Goal: Task Accomplishment & Management: Manage account settings

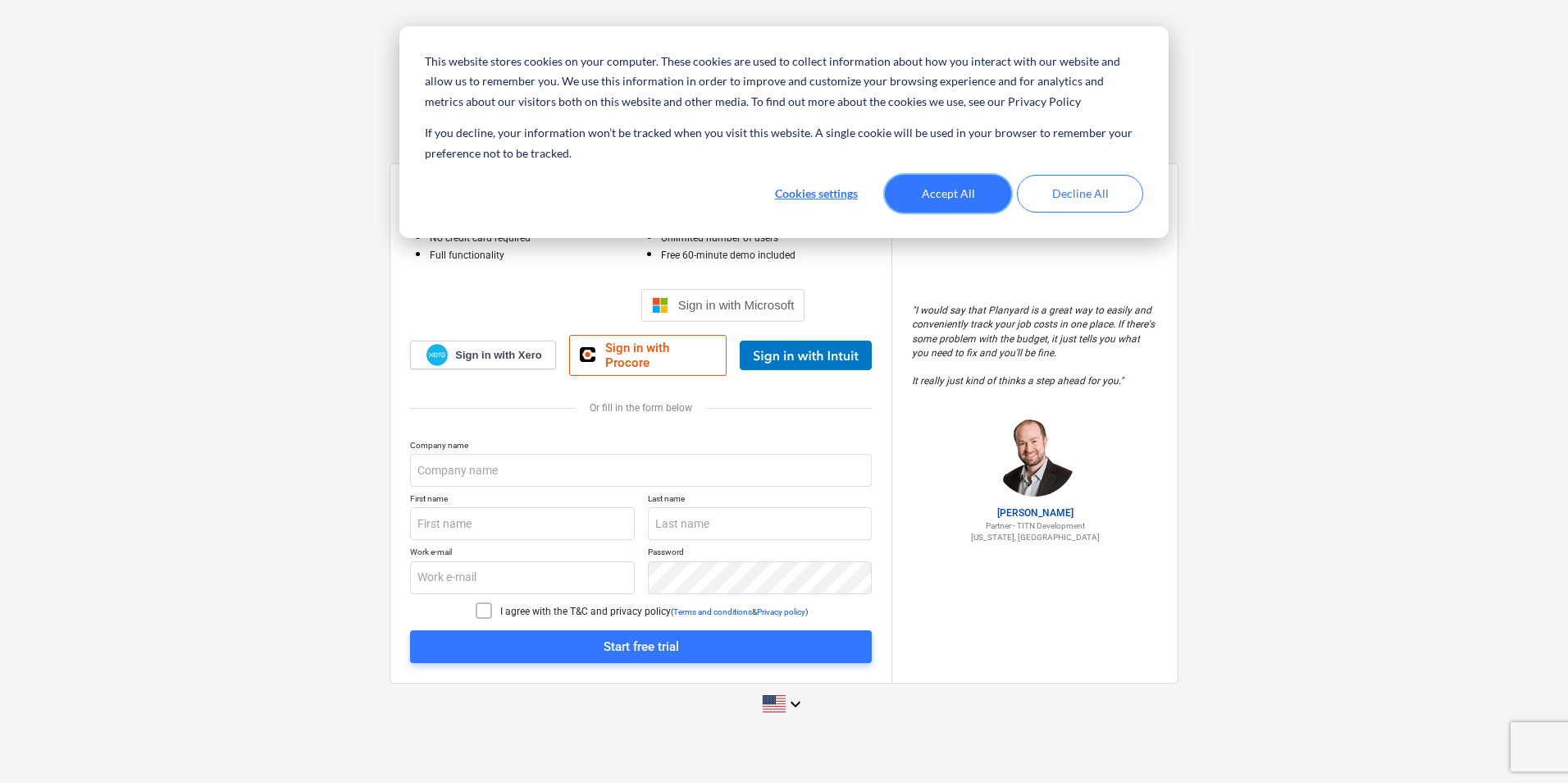
click at [949, 211] on button "Accept All" at bounding box center [948, 194] width 127 height 38
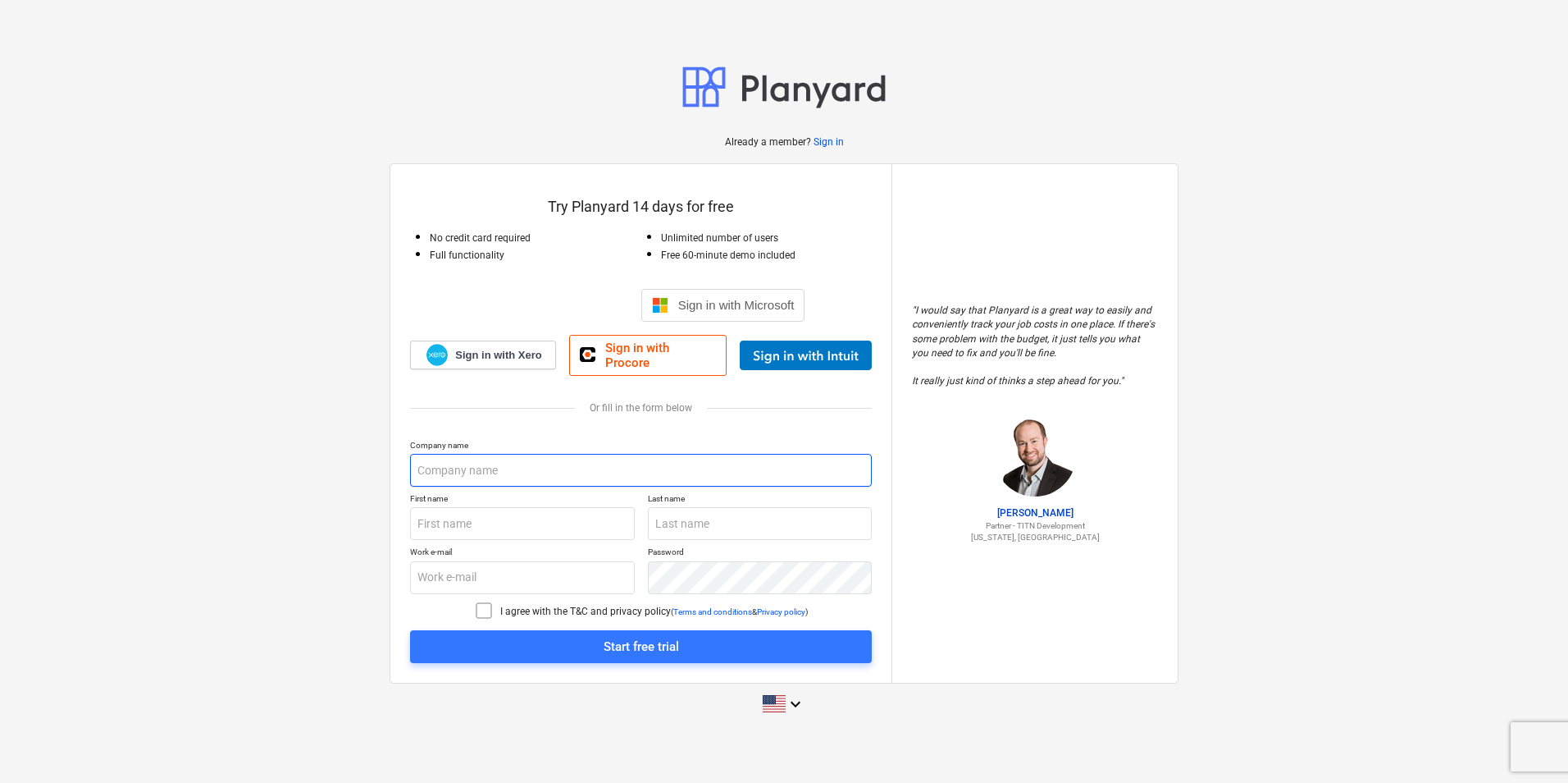
drag, startPoint x: 537, startPoint y: 465, endPoint x: 772, endPoint y: 474, distance: 235.2
click at [537, 465] on input "text" at bounding box center [641, 470] width 461 height 33
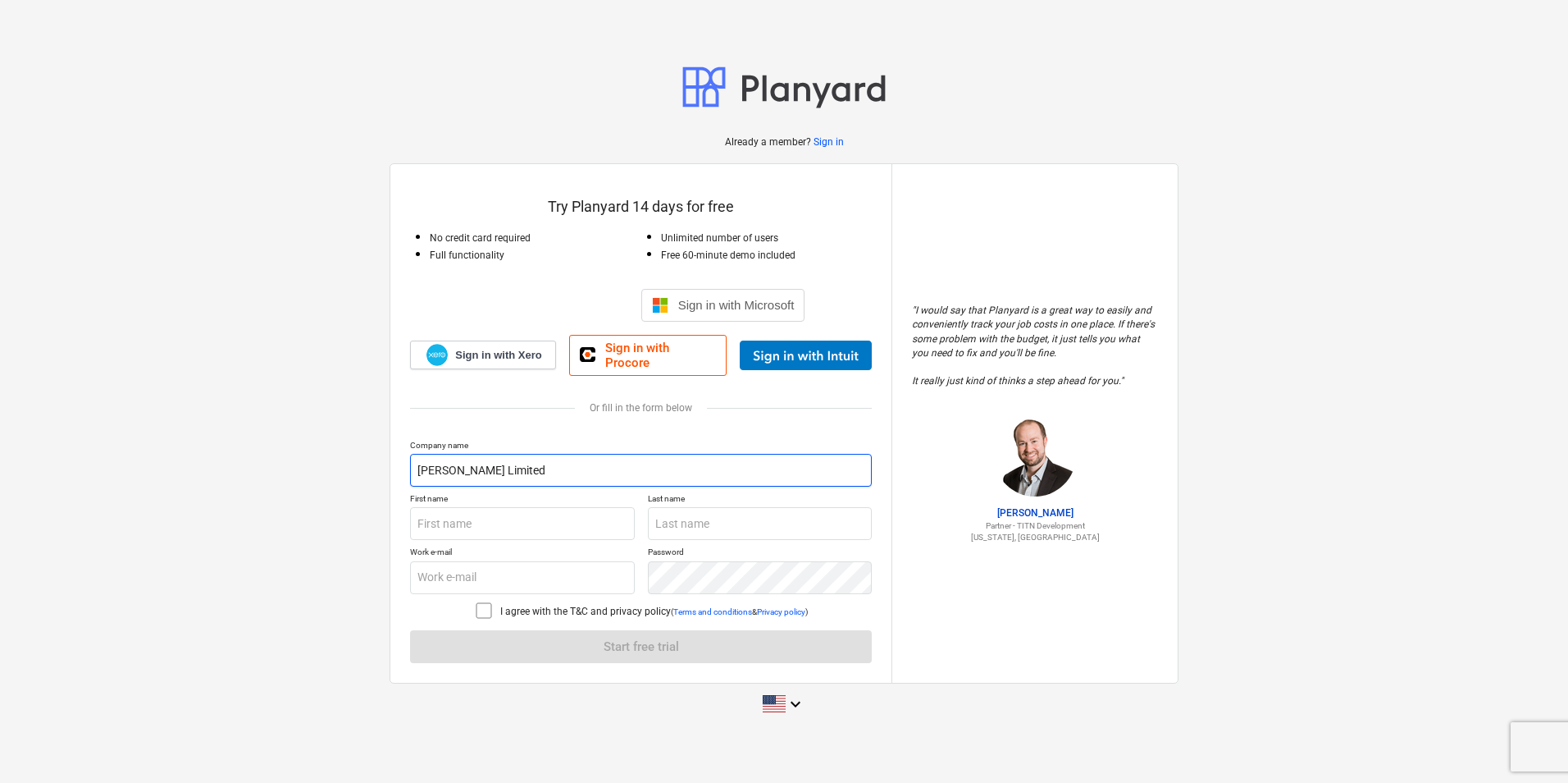
type input "[PERSON_NAME] Limited"
type input "[PERSON_NAME]"
type input "[PERSON_NAME][EMAIL_ADDRESS][DOMAIN_NAME]"
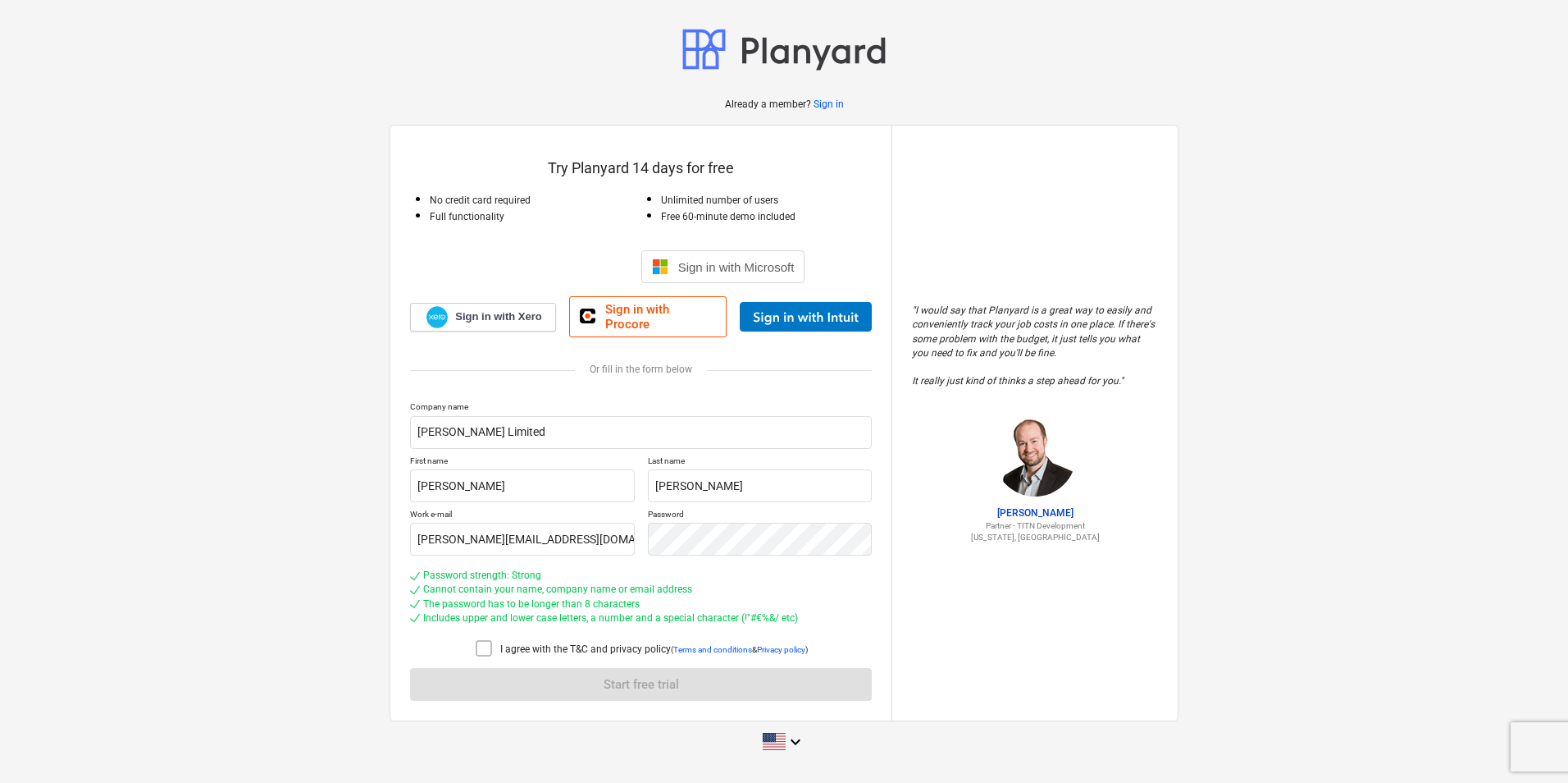
click at [477, 641] on icon at bounding box center [484, 648] width 14 height 14
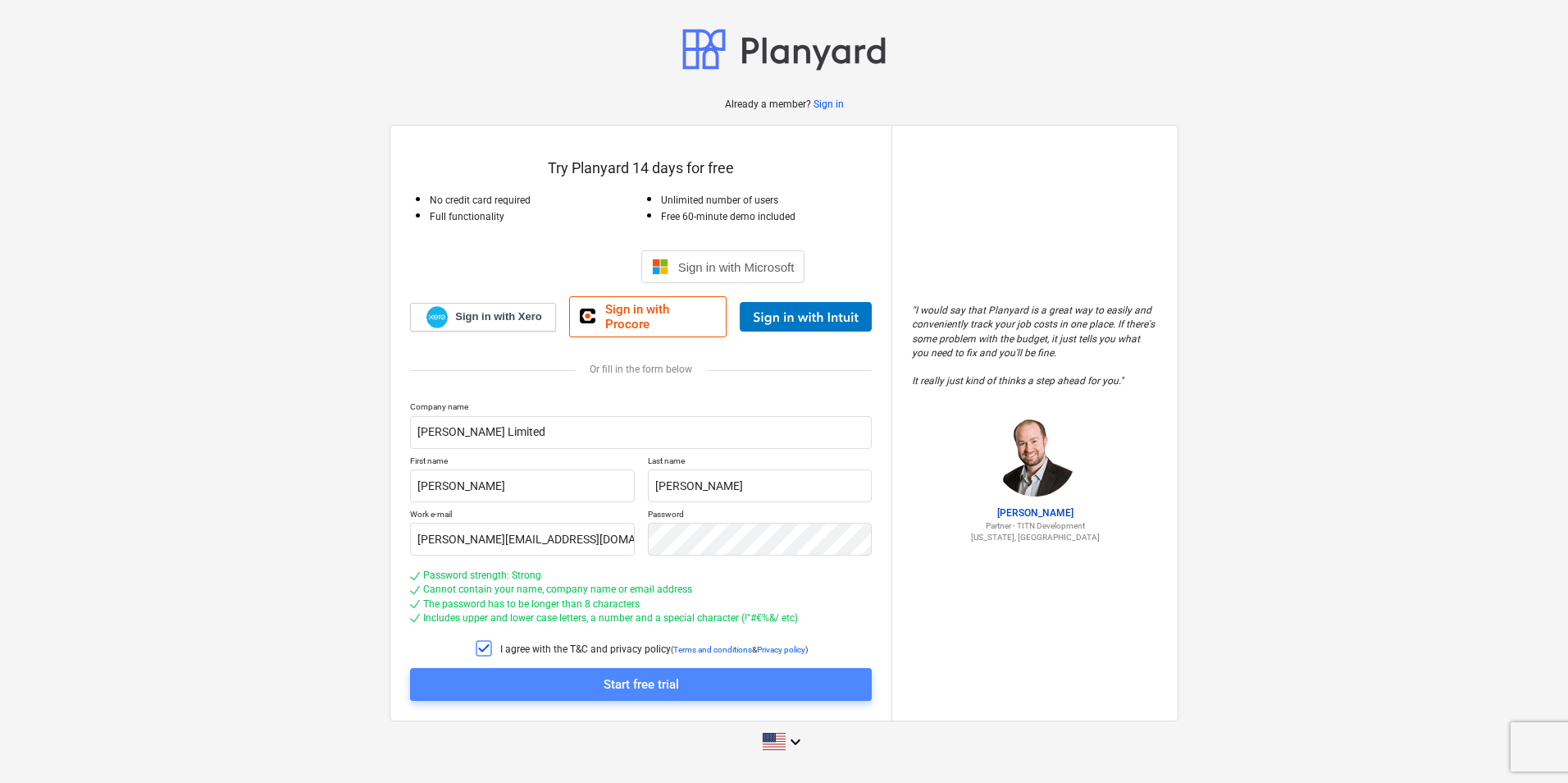
click at [647, 679] on div "Start free trial" at bounding box center [641, 684] width 75 height 22
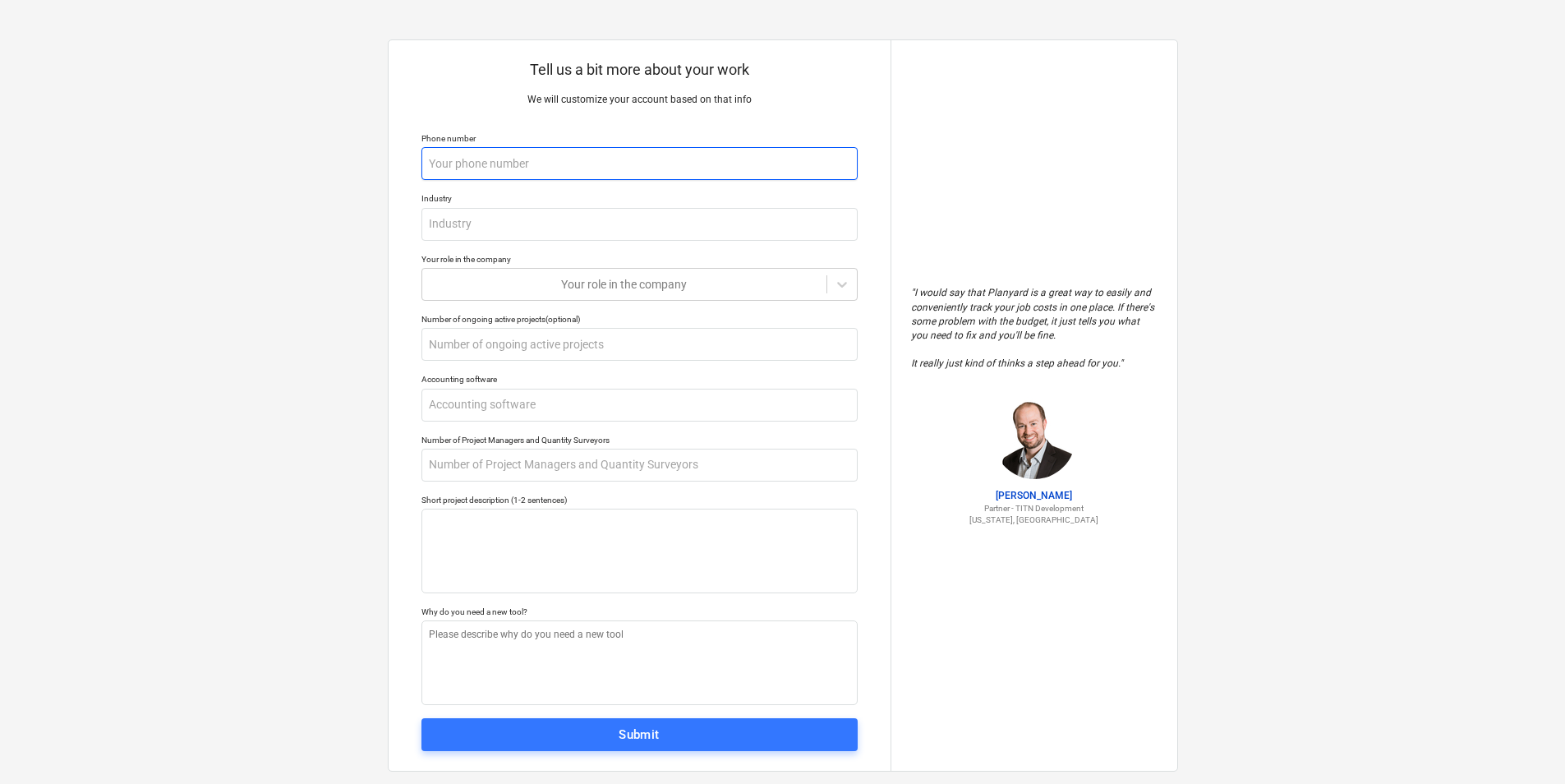
click at [523, 163] on input "text" at bounding box center [639, 164] width 436 height 33
type textarea "x"
type input "0"
type textarea "x"
type input "07"
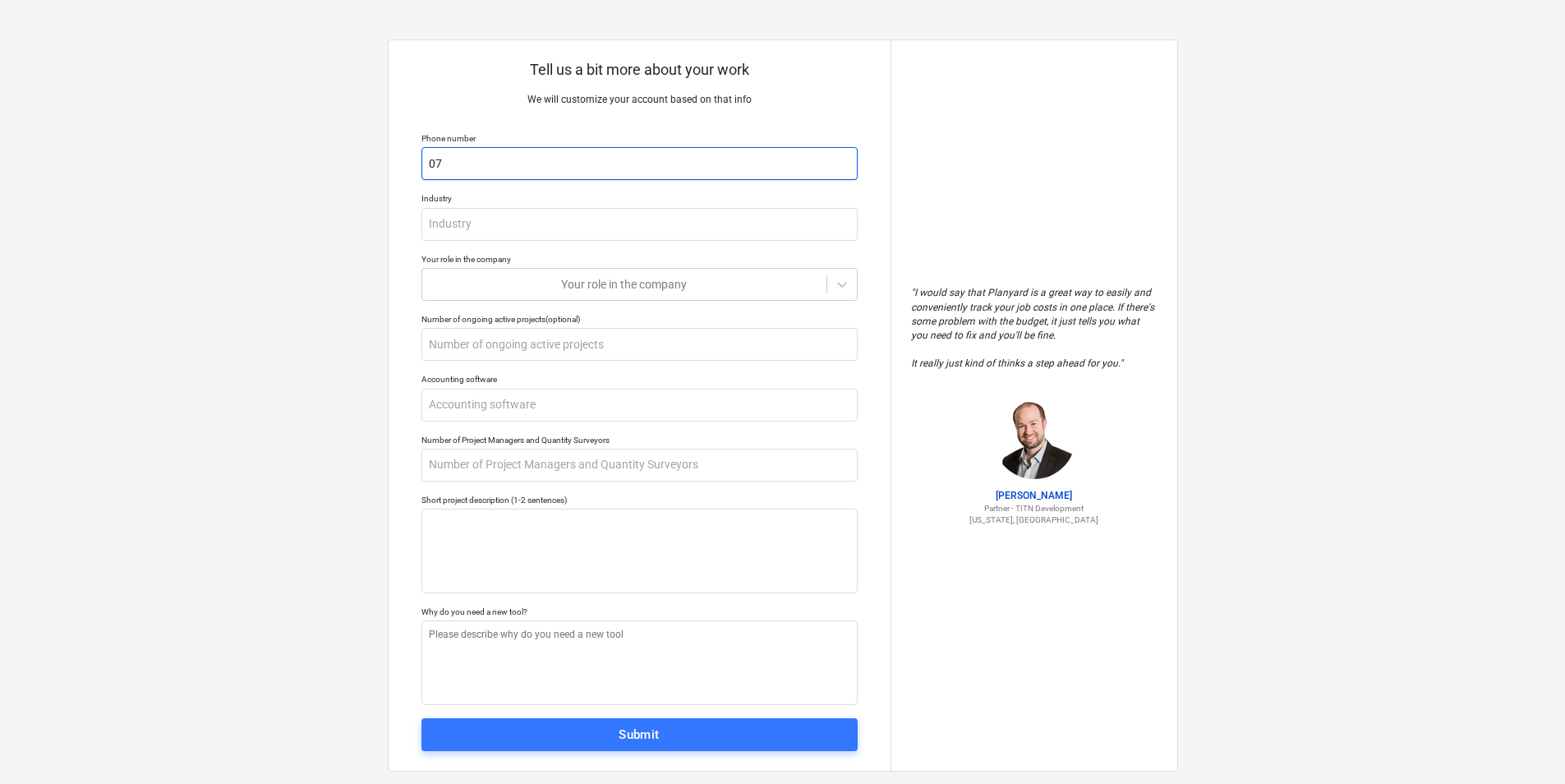
type textarea "x"
type input "079"
type textarea "x"
type input "07"
type textarea "x"
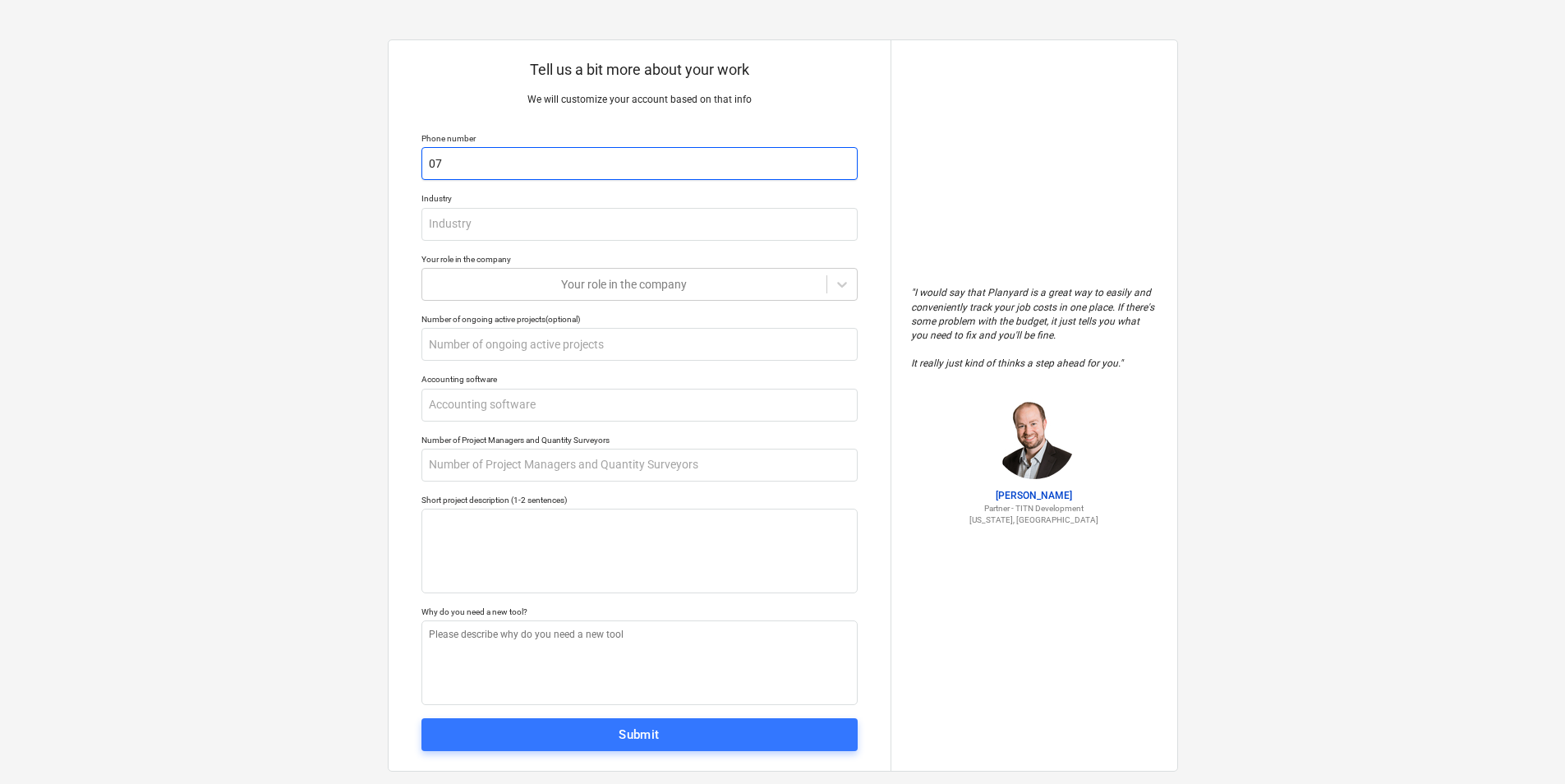
type input "0"
type textarea "x"
type input "0"
type textarea "x"
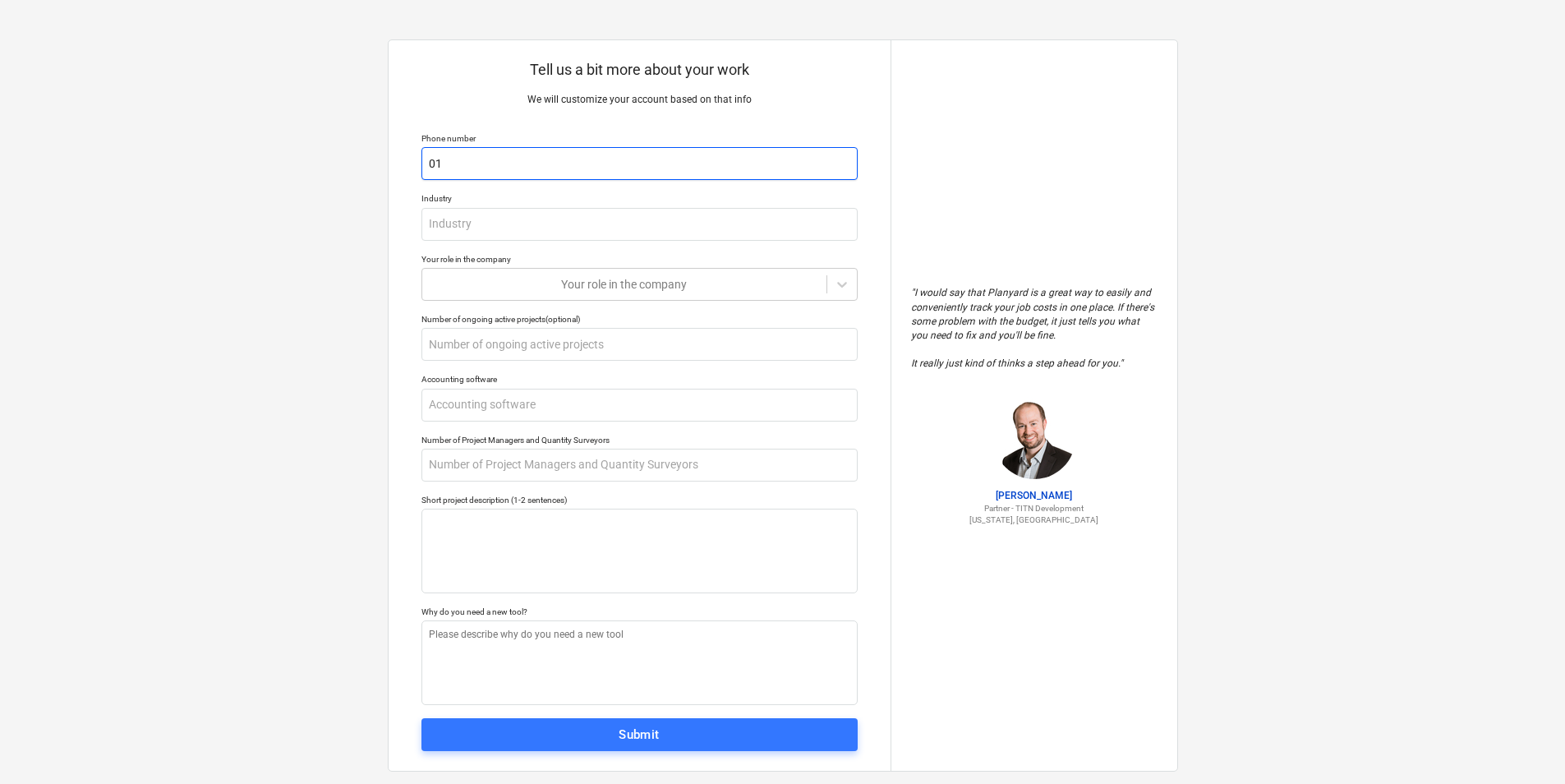
type input "016"
type textarea "x"
type input "0161"
type textarea "x"
type input "0161"
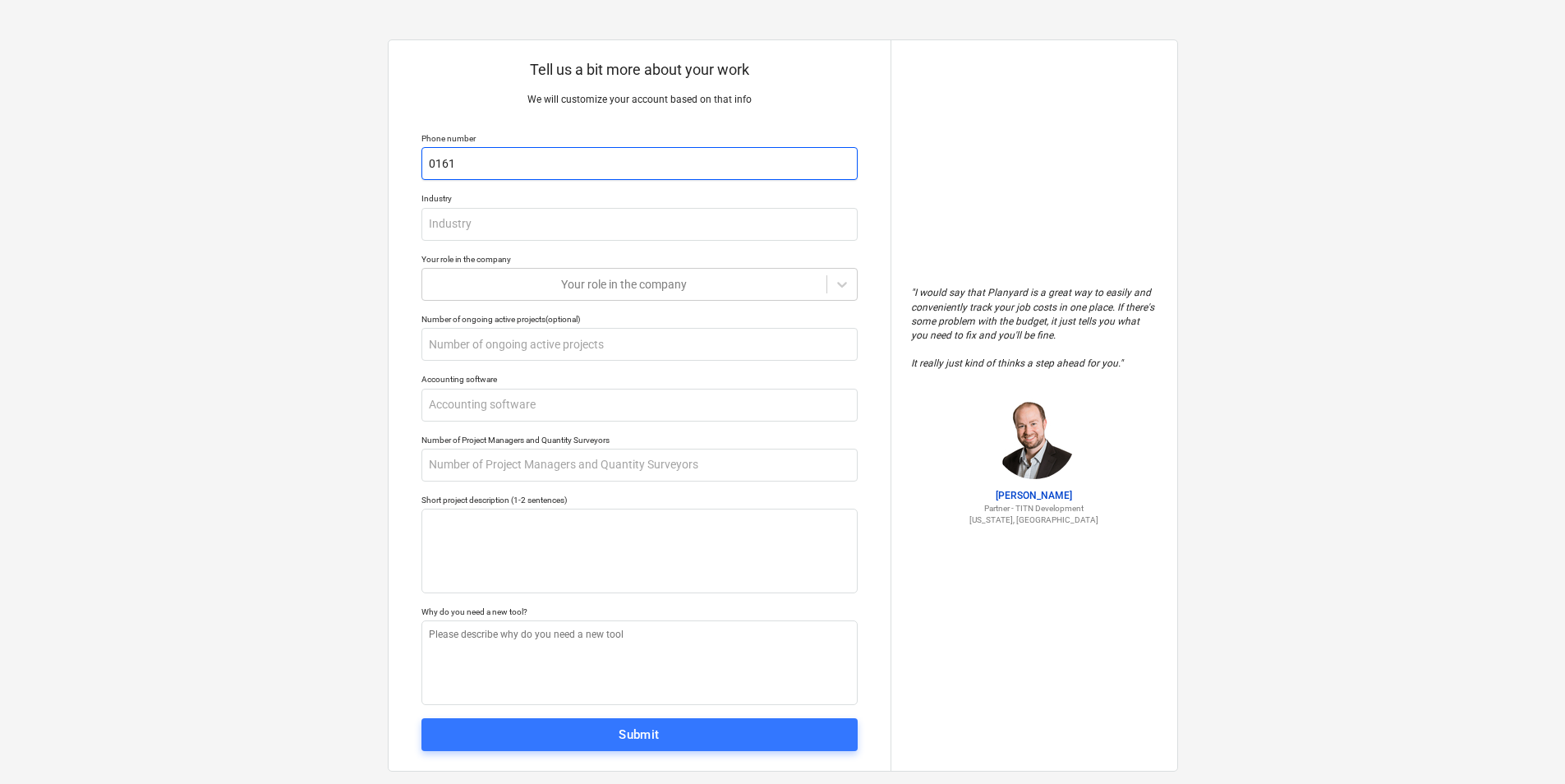
type textarea "x"
type input "0161 8"
type textarea "x"
type input "0161 87"
type textarea "x"
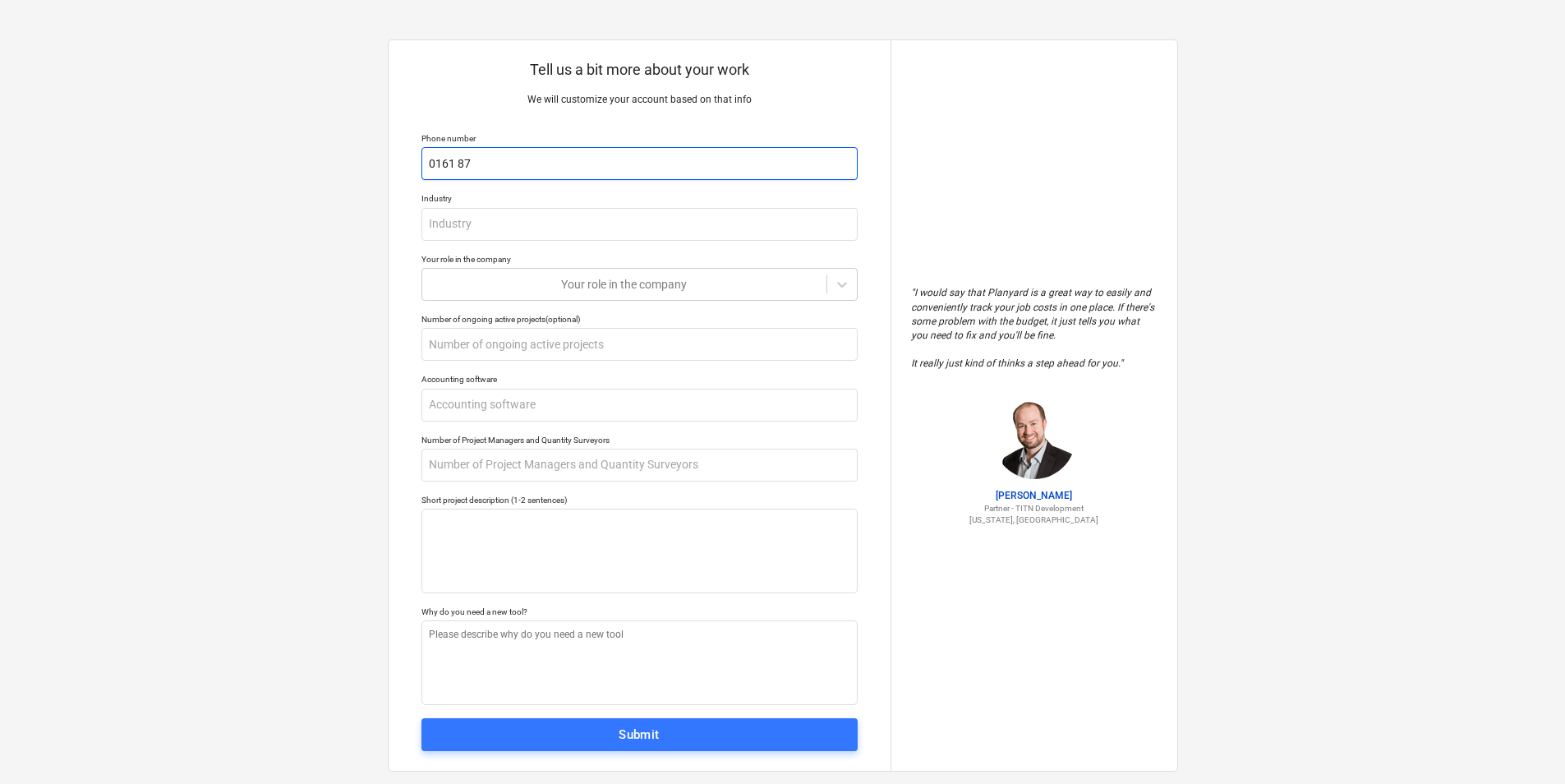
type input "0161 877"
type textarea "x"
type input "0161 877"
type textarea "x"
type input "0161 877 6"
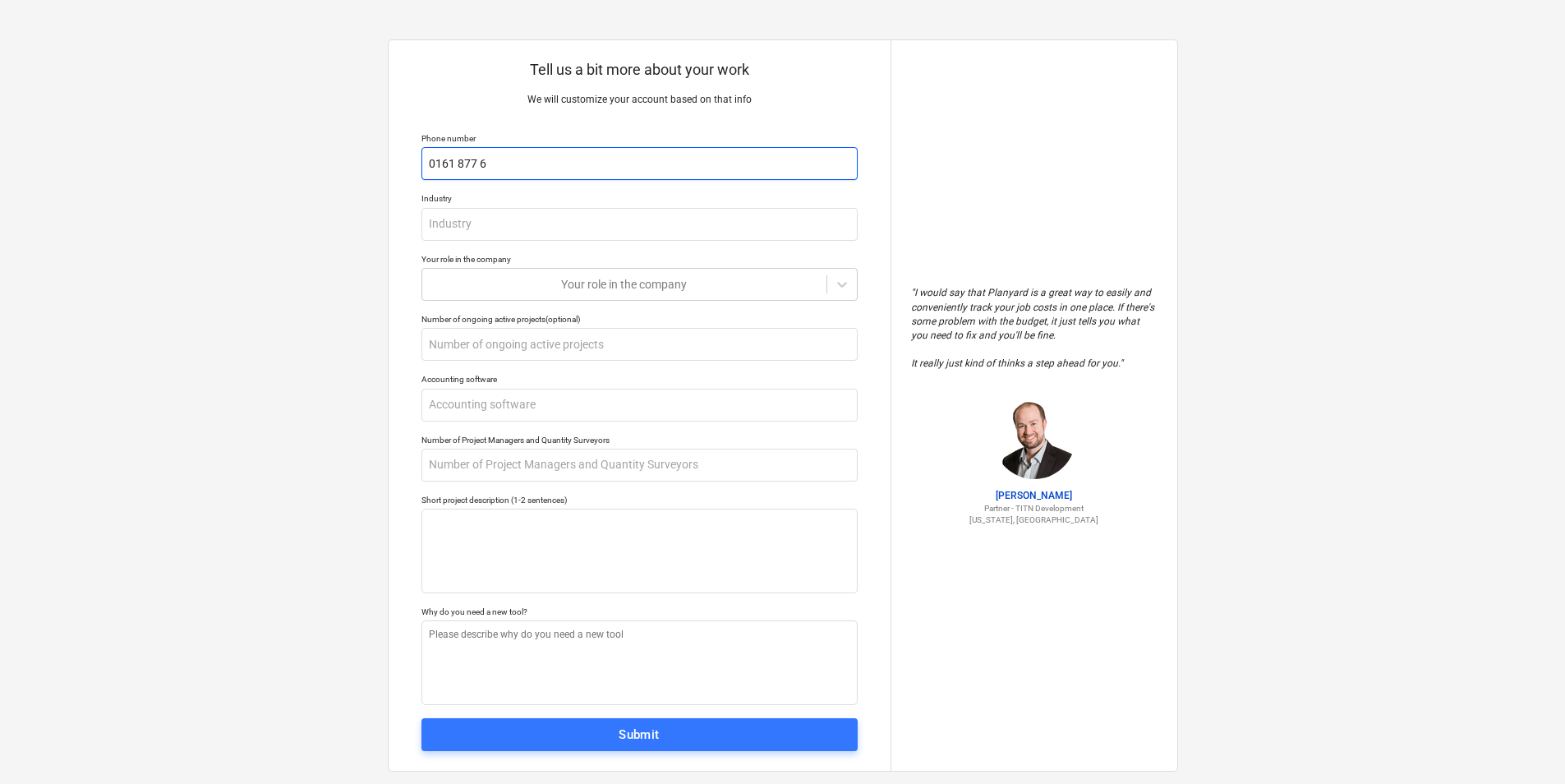
type textarea "x"
type input "0161 877 62"
type textarea "x"
type input "0161 877 620"
type textarea "x"
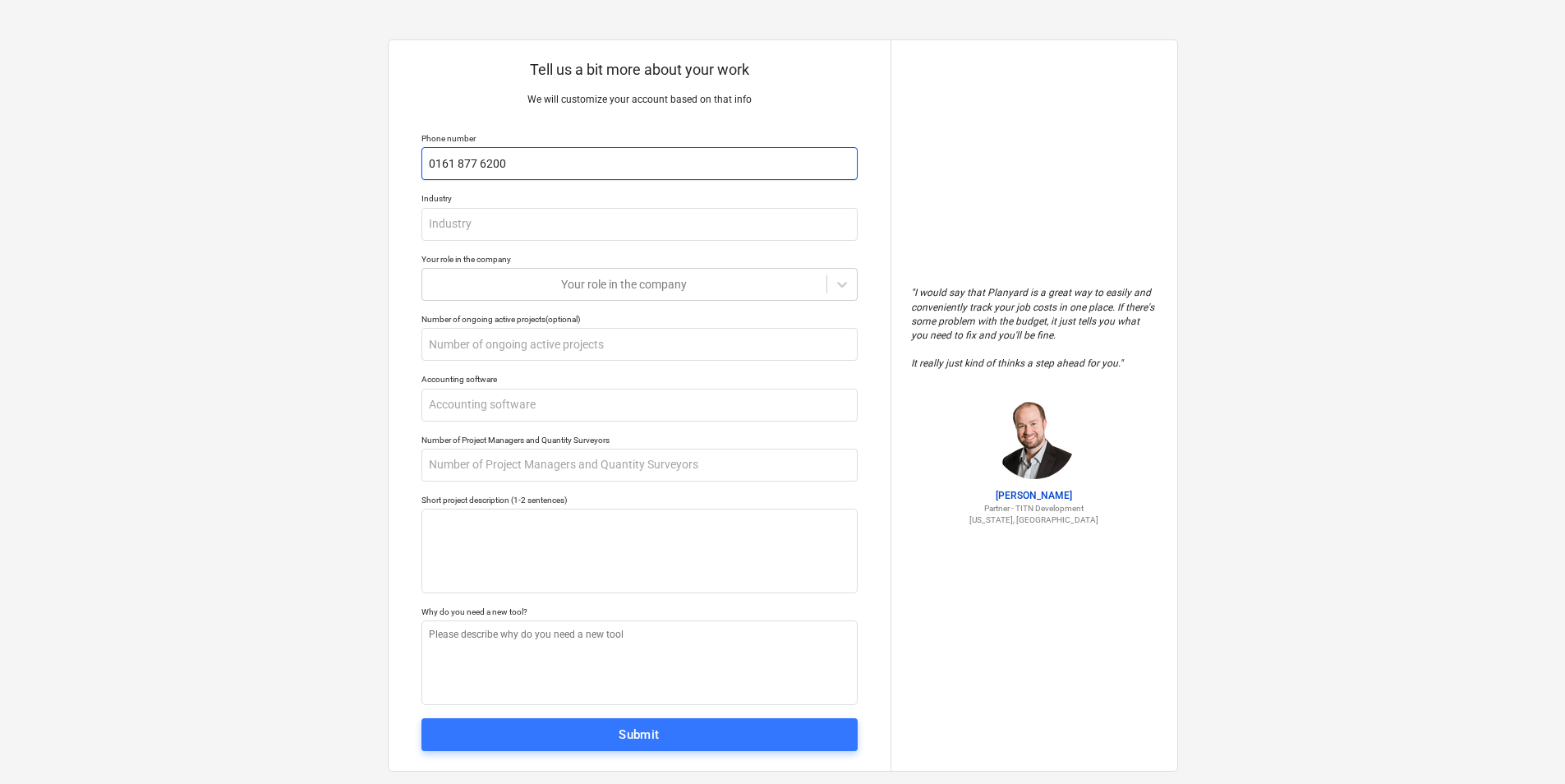
type input "0161 877 6200"
type textarea "x"
type input "C"
type textarea "x"
type input "Co"
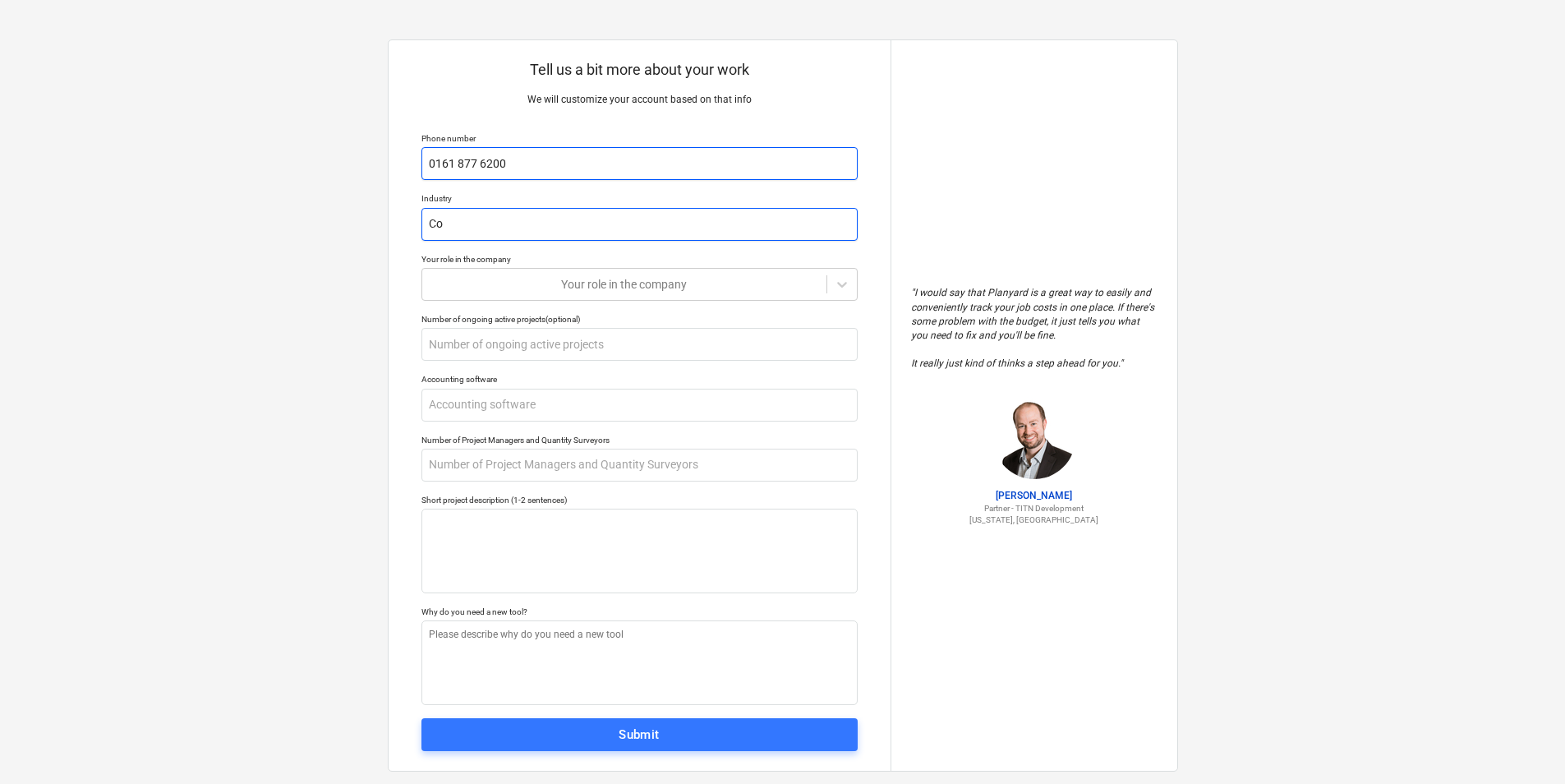
type textarea "x"
type input "Con"
type textarea "x"
type input "Cons"
type textarea "x"
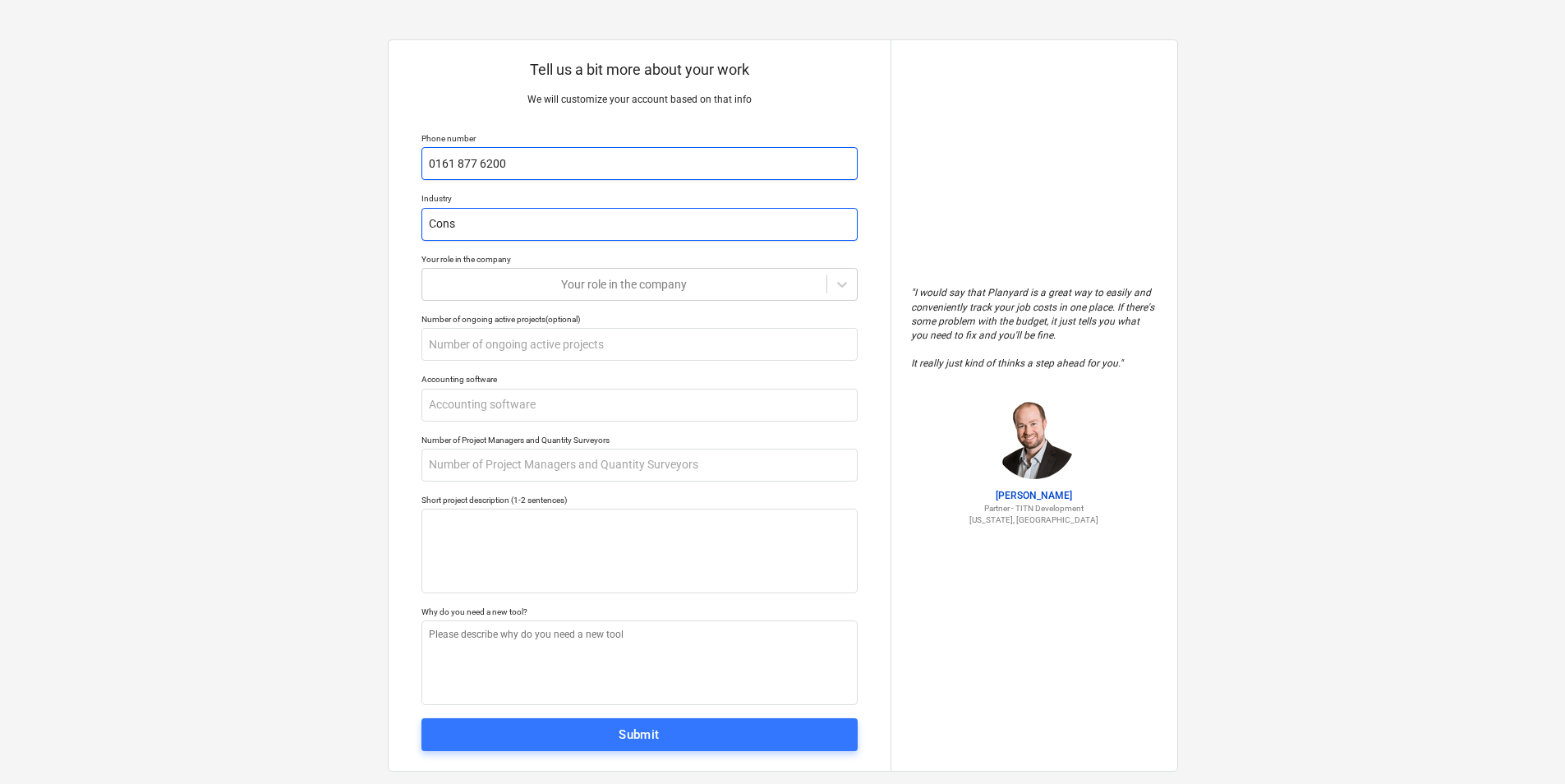
type input "Const"
type textarea "x"
type input "Constr"
type textarea "x"
type input "Constru"
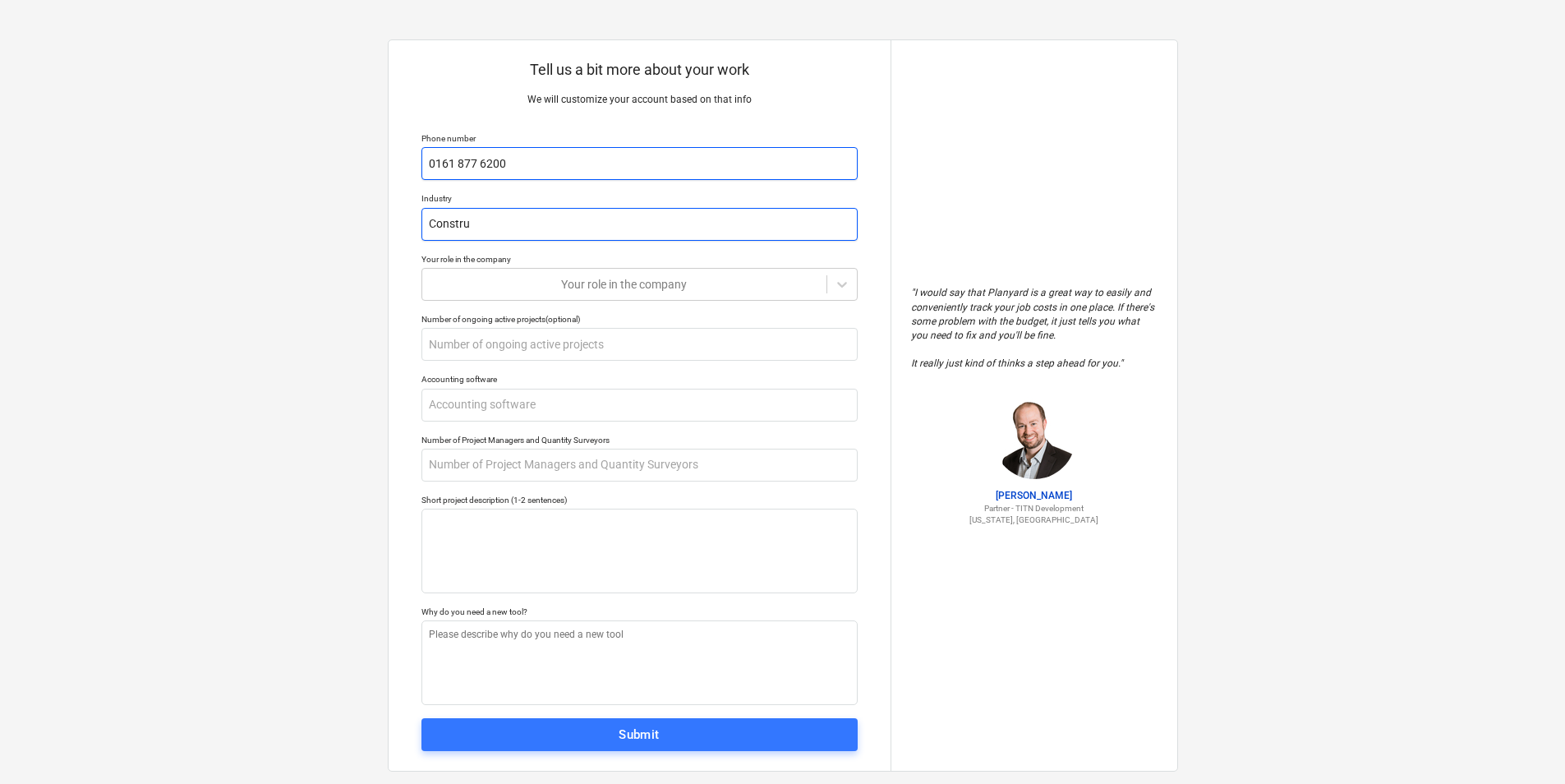
type textarea "x"
type input "Construc"
type textarea "x"
type input "Construct"
type textarea "x"
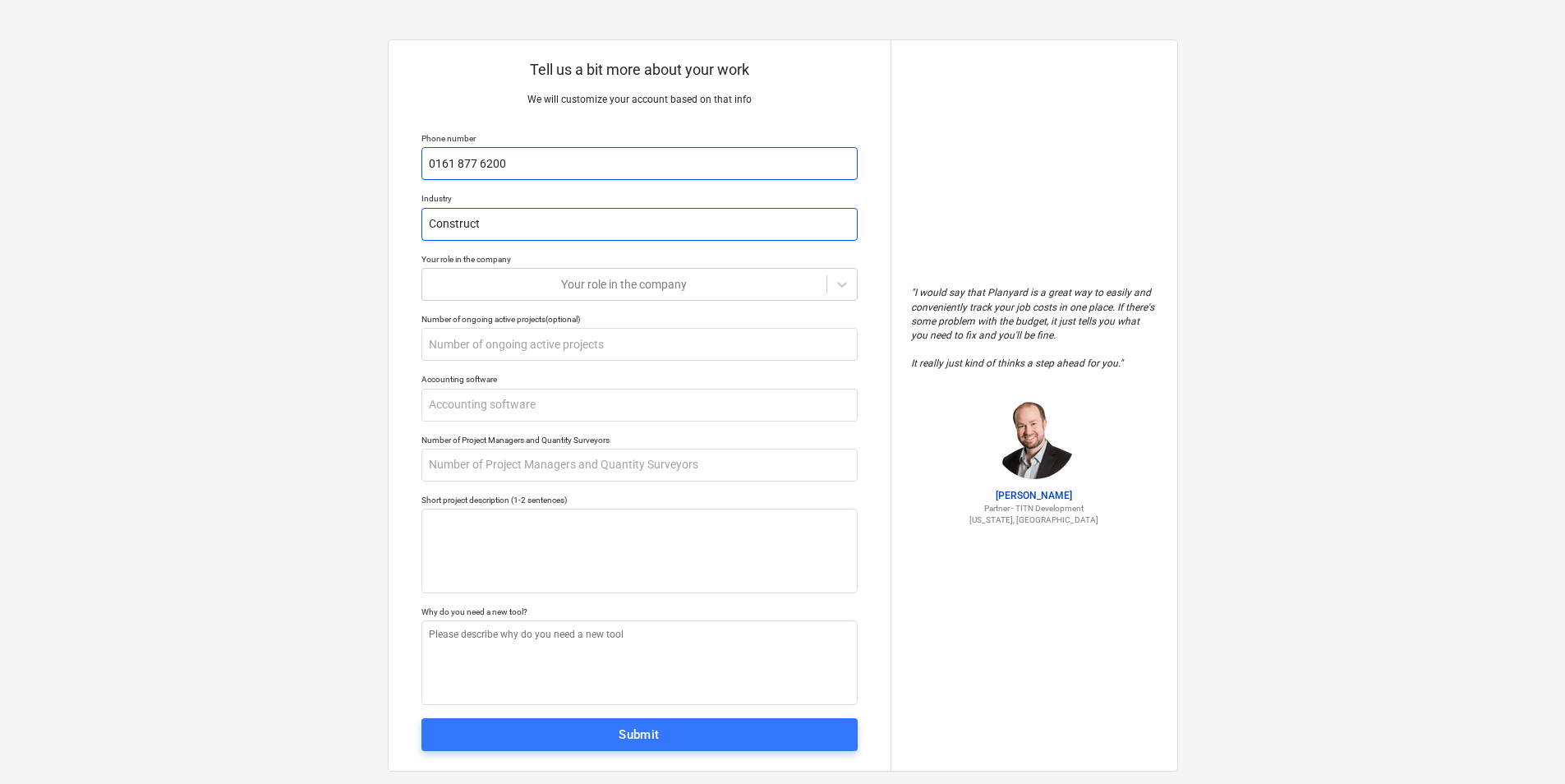
type input "Constructi"
type textarea "x"
type input "Constructio"
type textarea "x"
type input "Construction"
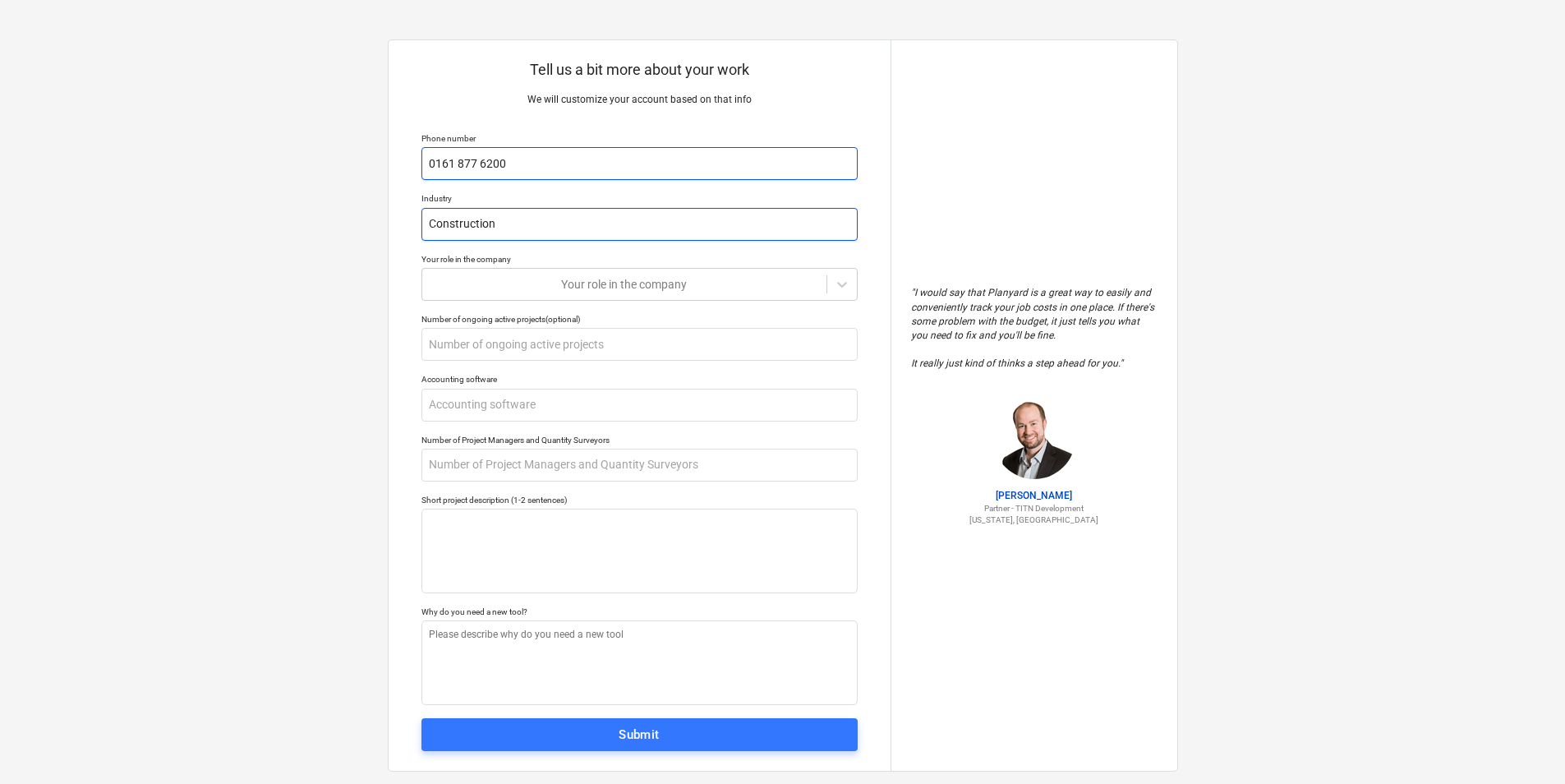
type textarea "x"
type input "Construction"
type textarea "x"
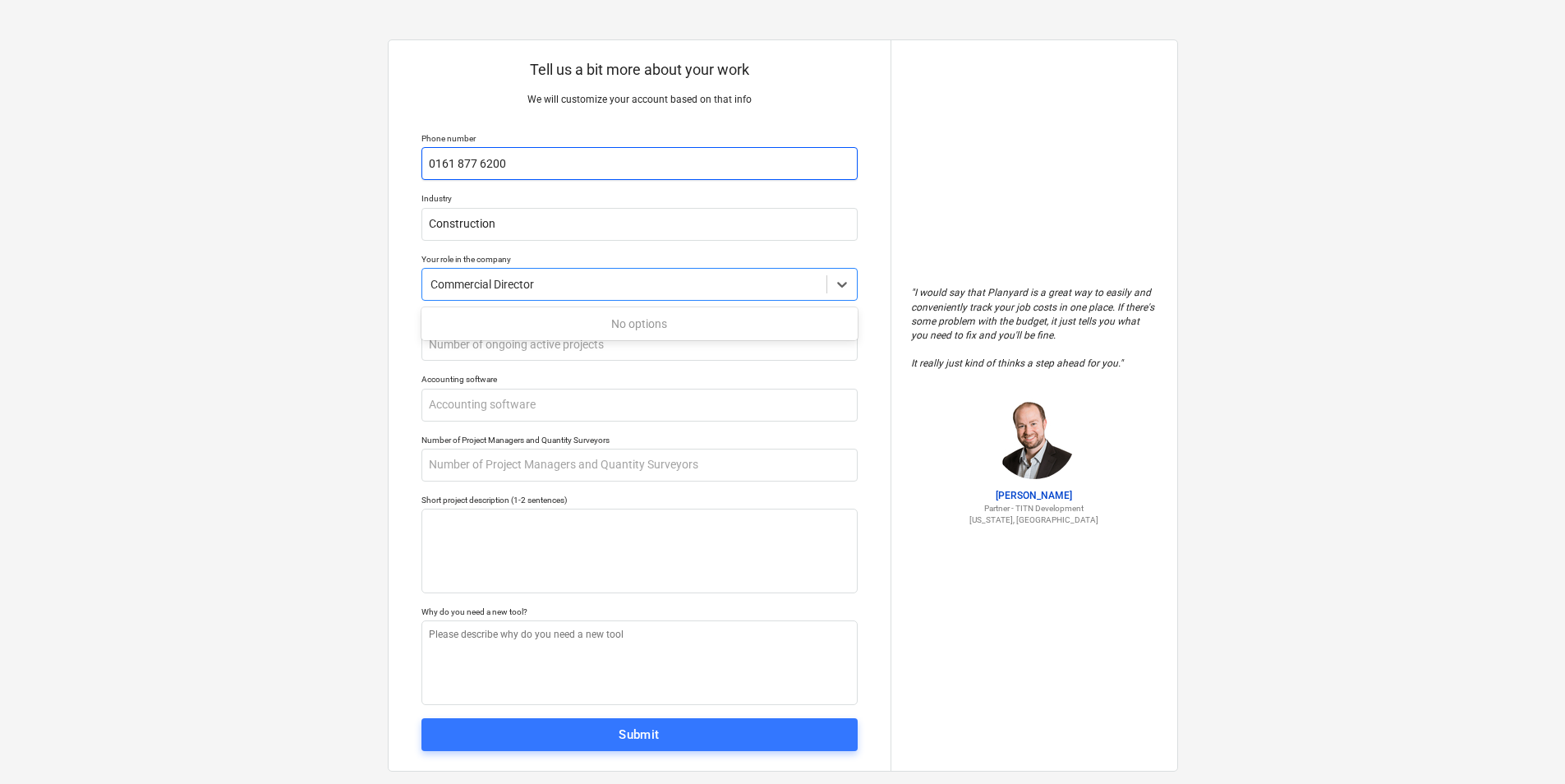
type input "Commercial Director"
type textarea "x"
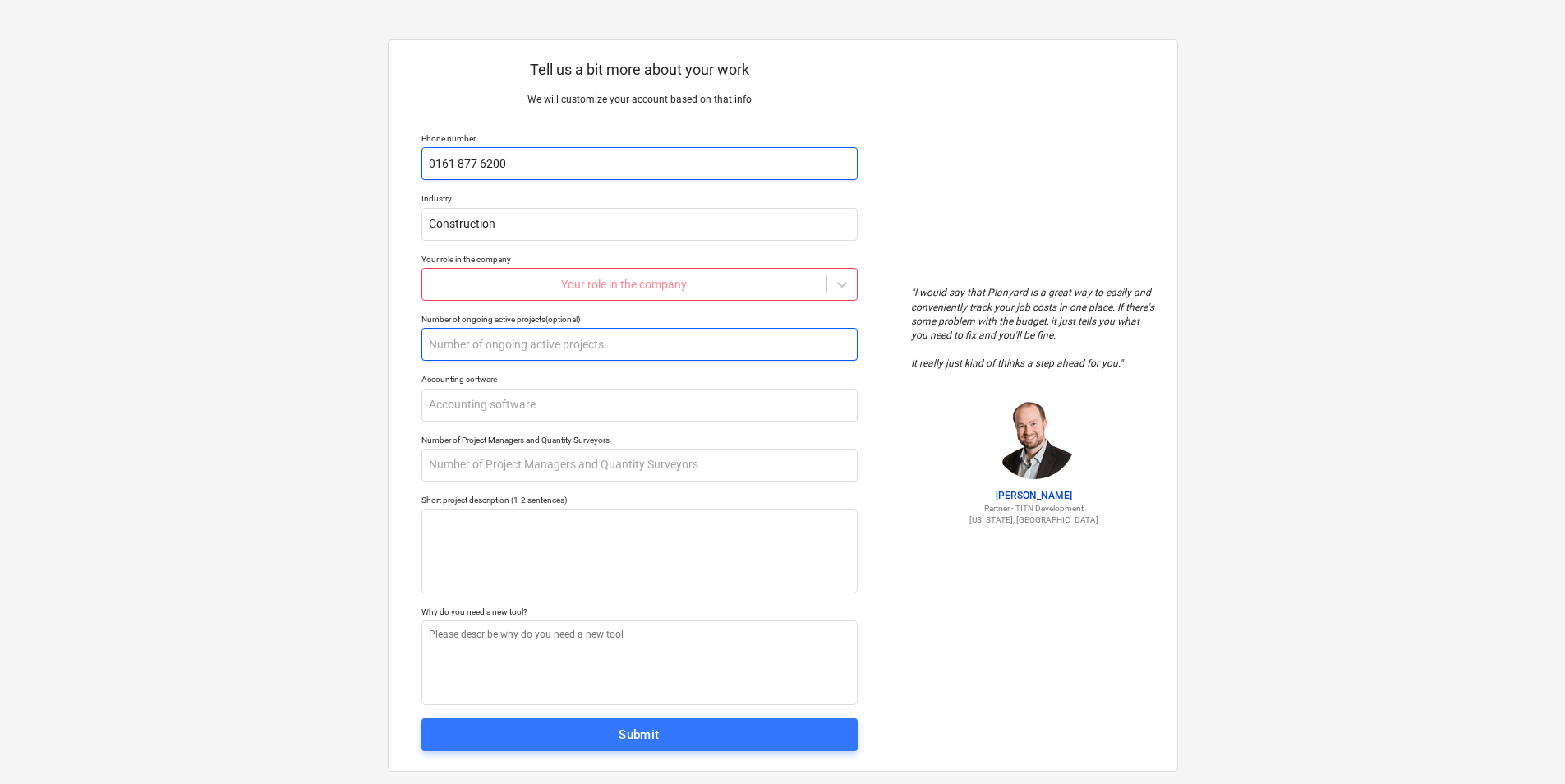
type textarea "x"
type input "3"
type textarea "x"
type input "4"
type textarea "x"
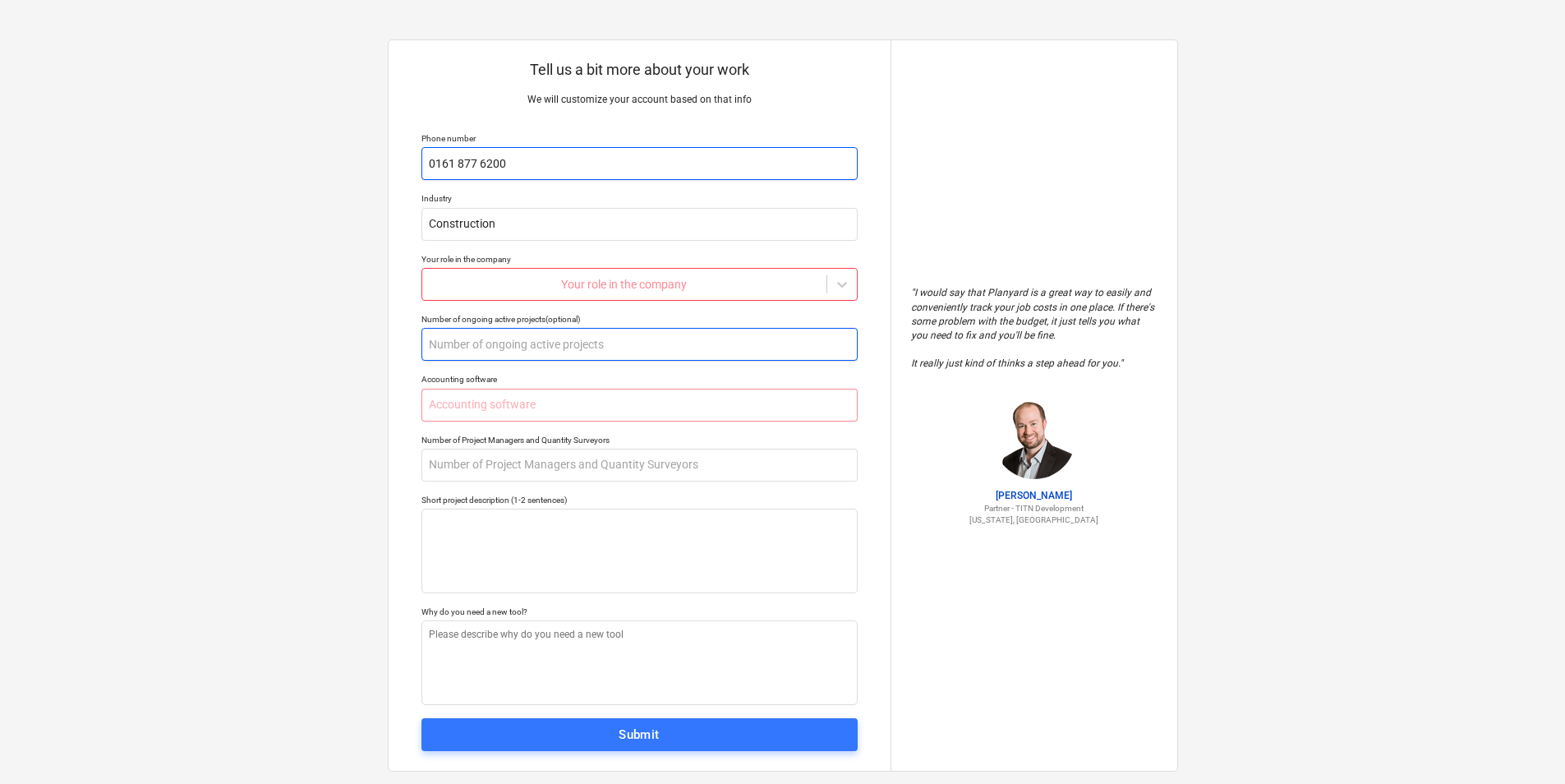
type textarea "x"
type input "3"
type textarea "x"
type input "X"
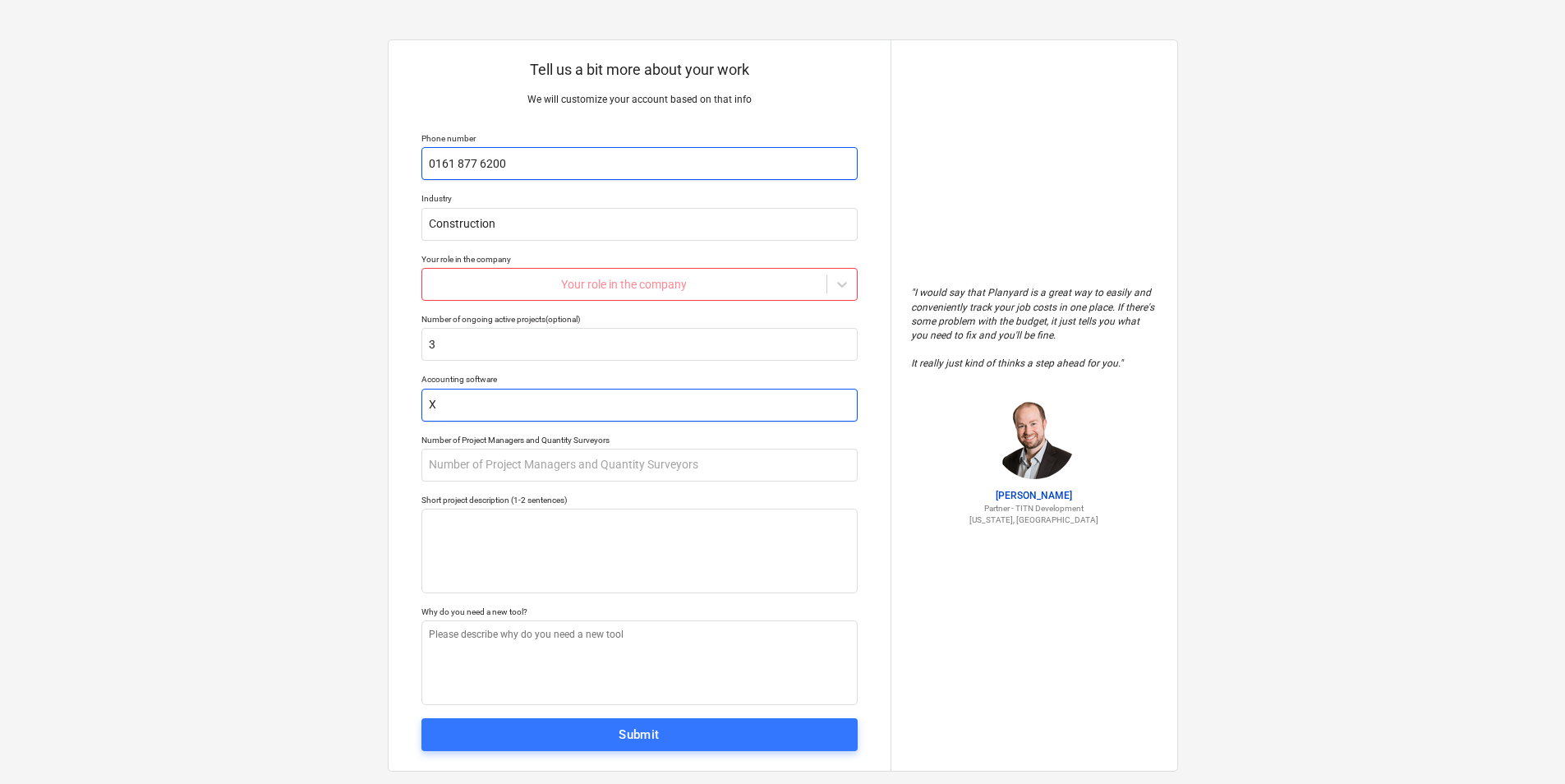
type textarea "x"
type input "Xe"
type textarea "x"
type input "Xer"
type textarea "x"
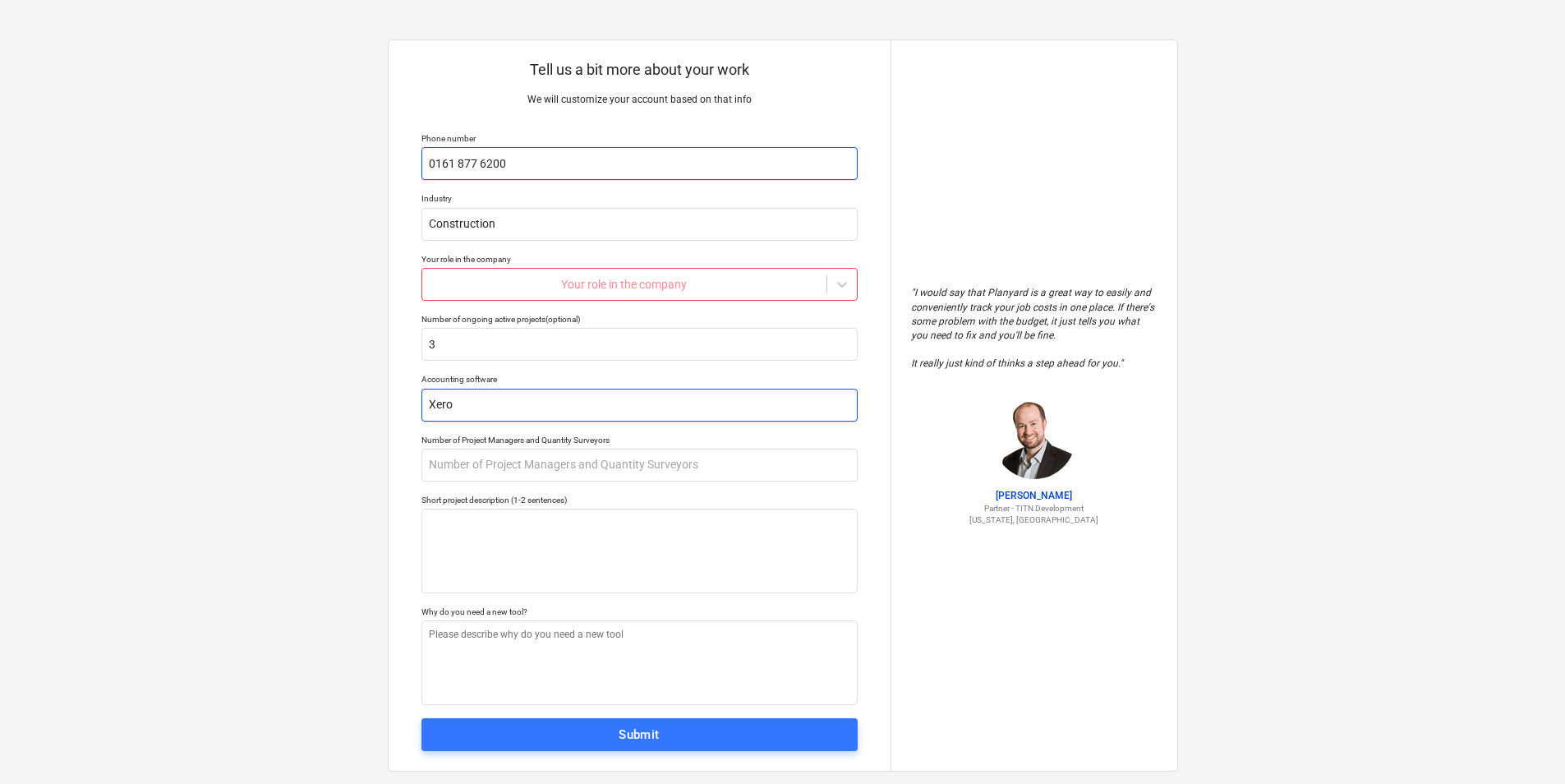
type input "Xero"
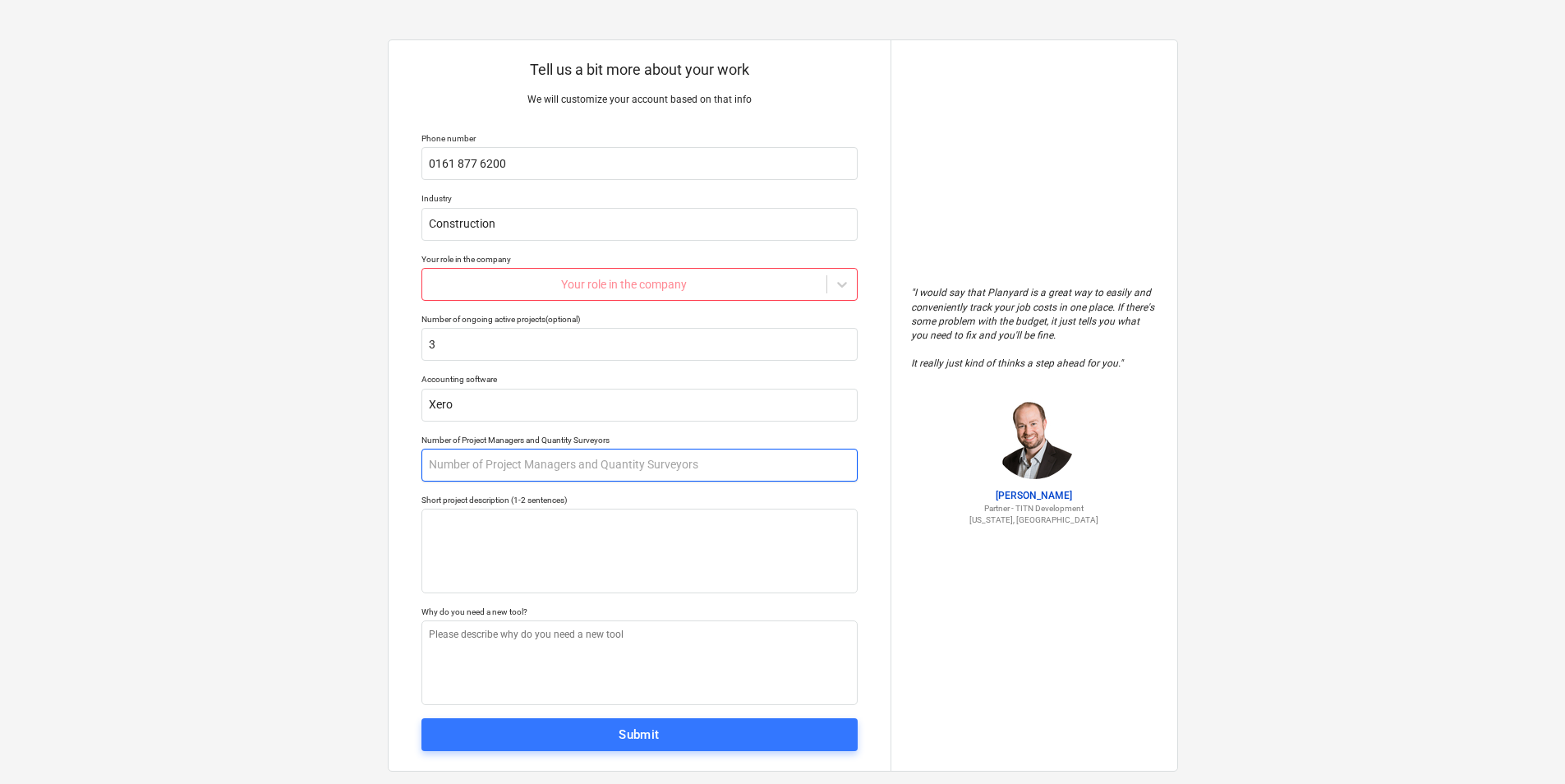
type textarea "x"
type input "3"
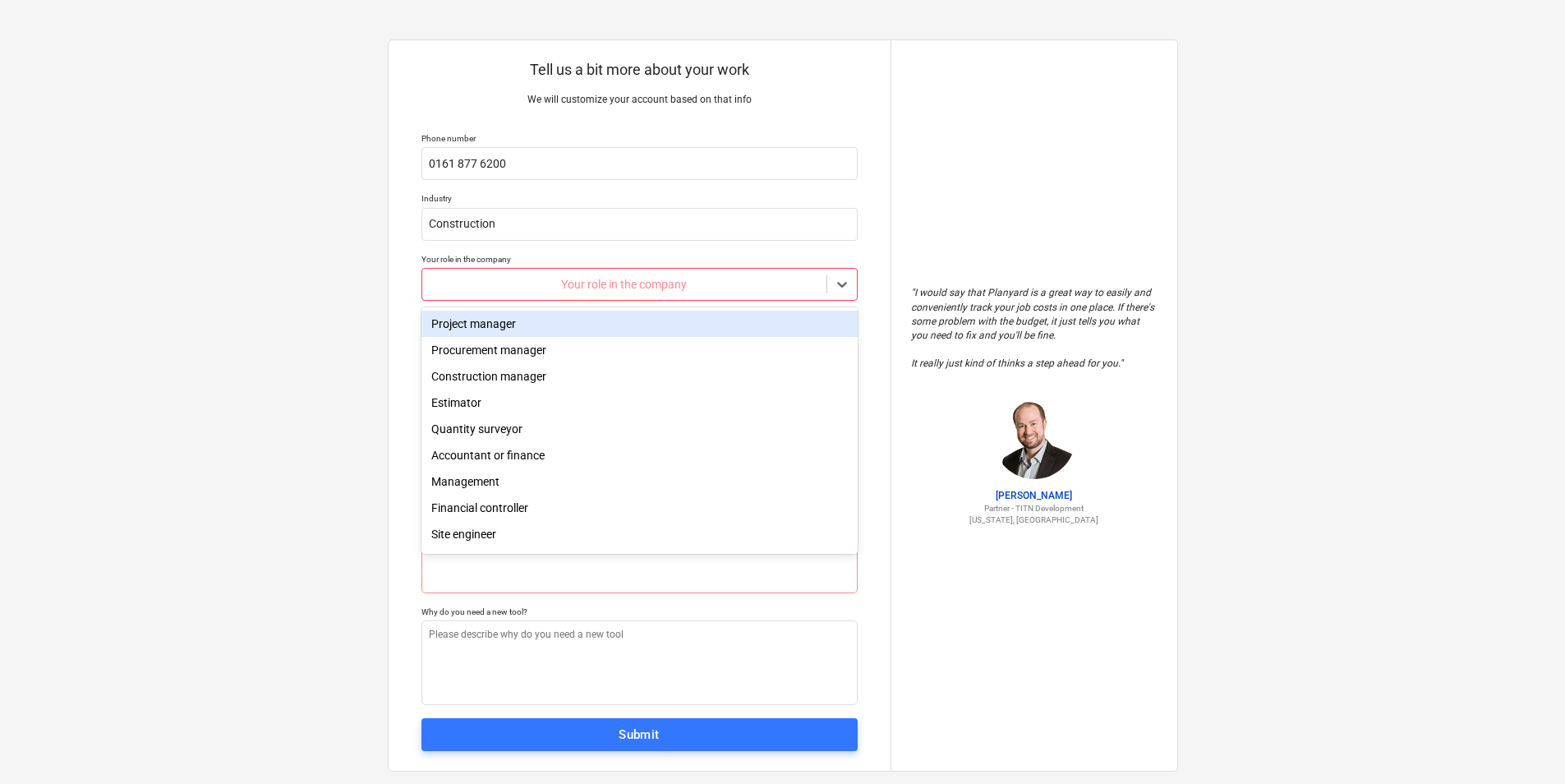
click at [594, 287] on div at bounding box center [624, 284] width 388 height 16
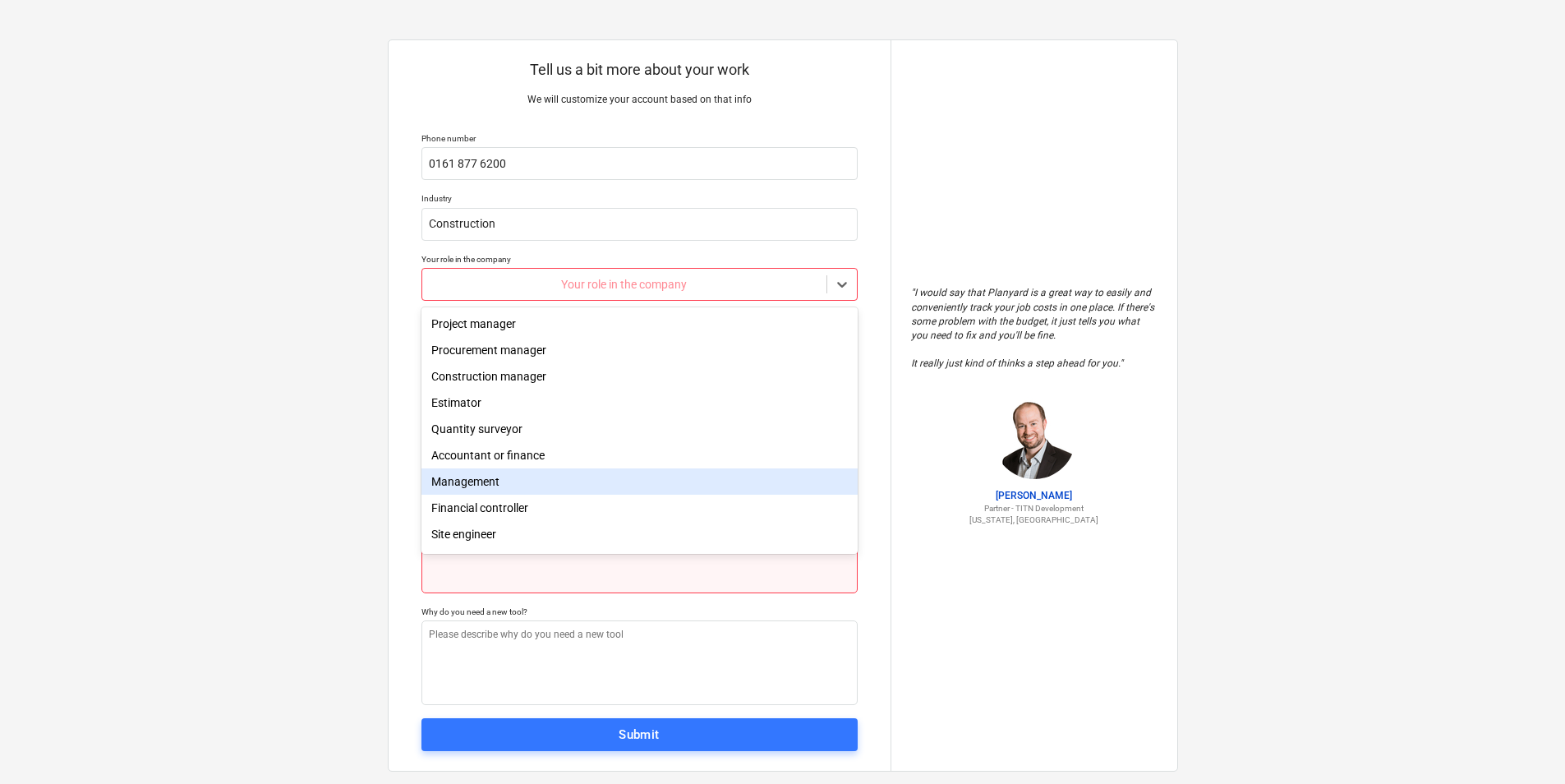
drag, startPoint x: 547, startPoint y: 482, endPoint x: 767, endPoint y: 510, distance: 221.8
click at [546, 483] on div "Management" at bounding box center [639, 481] width 436 height 26
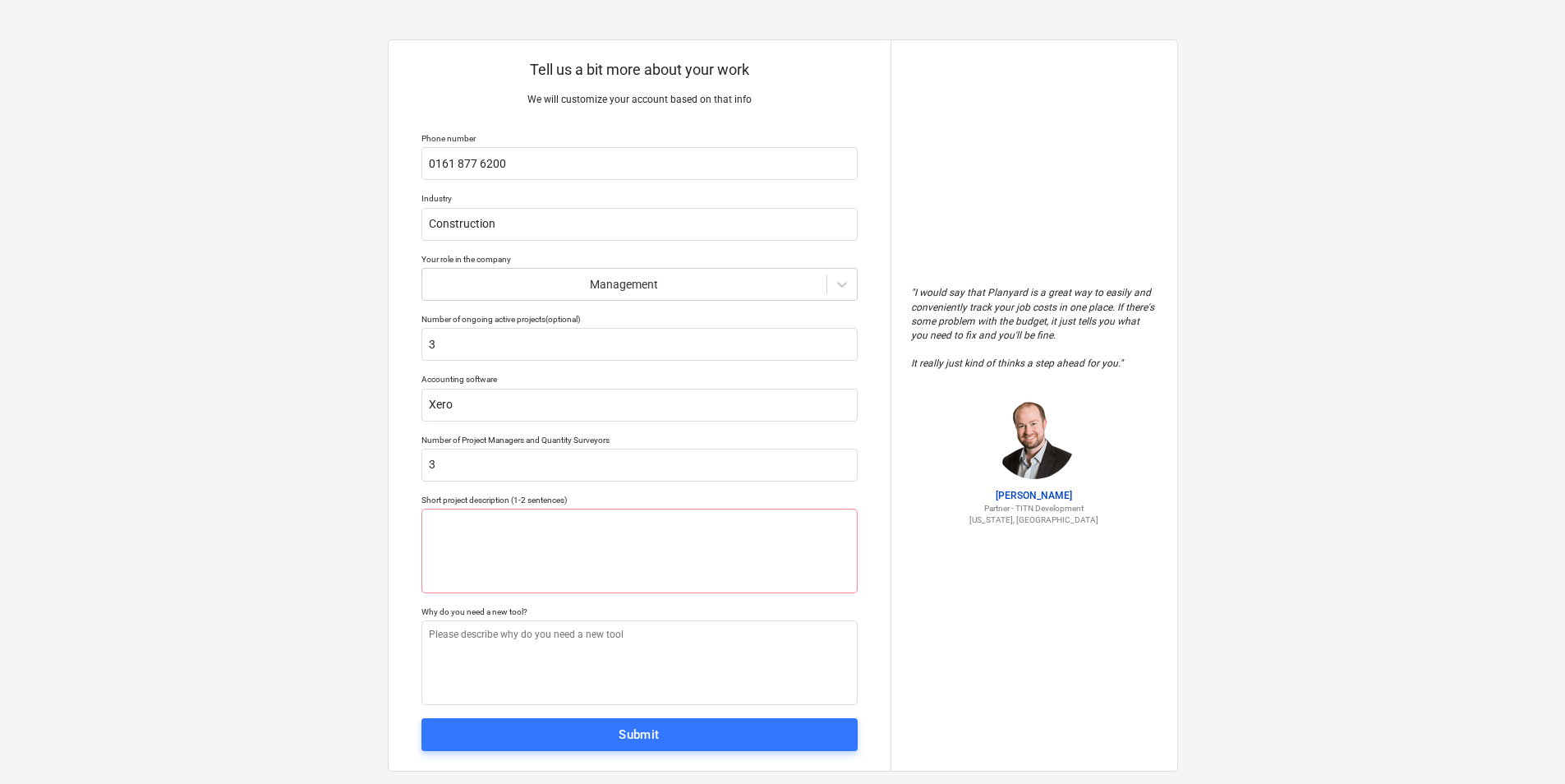
click at [979, 605] on div "" I would say that Planyard is a great way to easily and conveniently track you…" at bounding box center [1033, 405] width 287 height 730
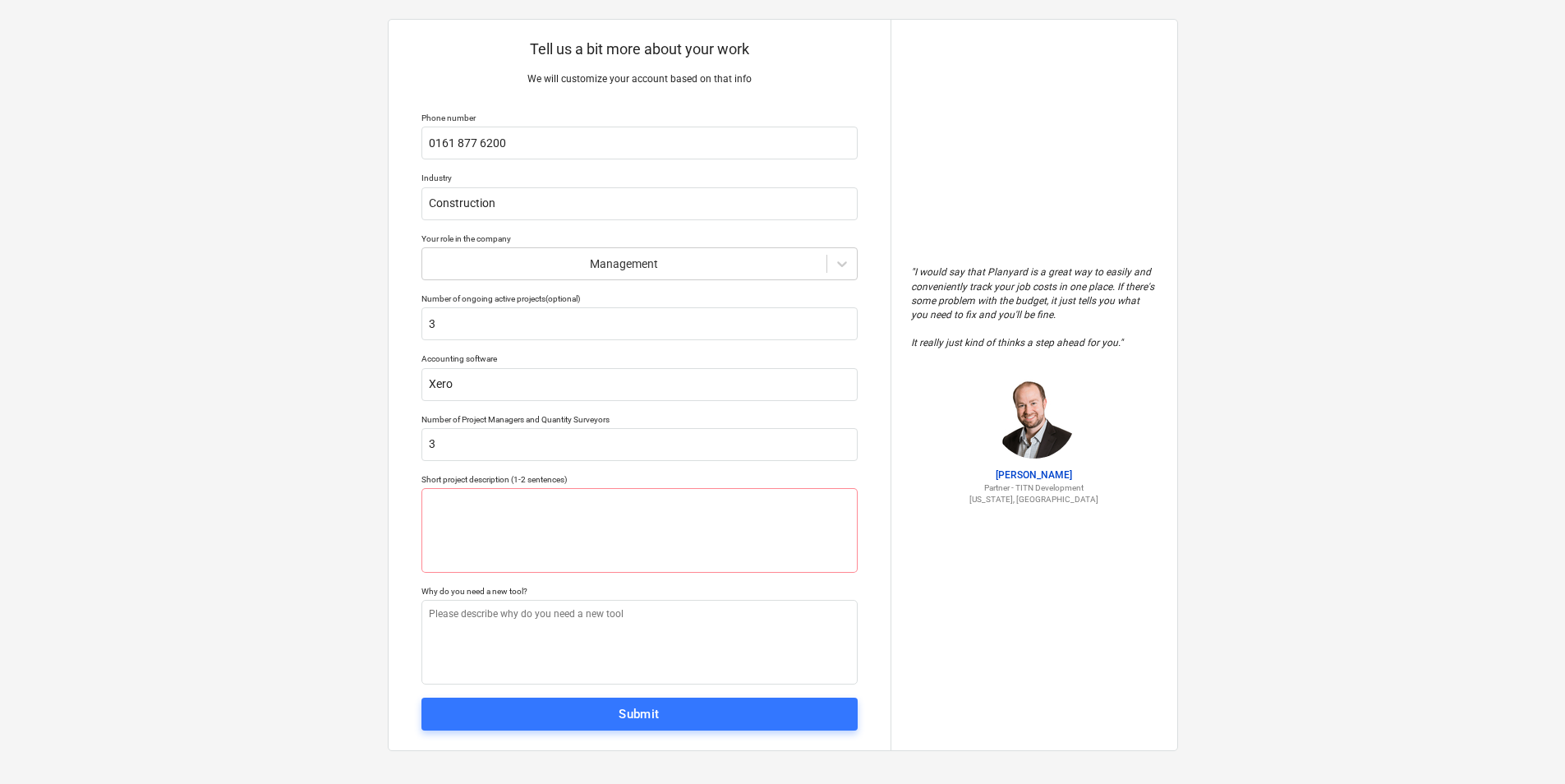
scroll to position [27, 0]
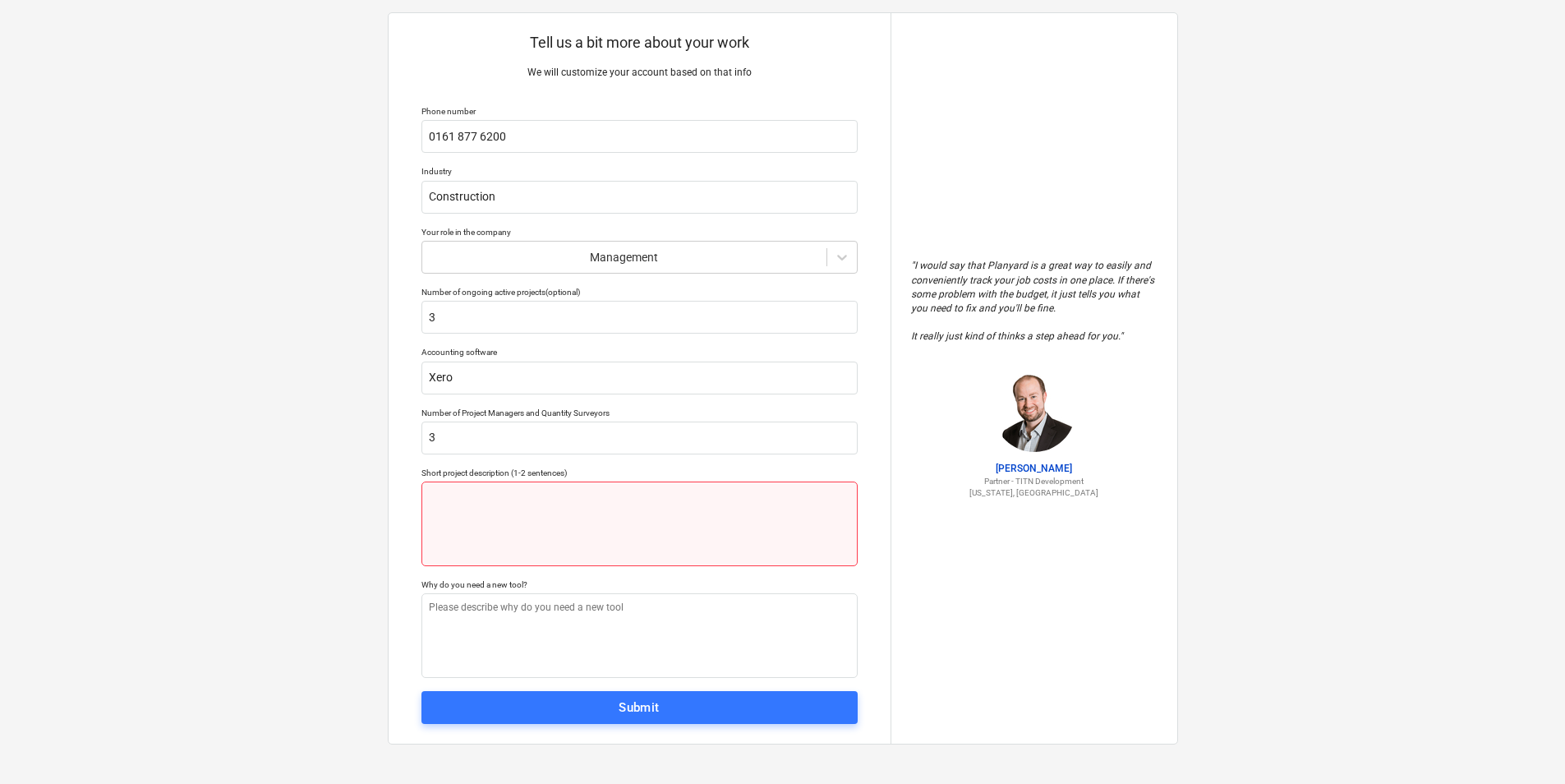
click at [534, 492] on textarea at bounding box center [639, 523] width 436 height 85
type textarea "x"
type textarea "C"
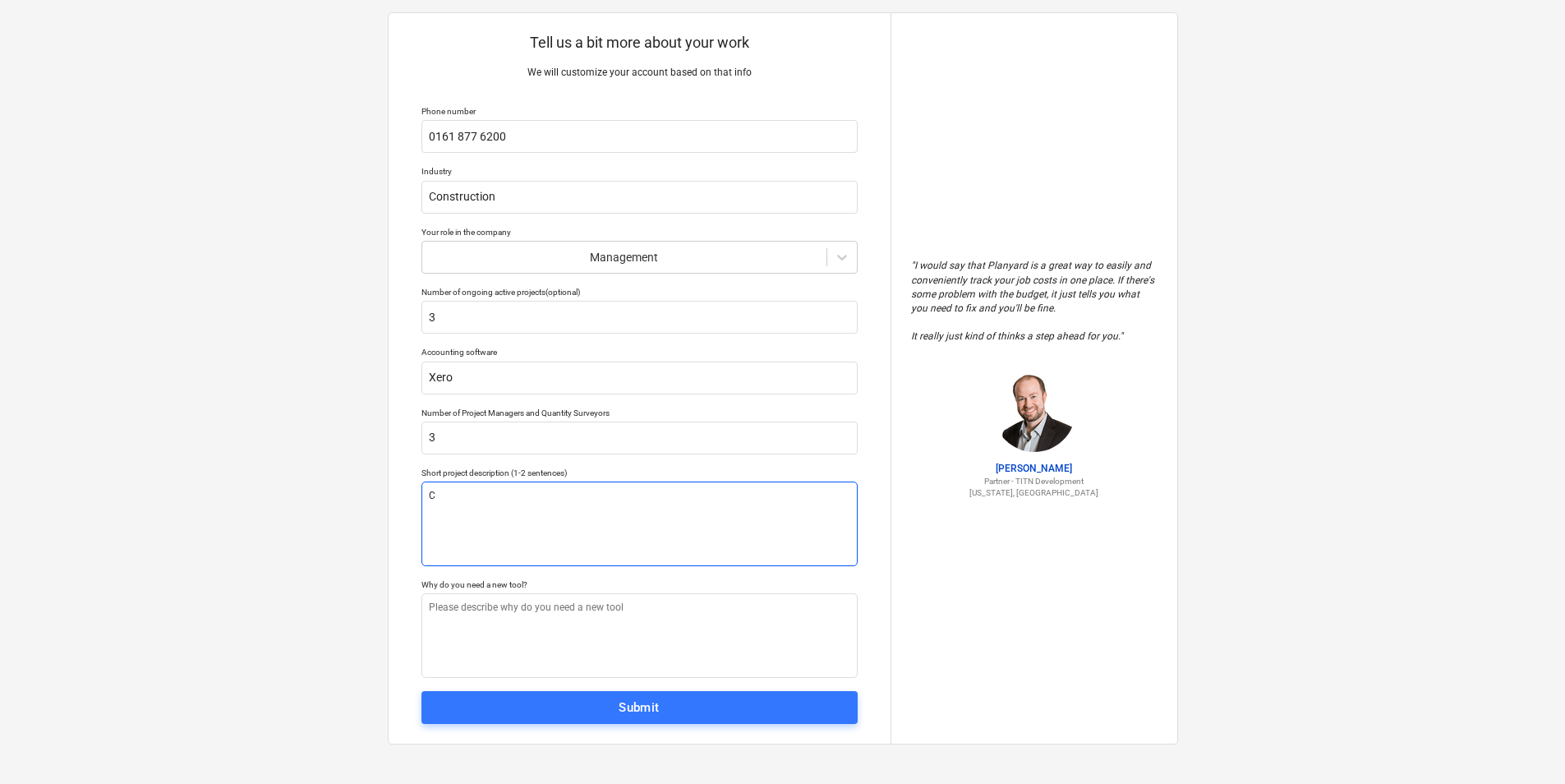
type textarea "x"
type textarea "Co"
type textarea "x"
type textarea "Com"
type textarea "x"
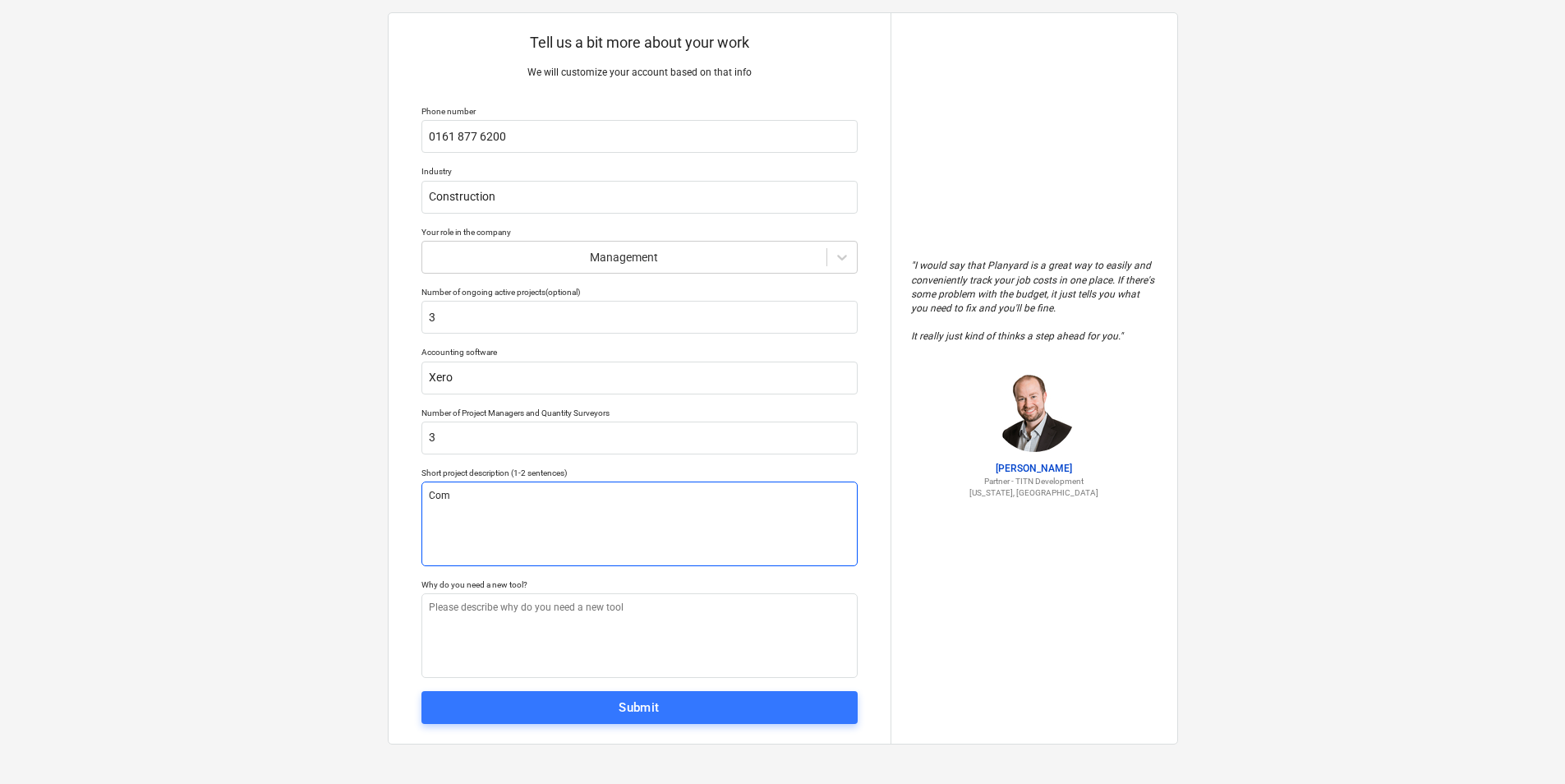
type textarea "Comm"
type textarea "x"
type textarea "Comme"
type textarea "x"
type textarea "Commer"
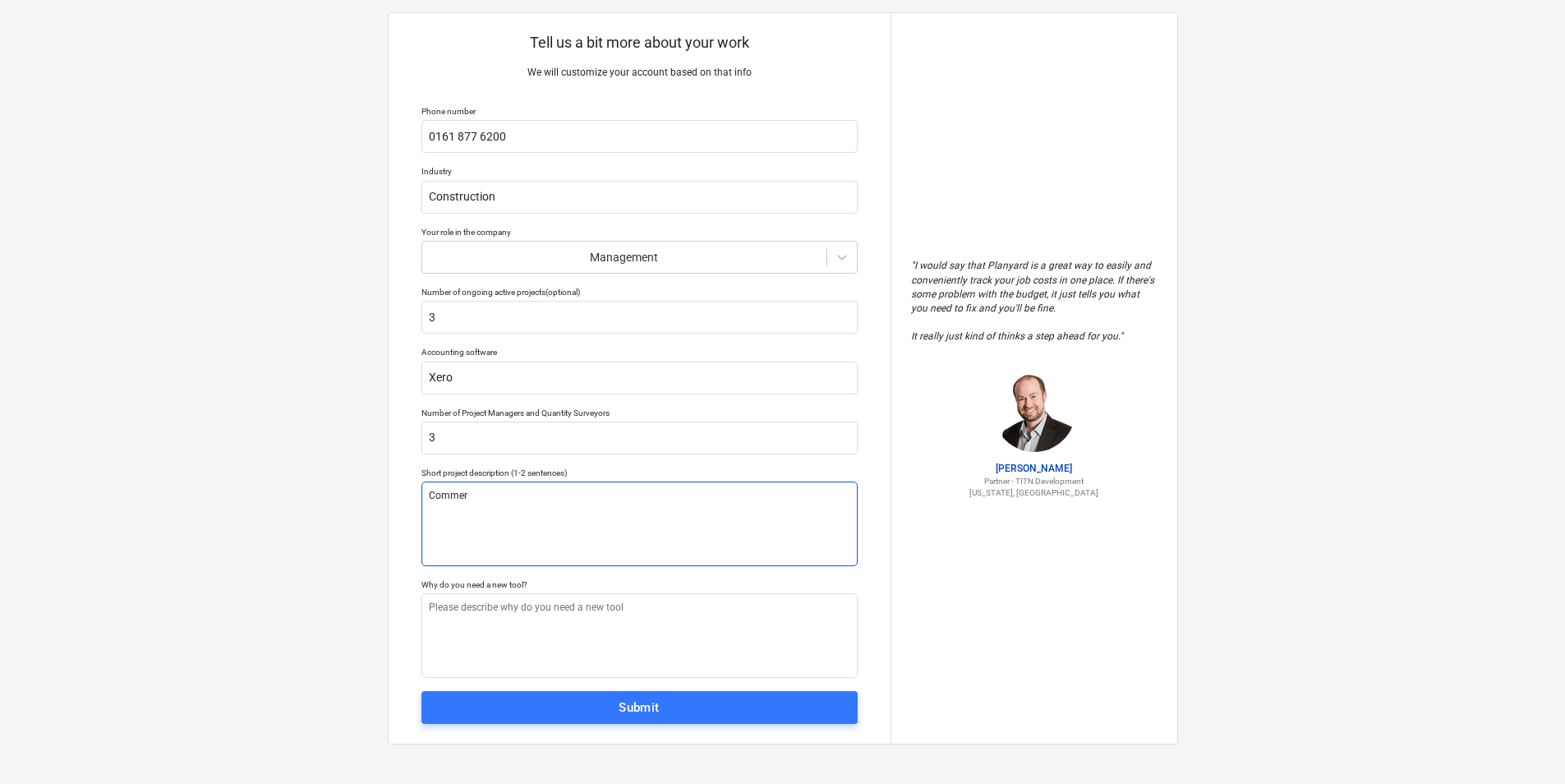
type textarea "x"
type textarea "Commerc"
type textarea "x"
type textarea "Commerci"
type textarea "x"
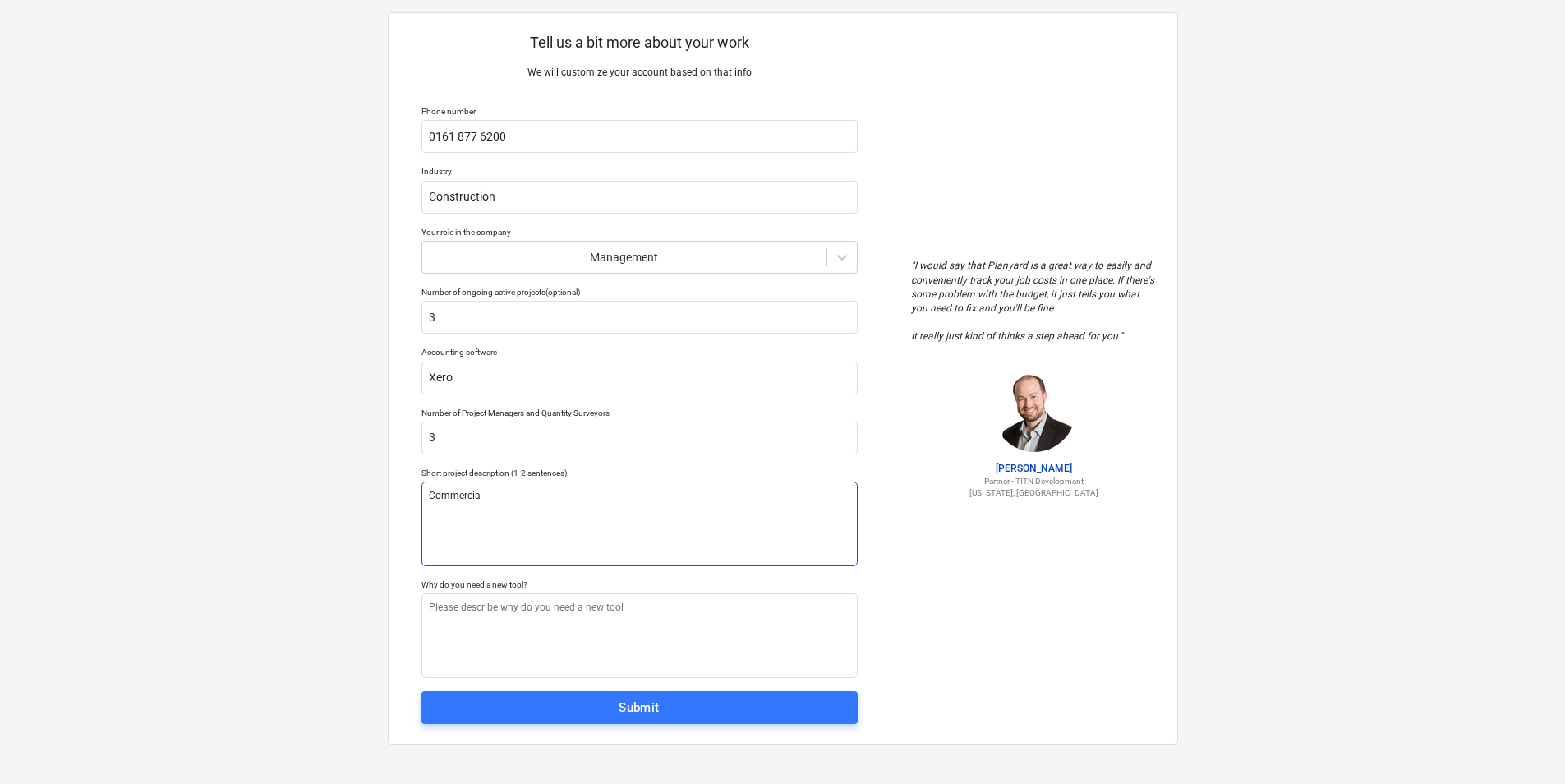
type textarea "Commercial"
type textarea "x"
type textarea "Commercial"
type textarea "x"
type textarea "Commercial f"
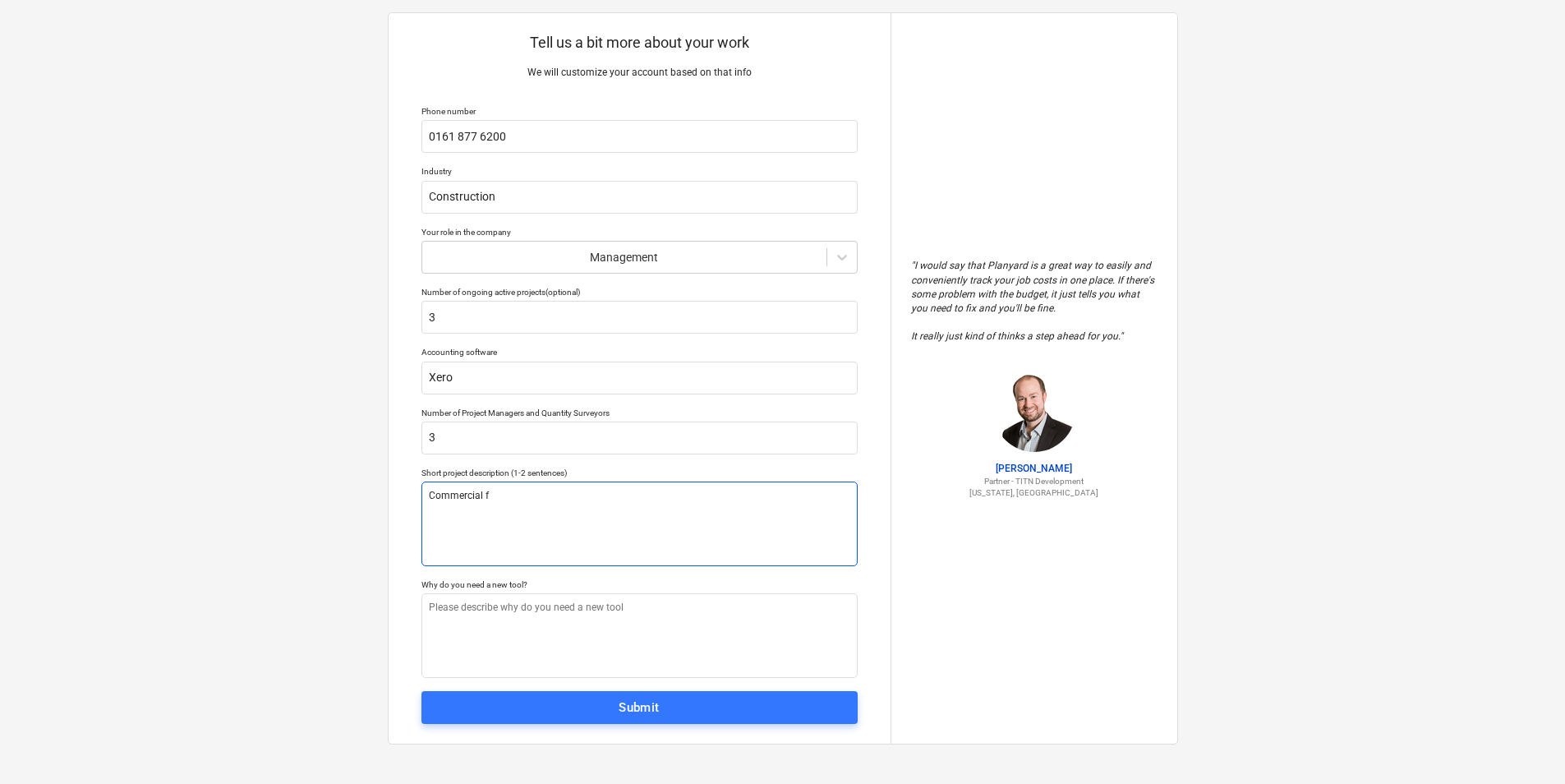
type textarea "x"
type textarea "Commercial fi"
type textarea "x"
type textarea "Commercial fit"
type textarea "x"
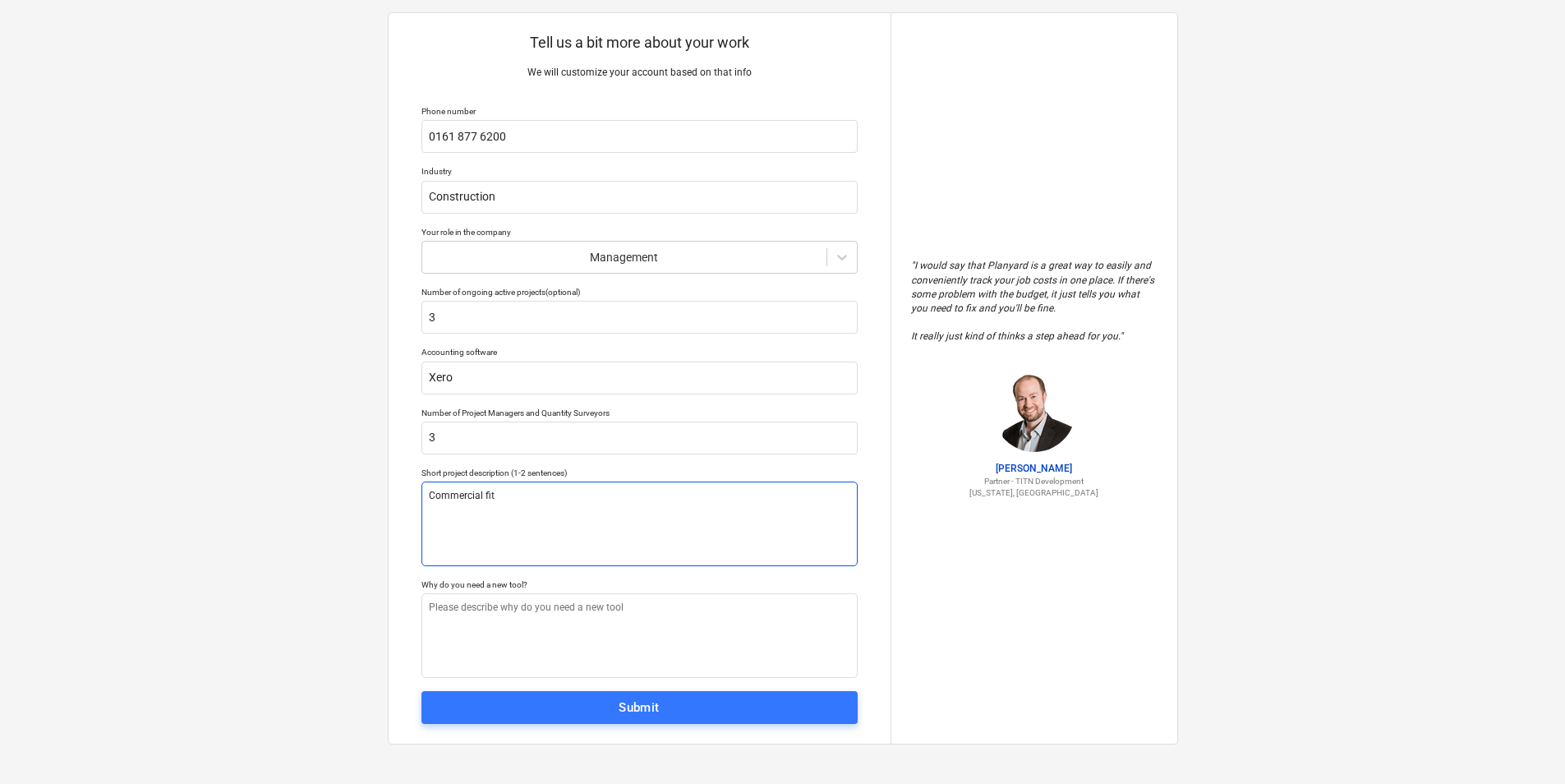
type textarea "Commercial fit"
type textarea "x"
type textarea "Commercial fit o"
type textarea "x"
type textarea "Commercial fit ou"
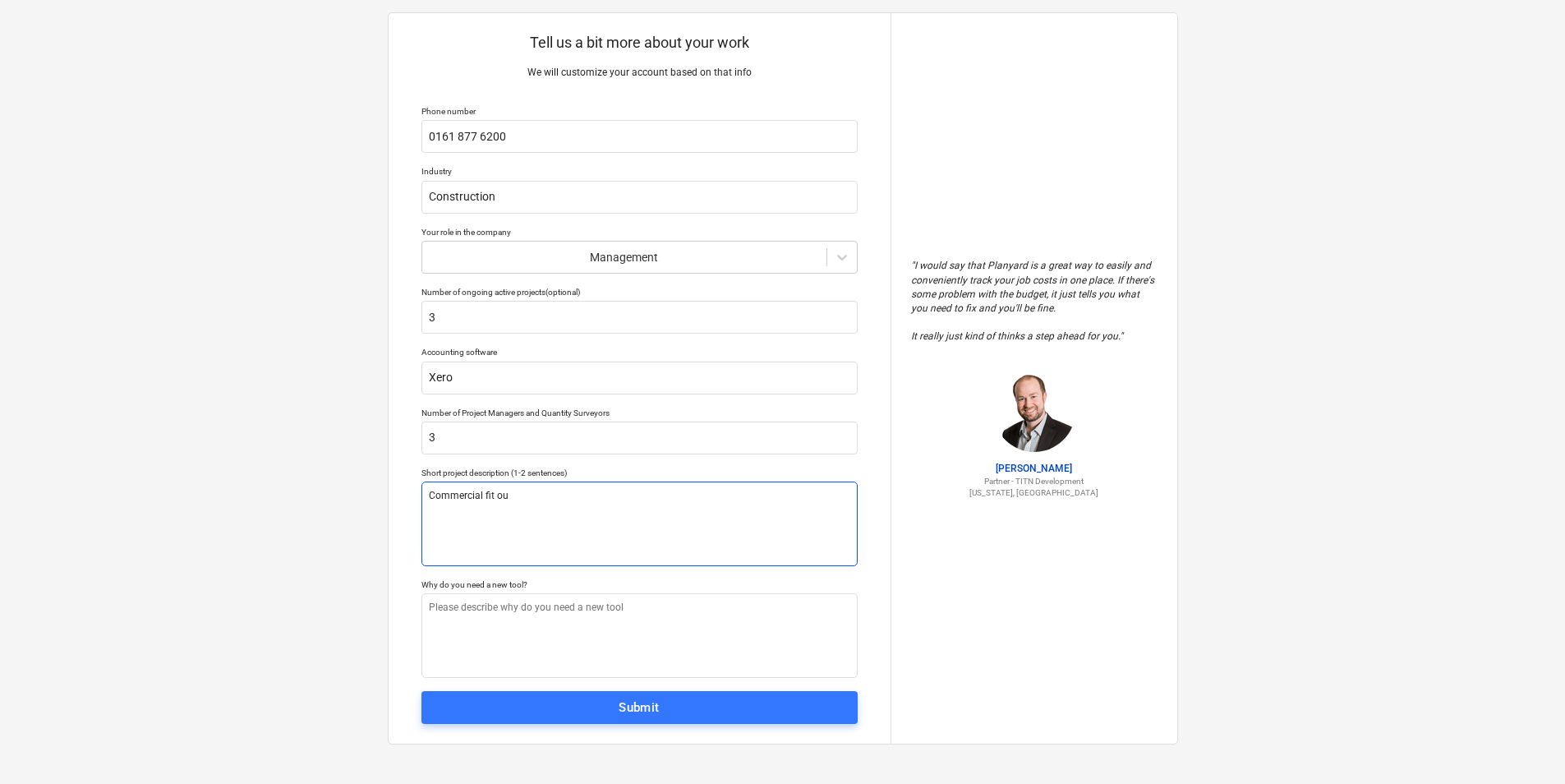
type textarea "x"
type textarea "Commercial fit out"
type textarea "x"
type textarea "Commercial fit outs"
type textarea "x"
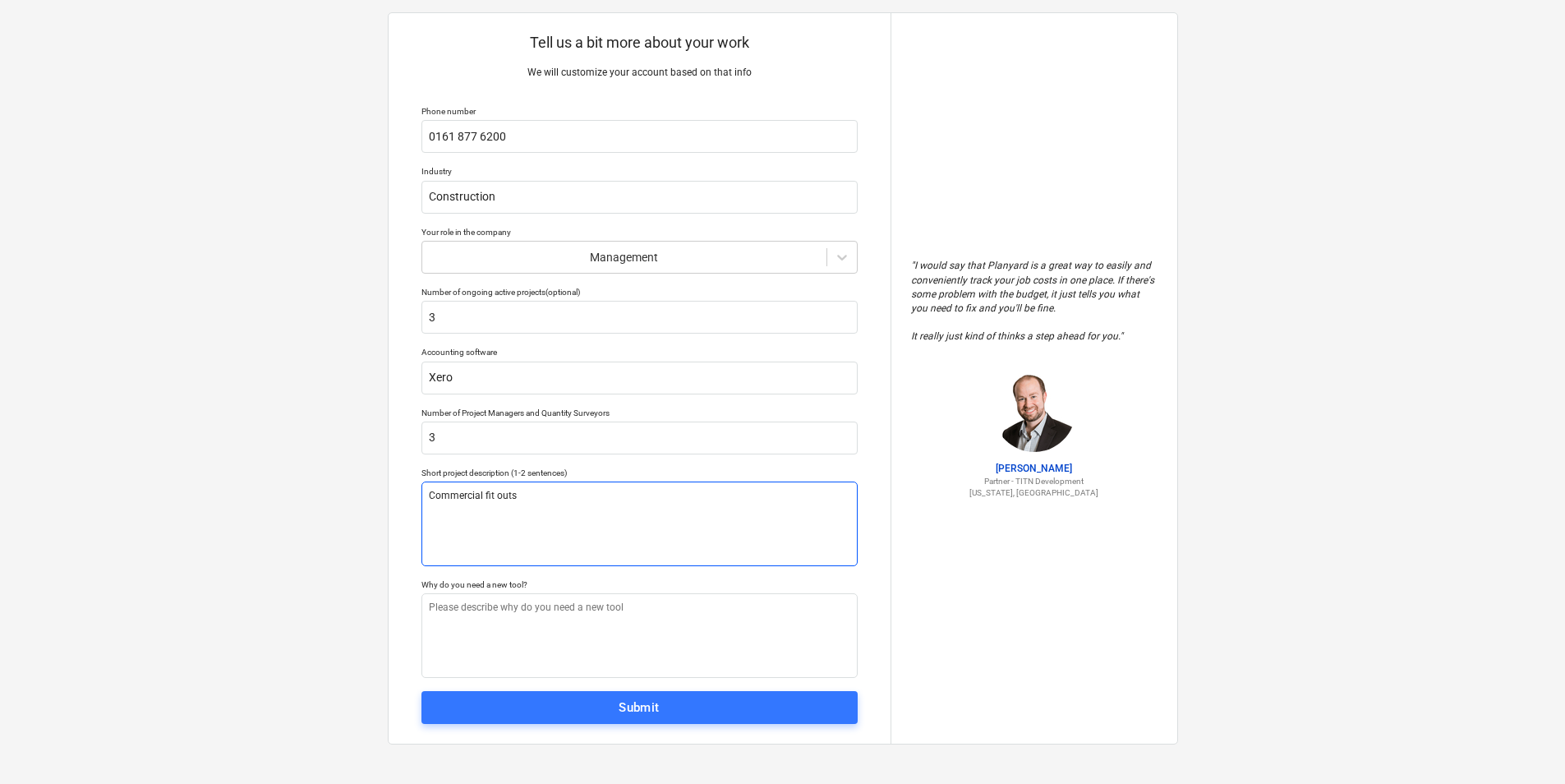
type textarea "Commercial fit outs"
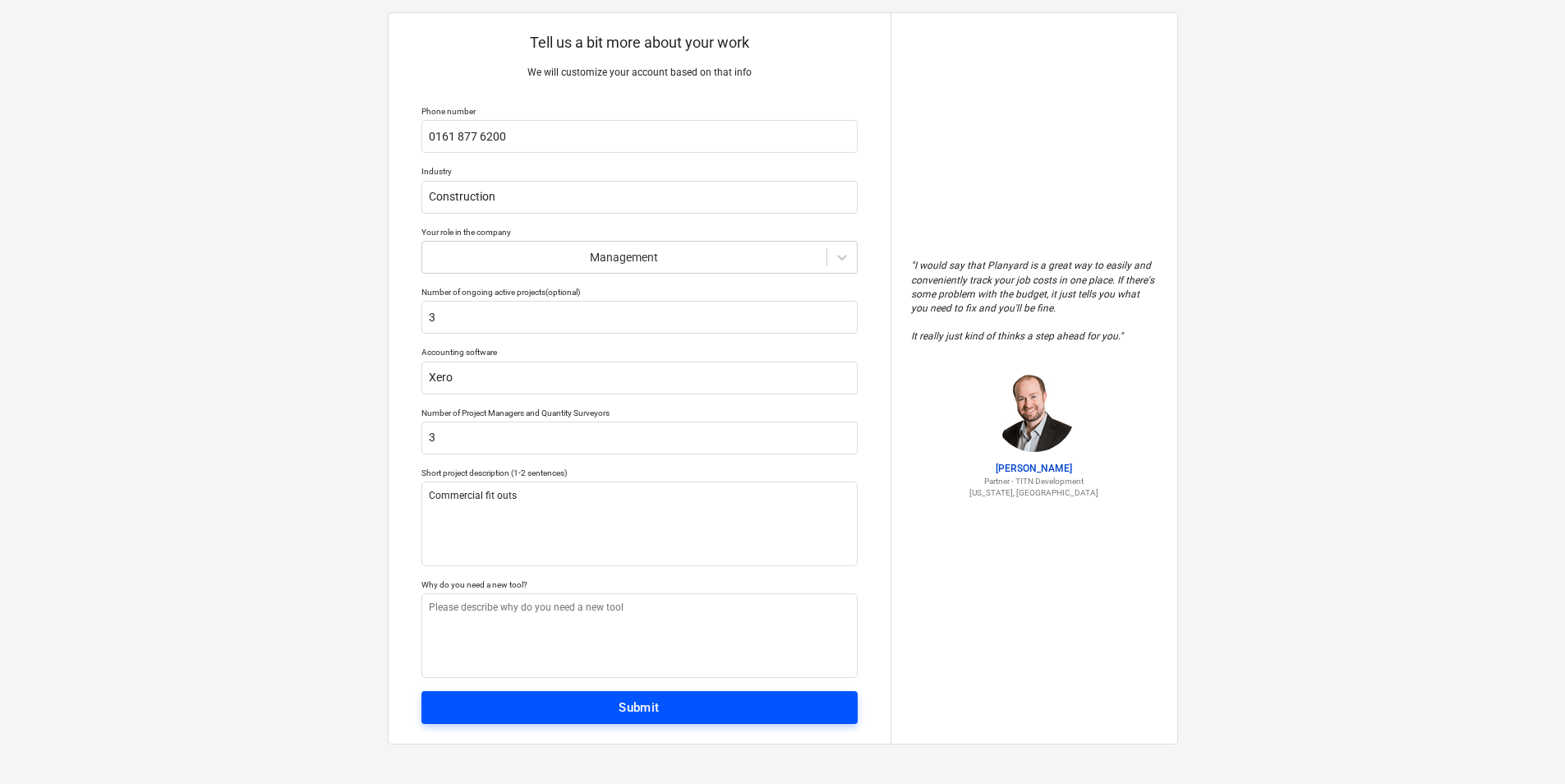
click at [674, 713] on span "Submit" at bounding box center [639, 708] width 400 height 22
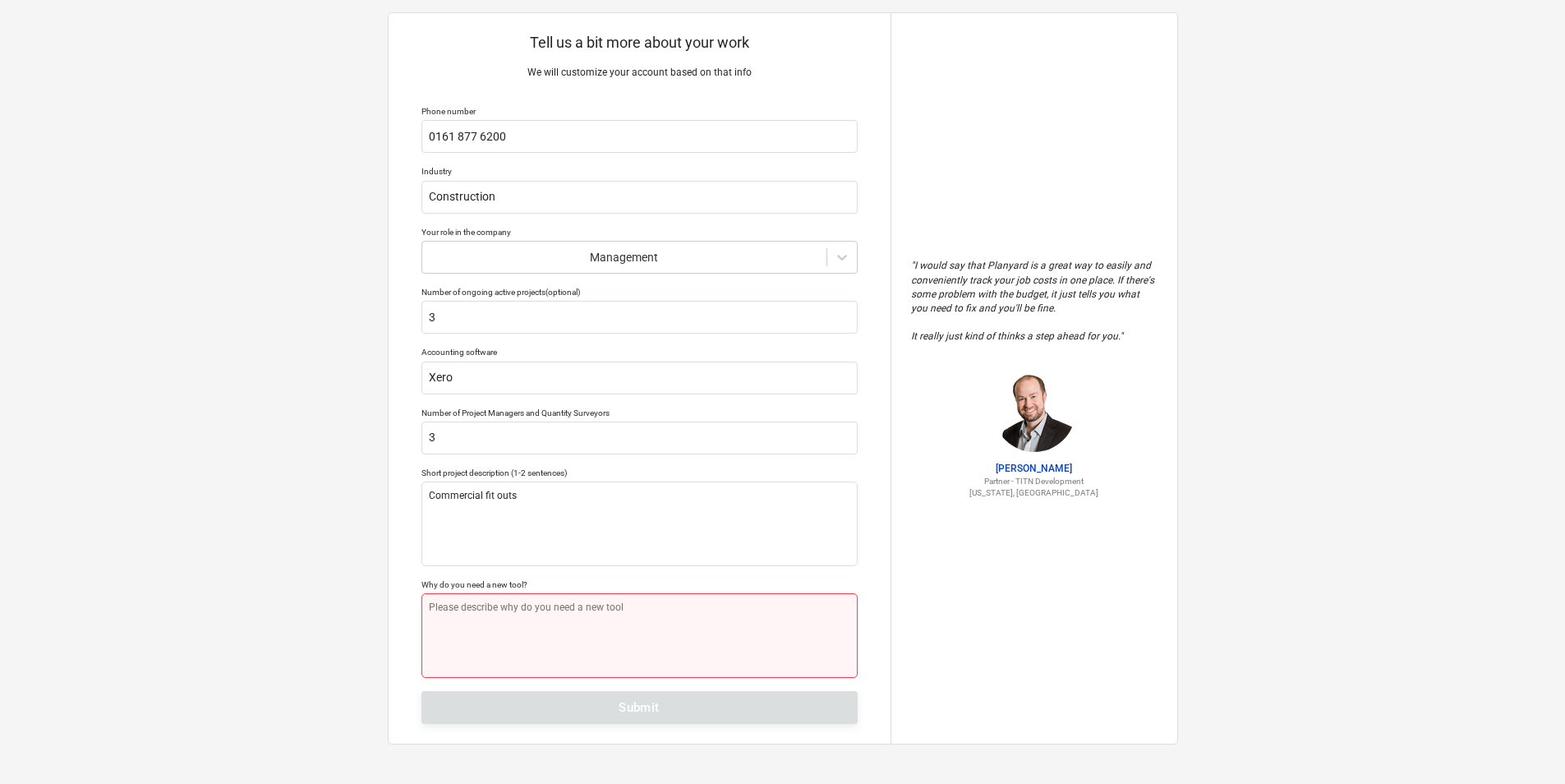
click at [533, 601] on textarea at bounding box center [639, 636] width 436 height 85
type textarea "x"
type textarea "R"
type textarea "x"
type textarea "Re"
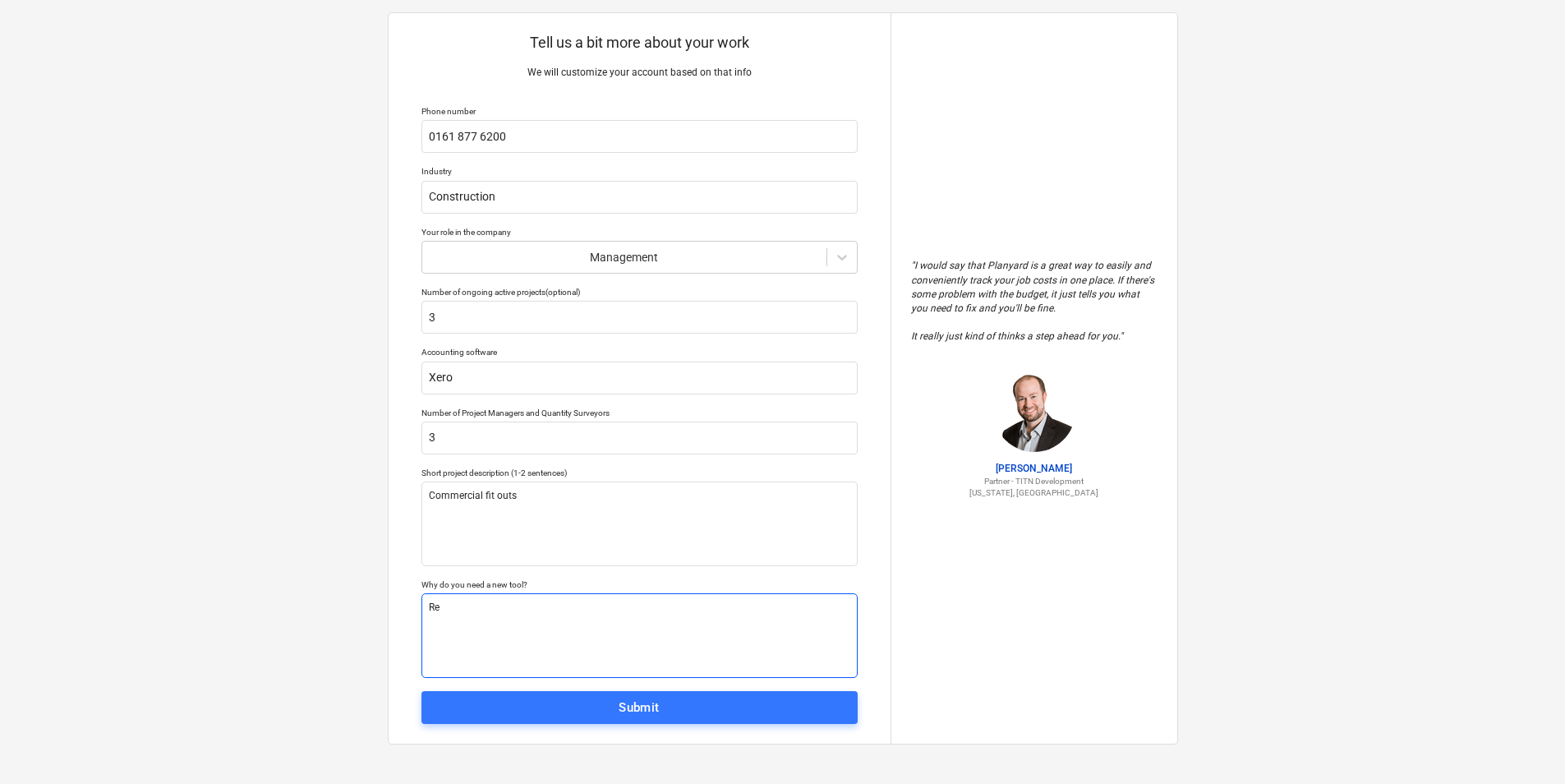
type textarea "x"
type textarea "Reo"
type textarea "x"
type textarea "Re"
type textarea "x"
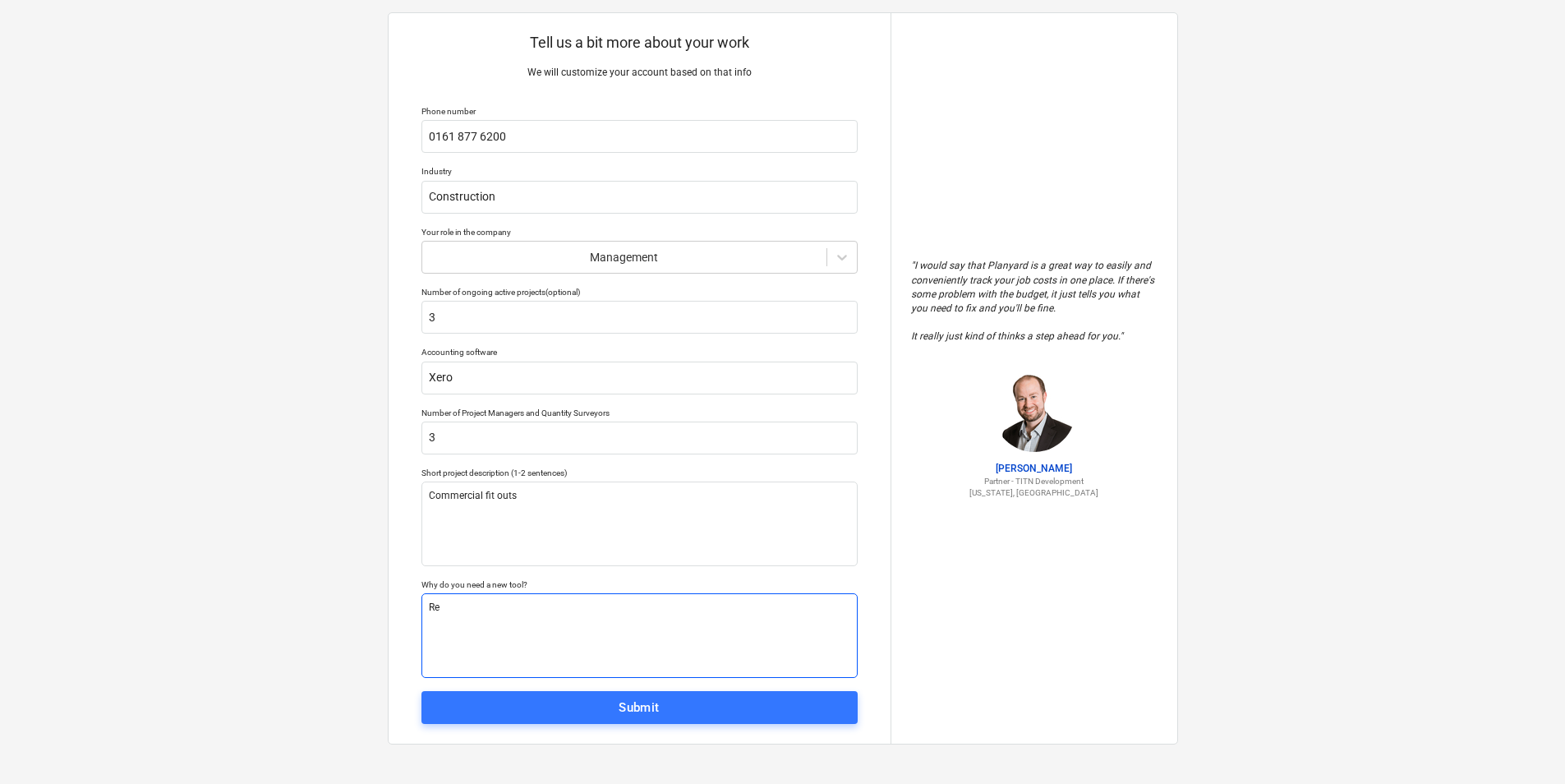
type textarea "Rep"
type textarea "x"
type textarea "Repl"
type textarea "x"
type textarea "Repla"
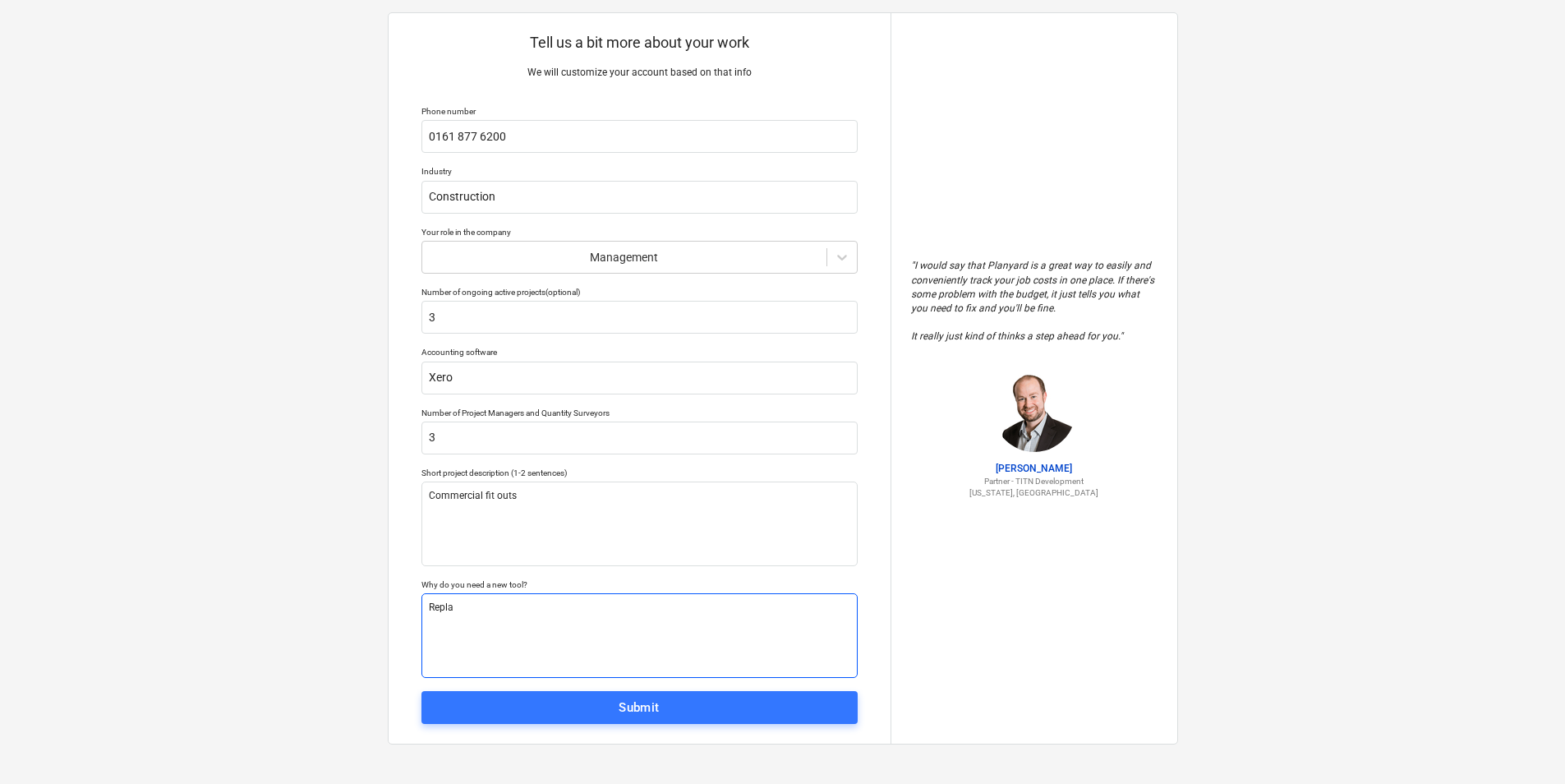
type textarea "x"
type textarea "Replav"
type textarea "x"
type textarea "Replave"
type textarea "x"
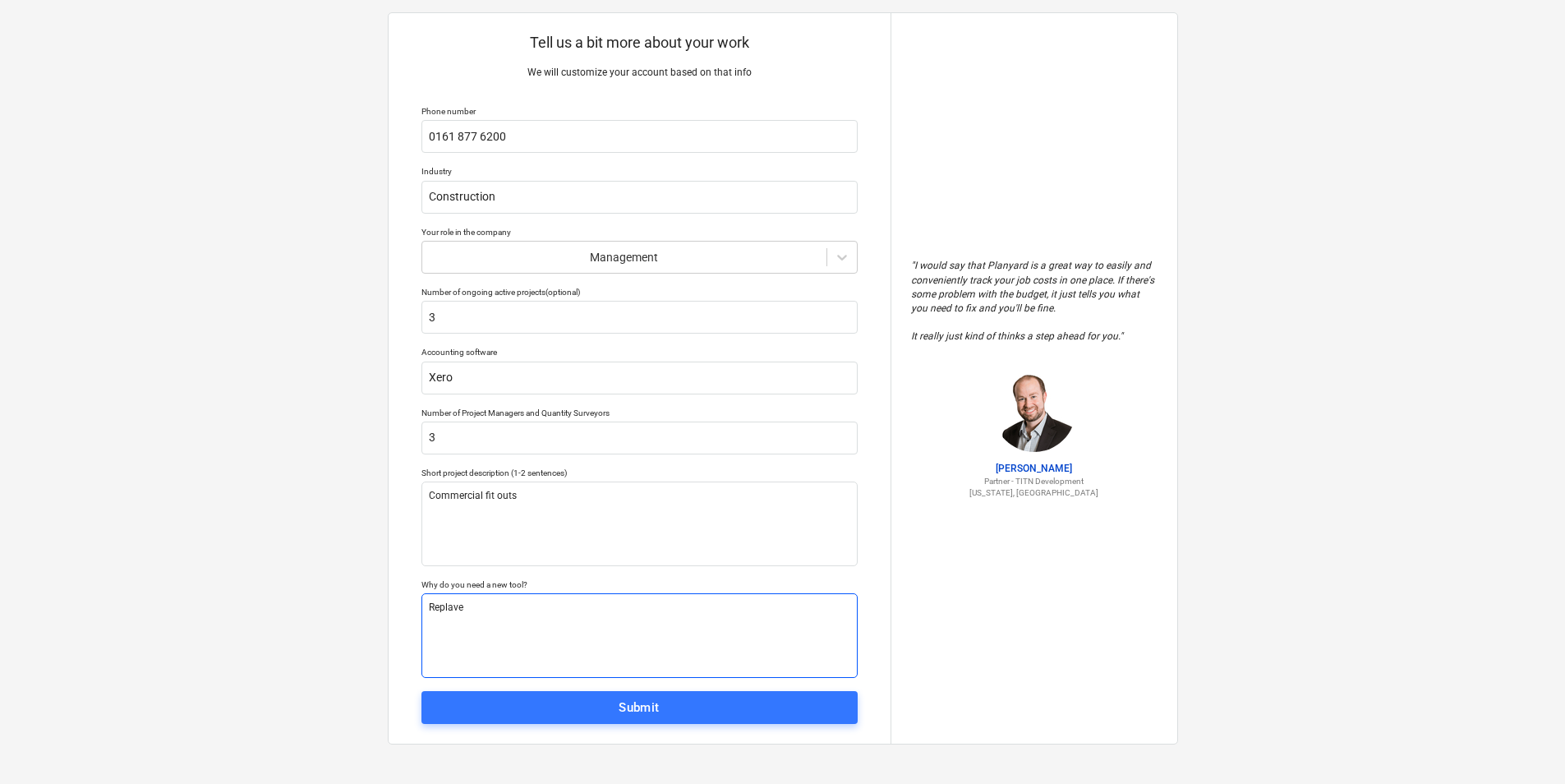
type textarea "Replavem"
type textarea "x"
type textarea "Replaveme"
type textarea "x"
type textarea "Replavemen"
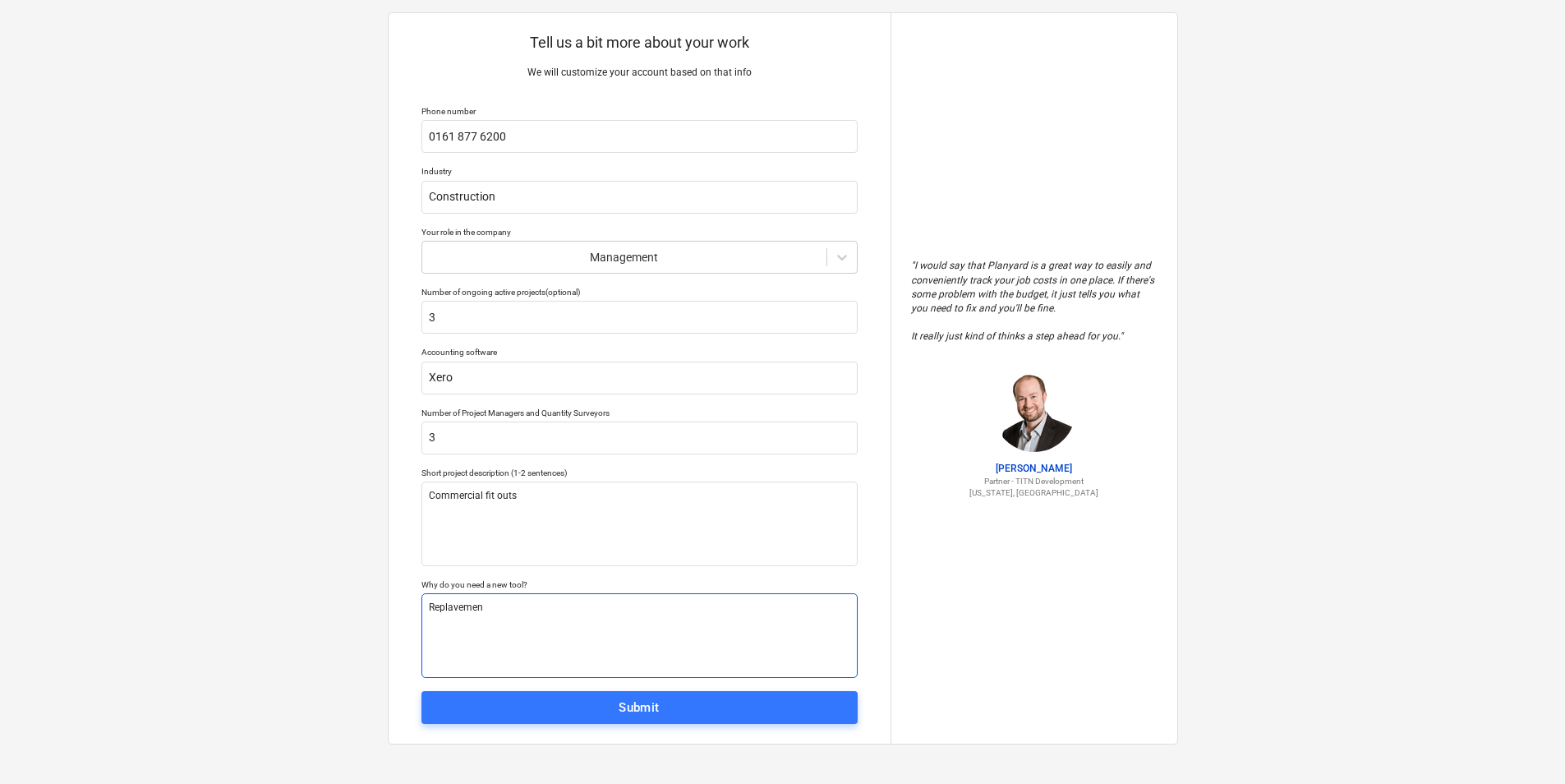
type textarea "x"
type textarea "Replavement"
type textarea "x"
type textarea "Replavement"
type textarea "x"
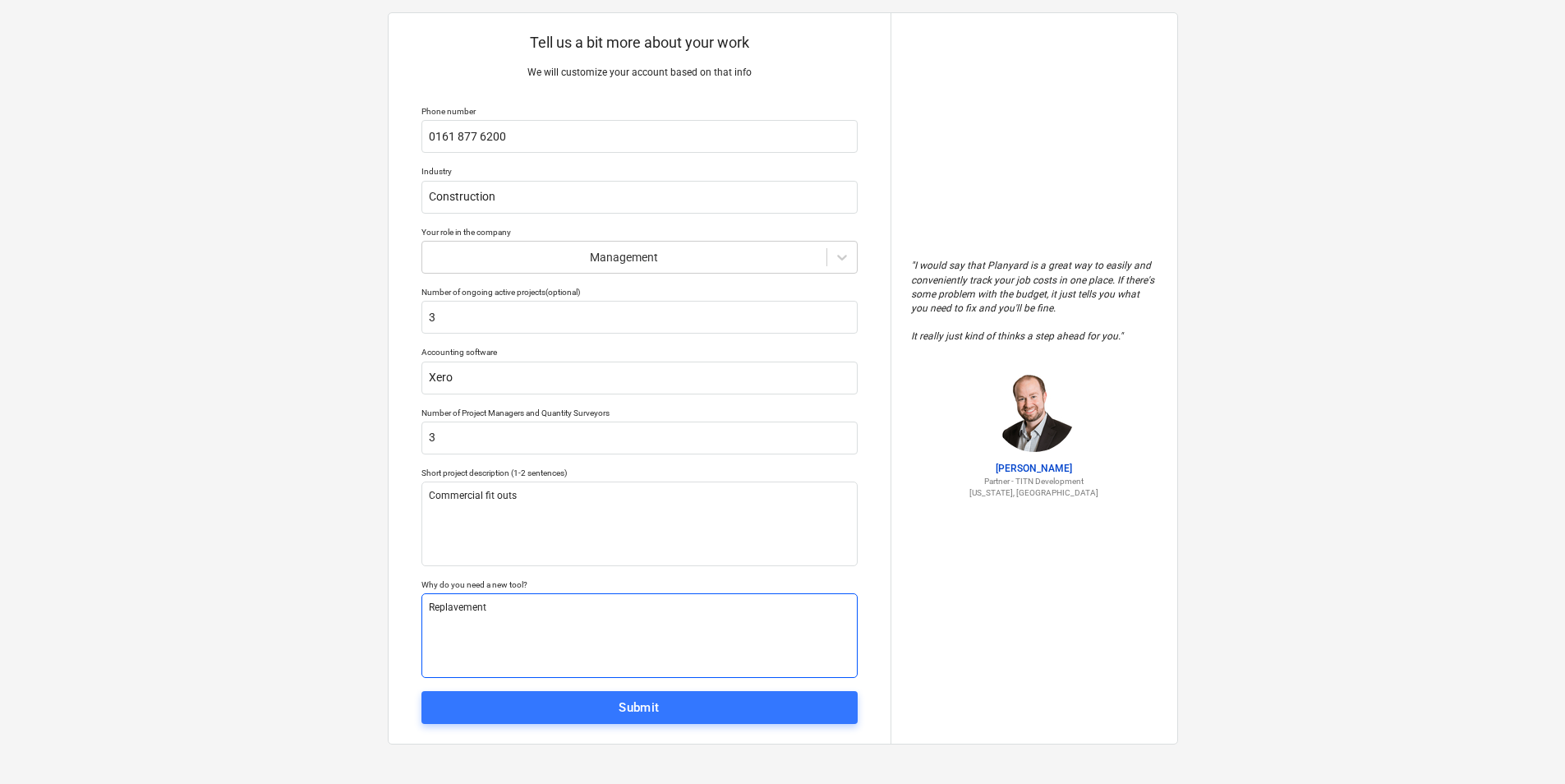
type textarea "Replavement o"
type textarea "x"
type textarea "Replavement of"
type textarea "x"
type textarea "Replavement of"
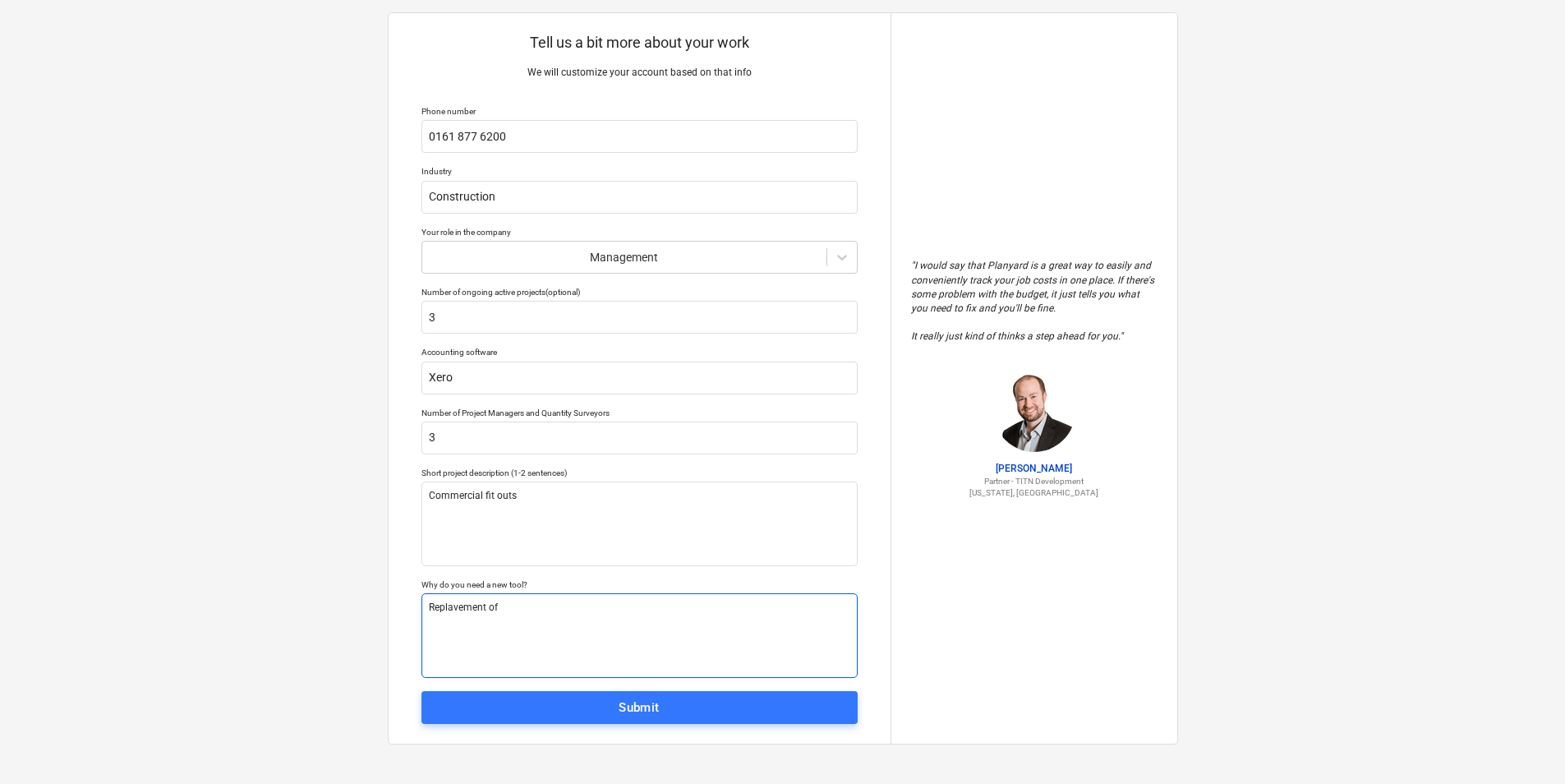
type textarea "x"
type textarea "Replavement of c"
type textarea "x"
type textarea "Replavement of cu"
type textarea "x"
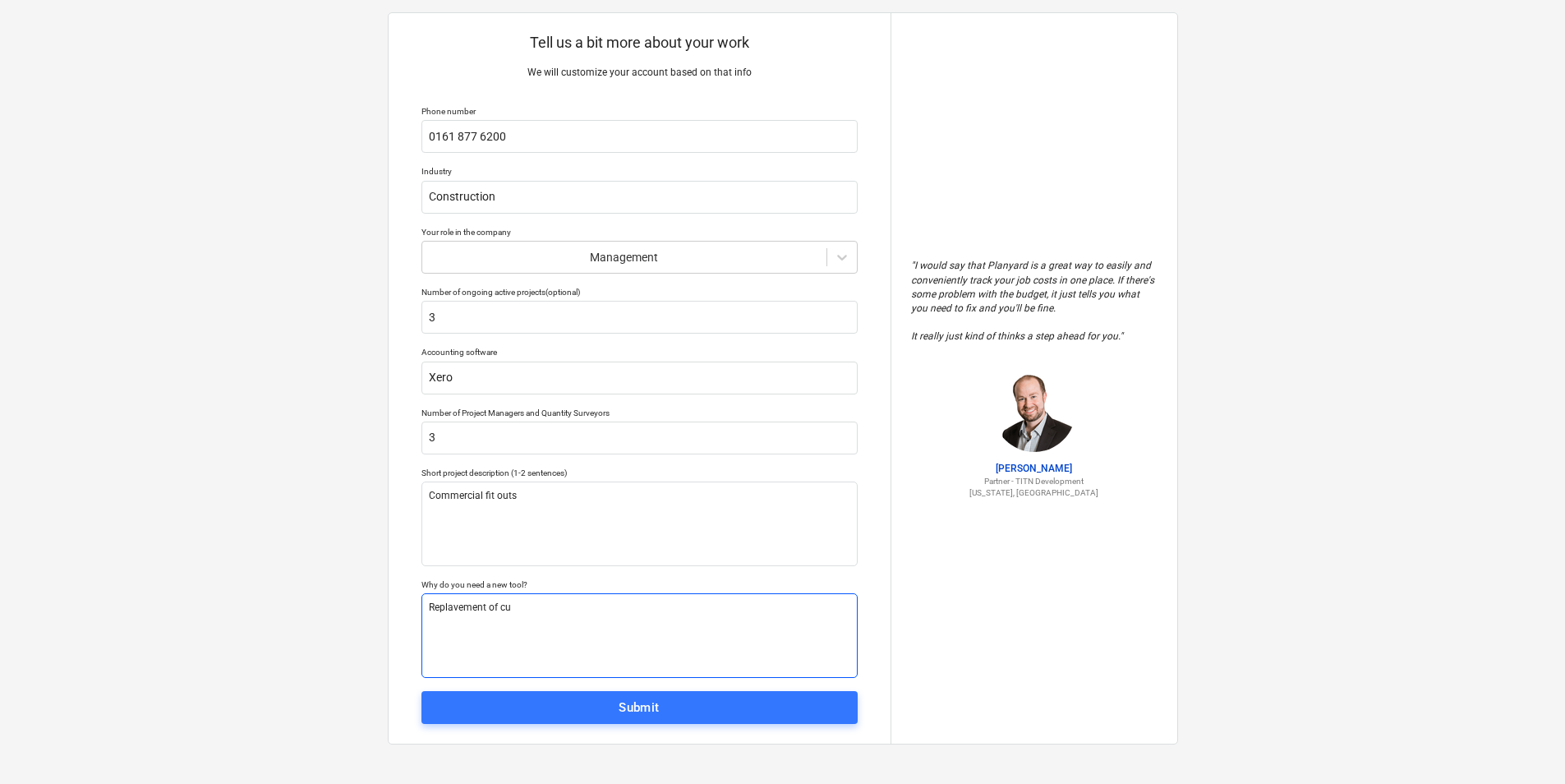
type textarea "Replavement of cur"
type textarea "x"
type textarea "Replavement of curr"
type textarea "x"
type textarea "Replavement of curre"
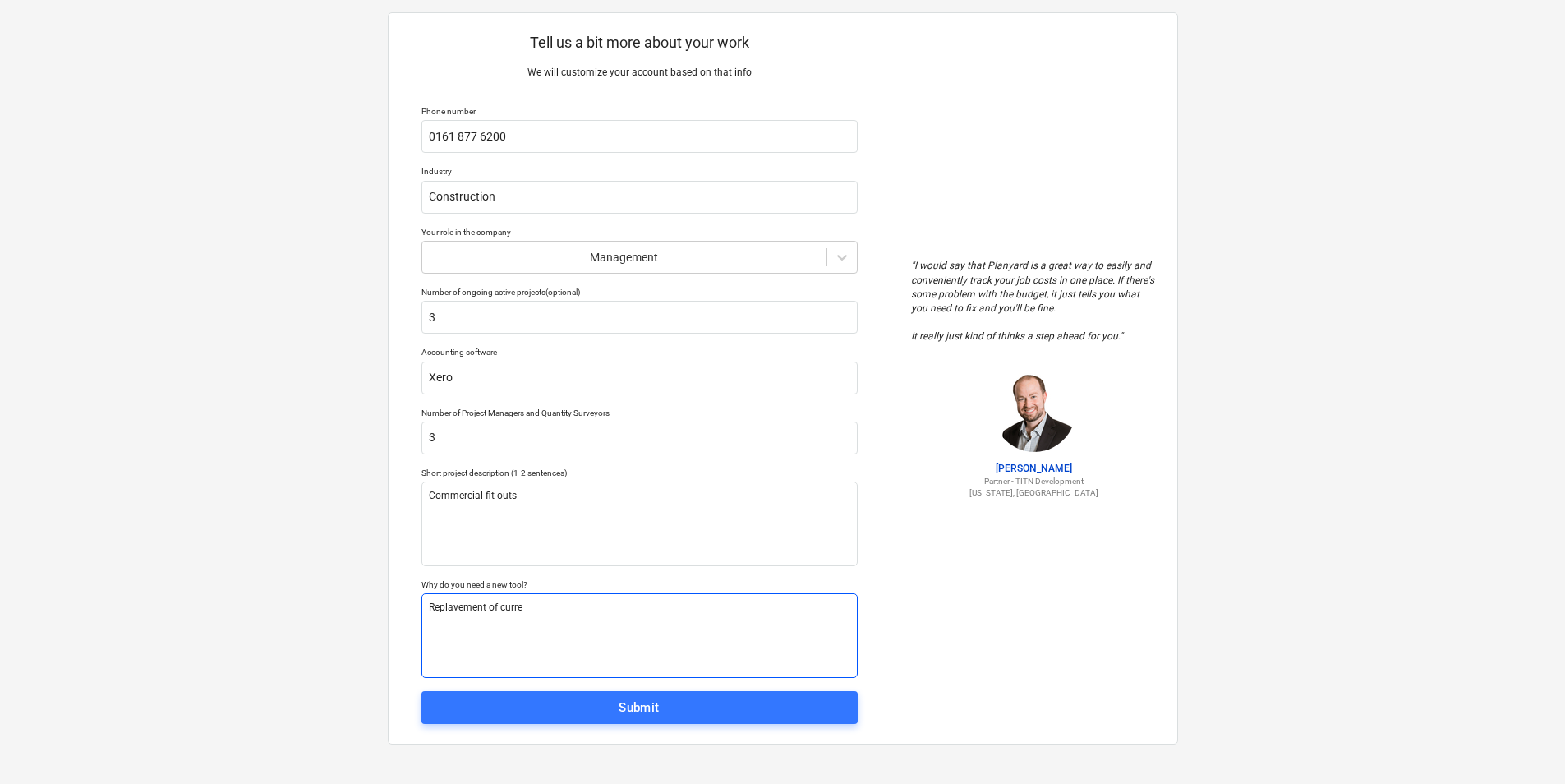
type textarea "x"
type textarea "Replavement of curren"
type textarea "x"
type textarea "Replavement of current"
type textarea "x"
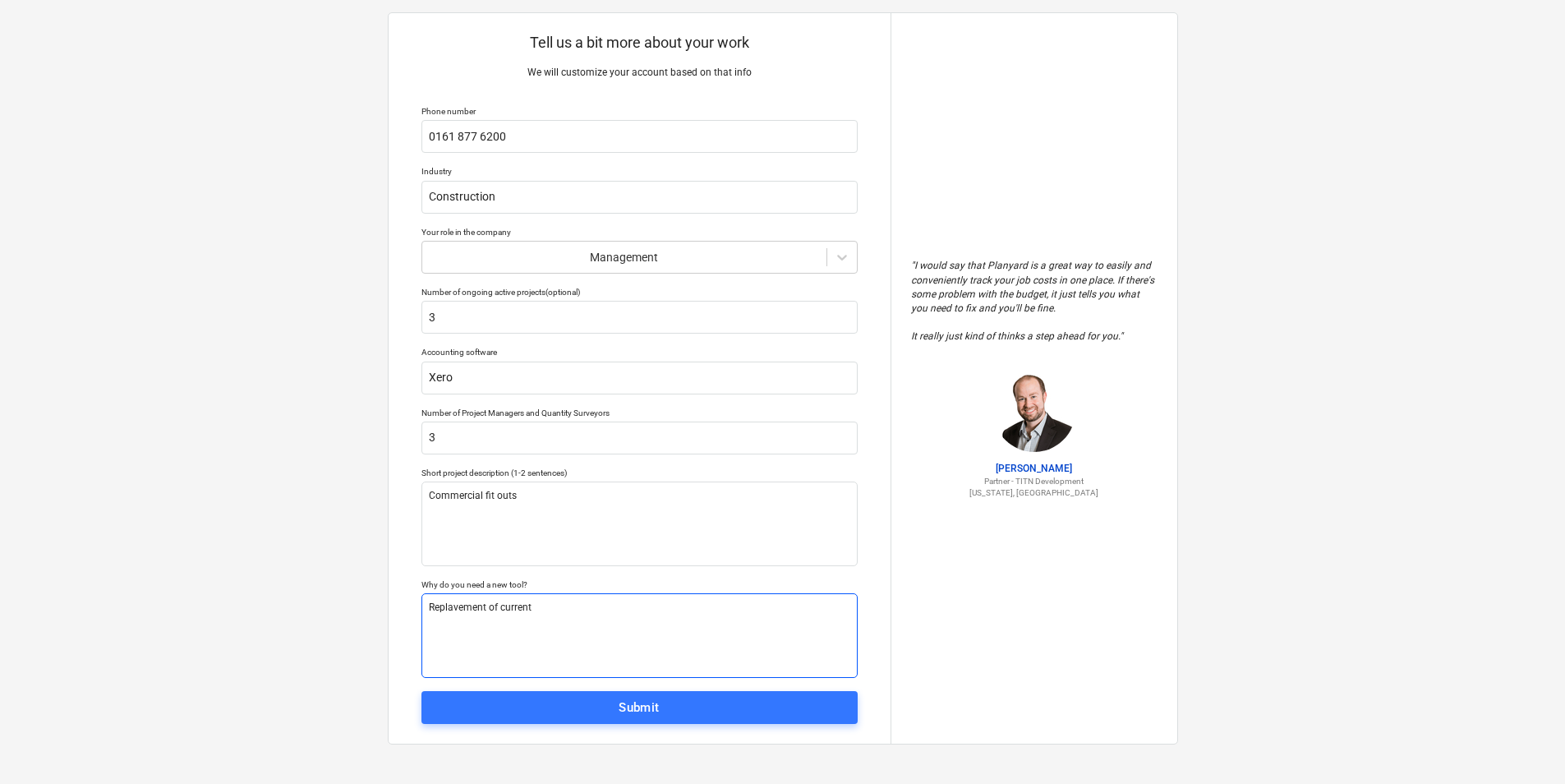
type textarea "Replavement of current"
type textarea "x"
type textarea "Replaement of current"
type textarea "x"
type textarea "Replacement of current"
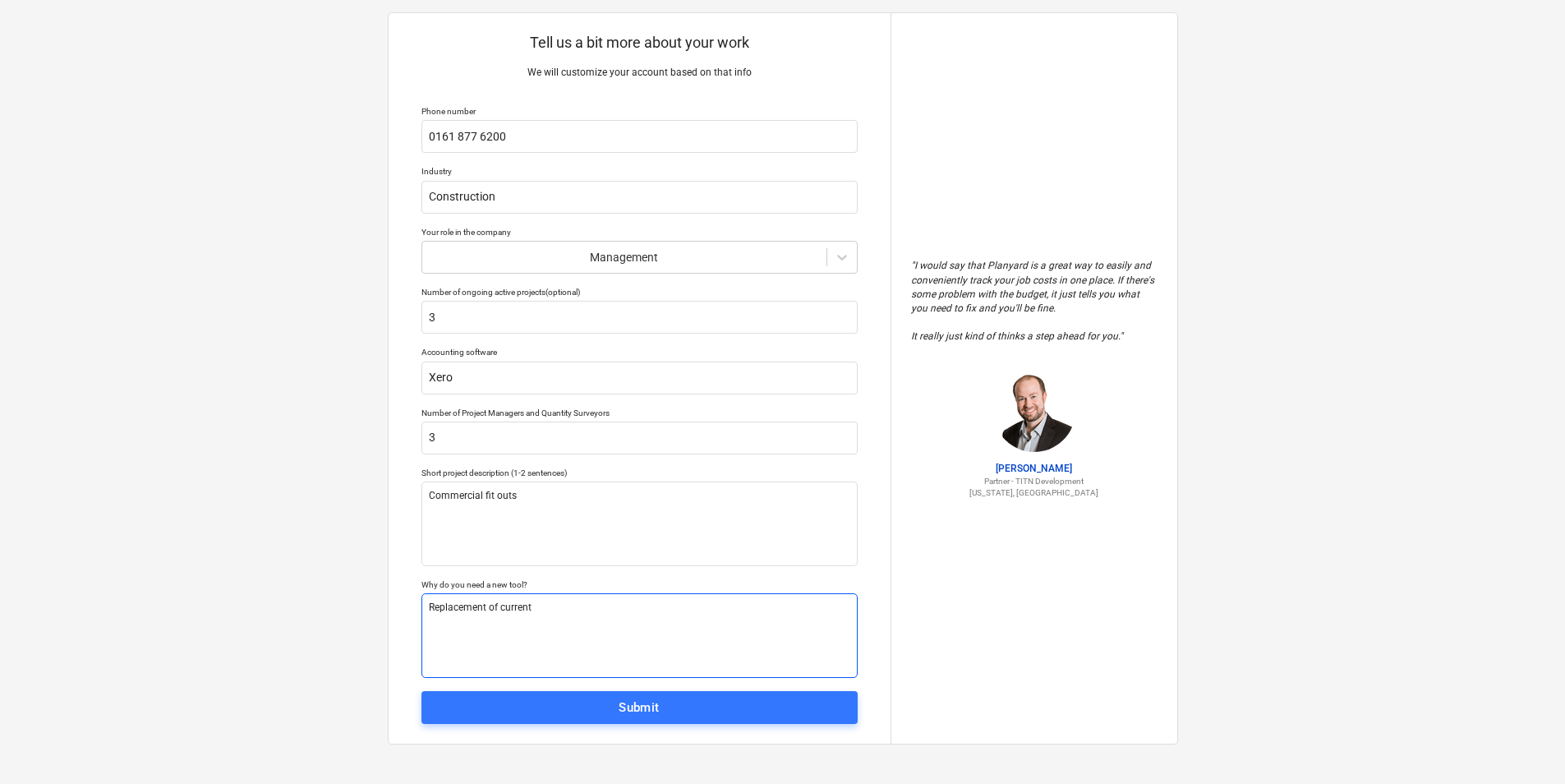
type textarea "x"
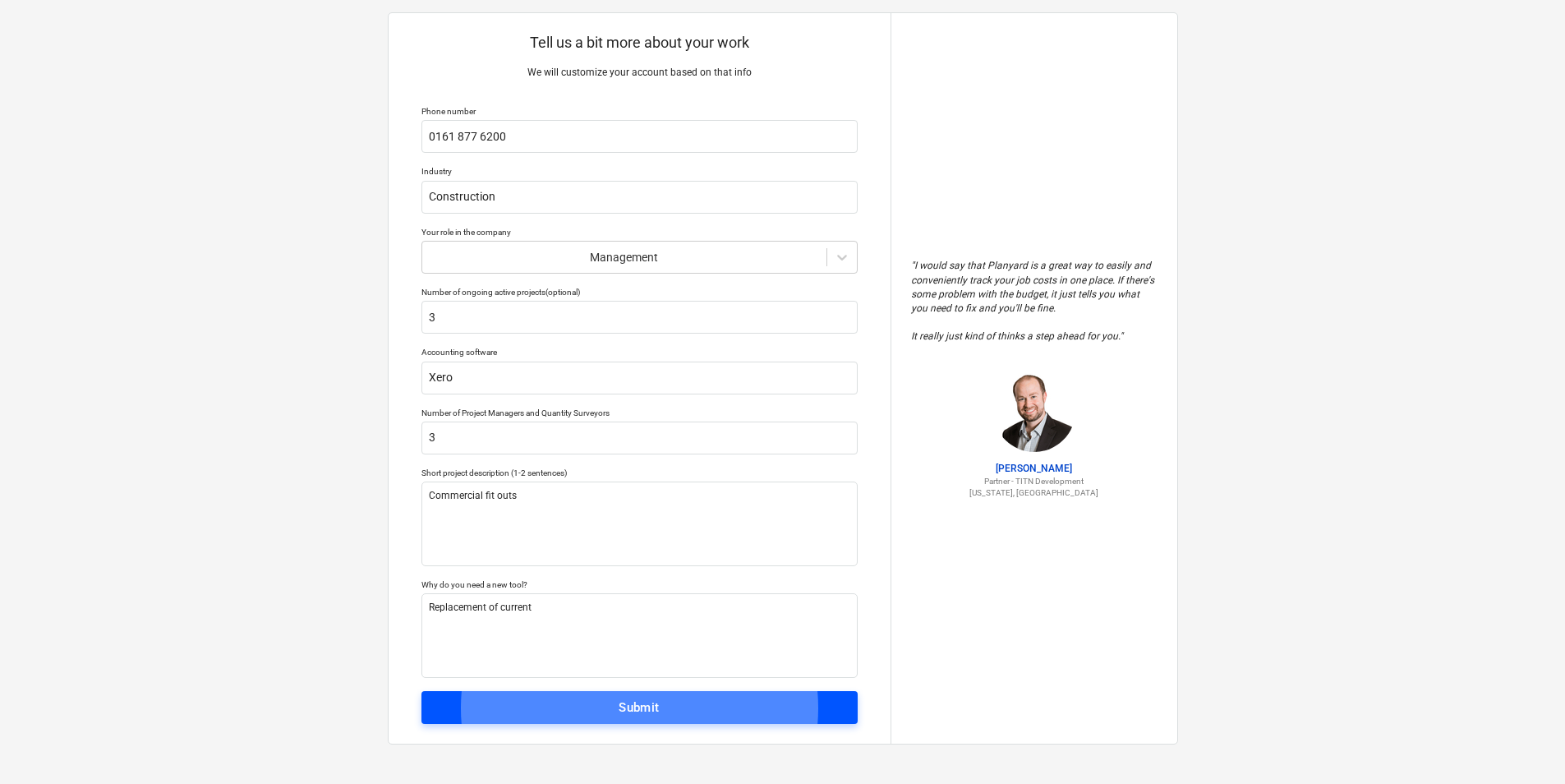
click at [652, 707] on div "Submit" at bounding box center [639, 708] width 41 height 22
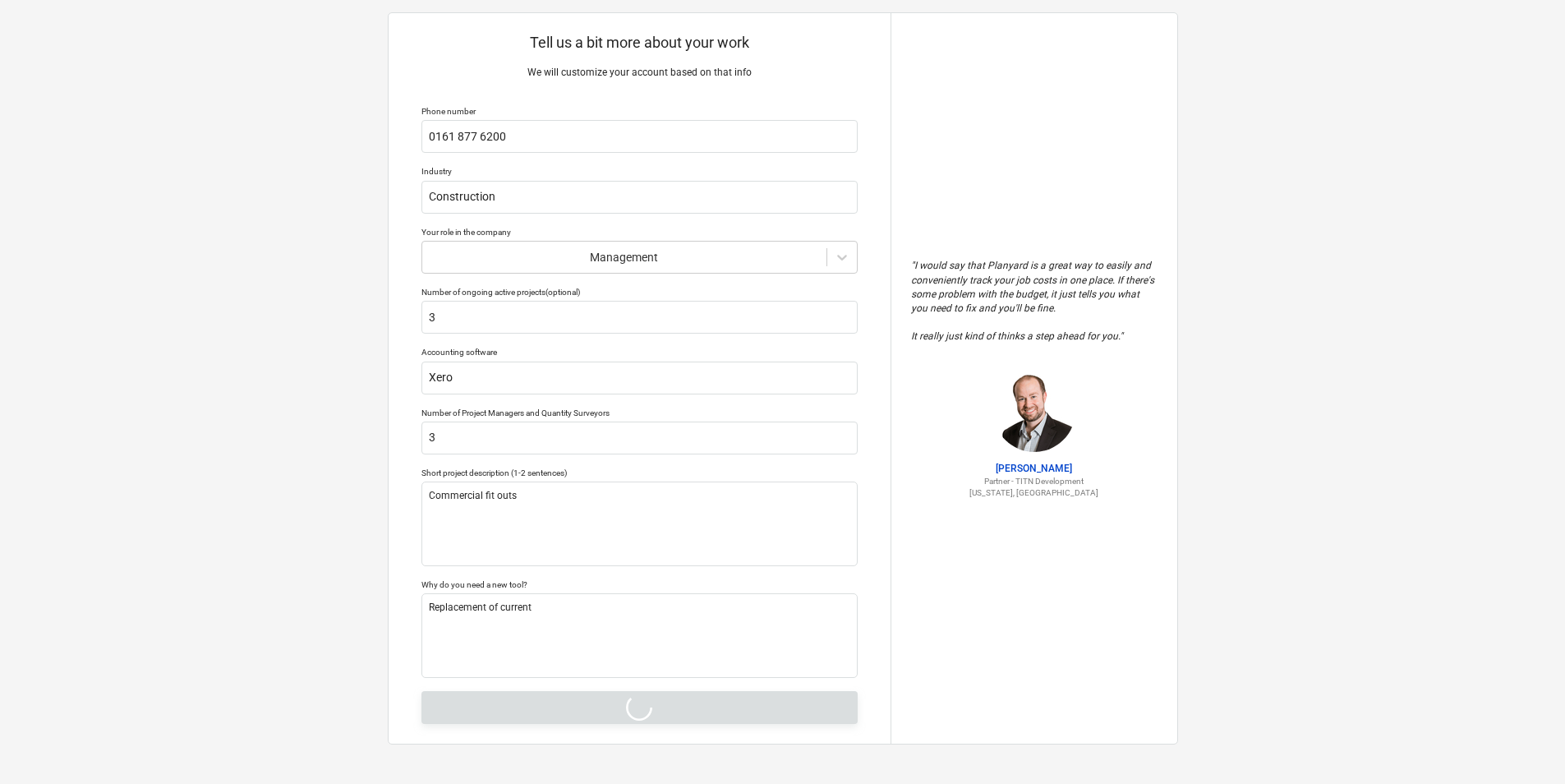
type textarea "x"
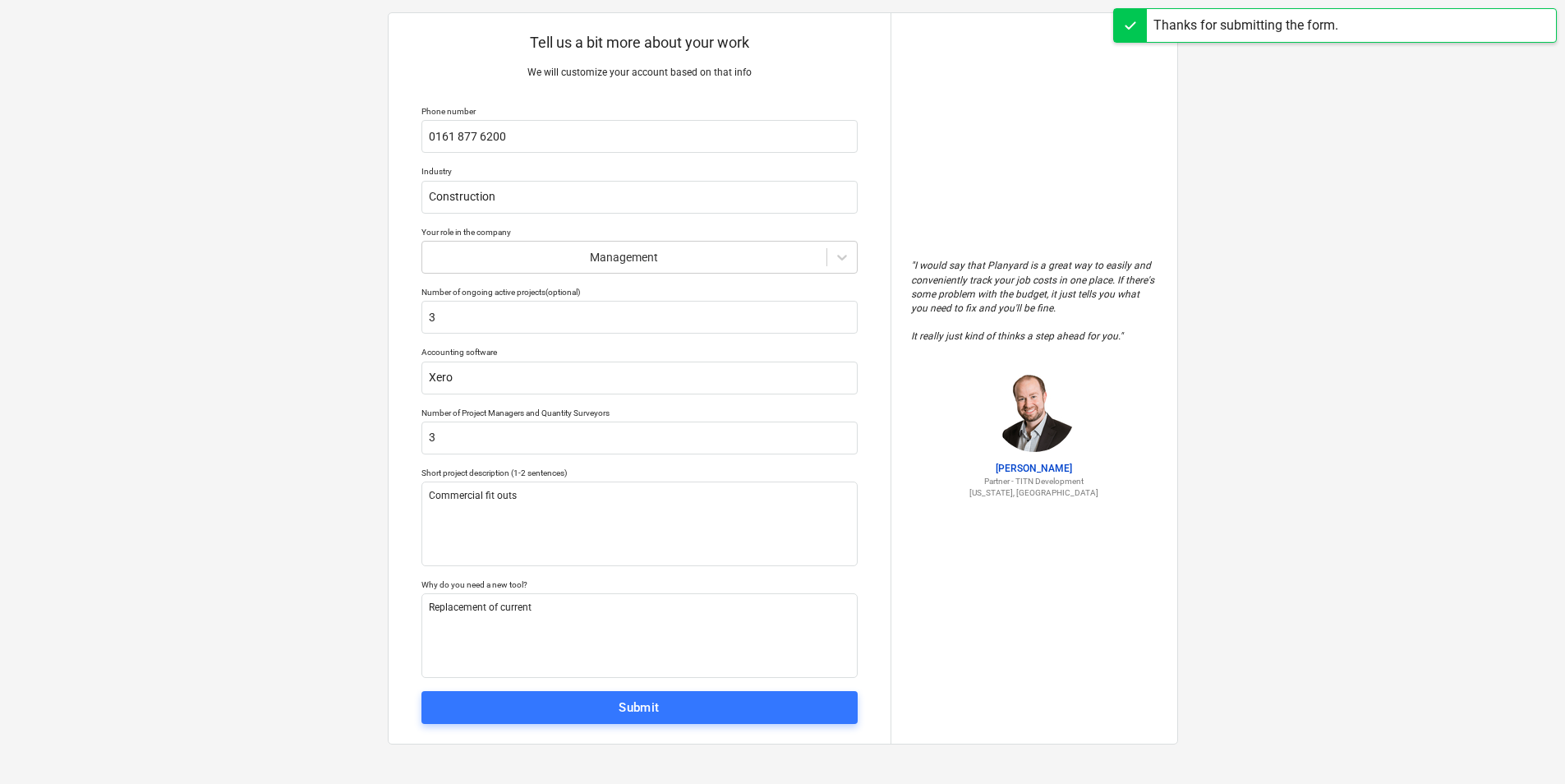
scroll to position [15, 0]
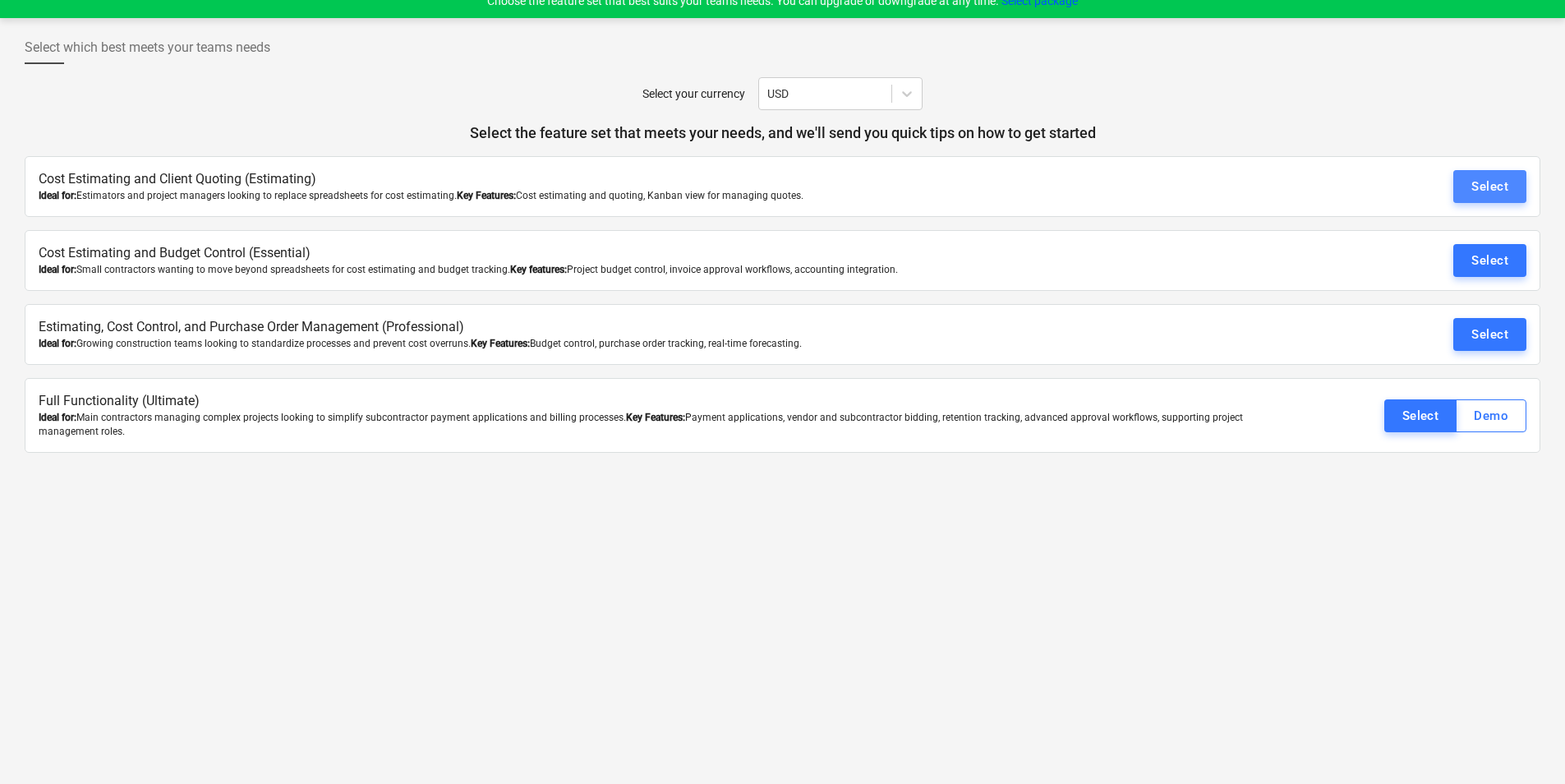
click at [1487, 186] on div "Select" at bounding box center [1489, 187] width 37 height 22
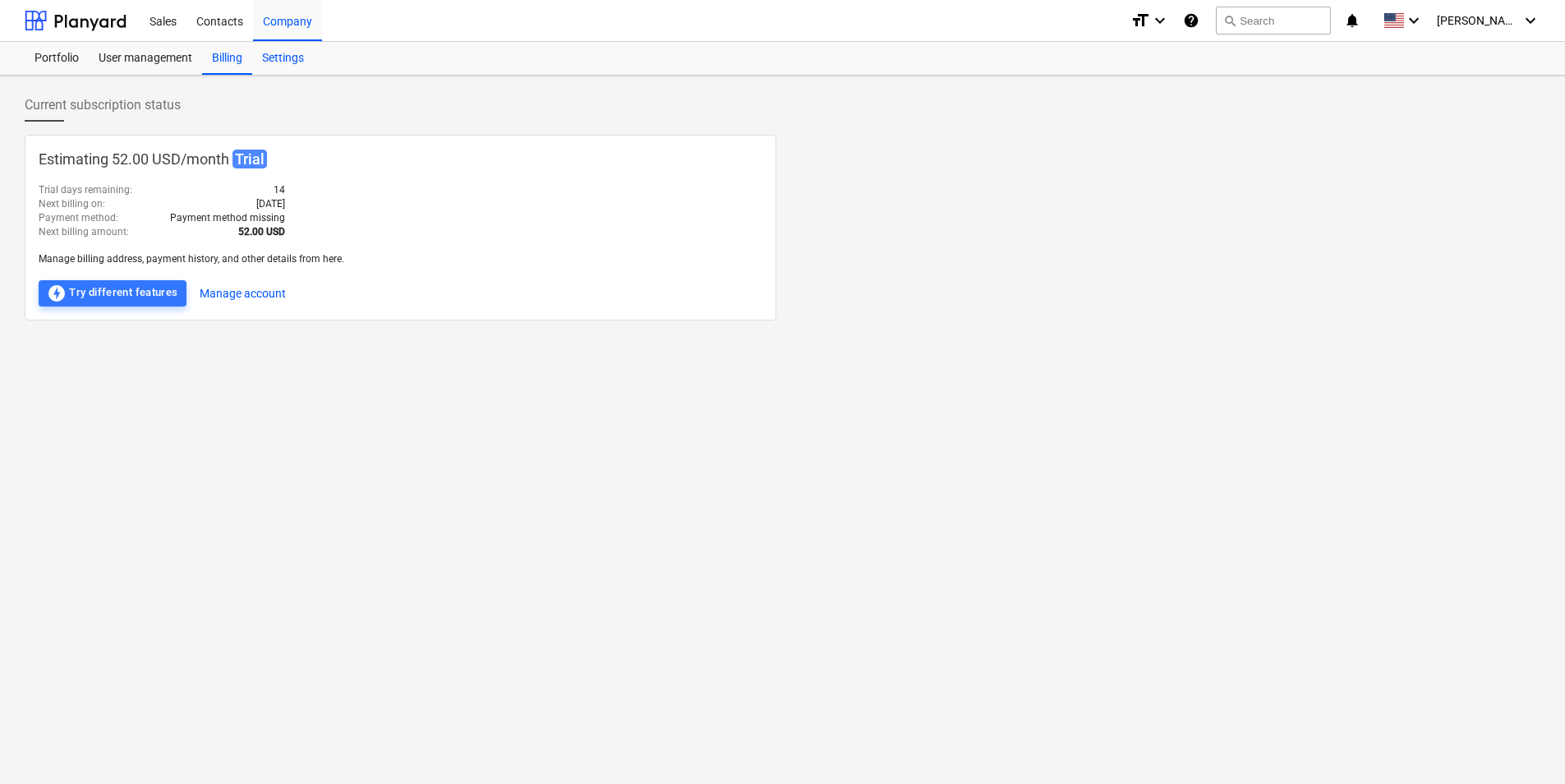
drag, startPoint x: 271, startPoint y: 54, endPoint x: 281, endPoint y: 54, distance: 10.0
click at [271, 54] on div "Settings" at bounding box center [282, 58] width 62 height 33
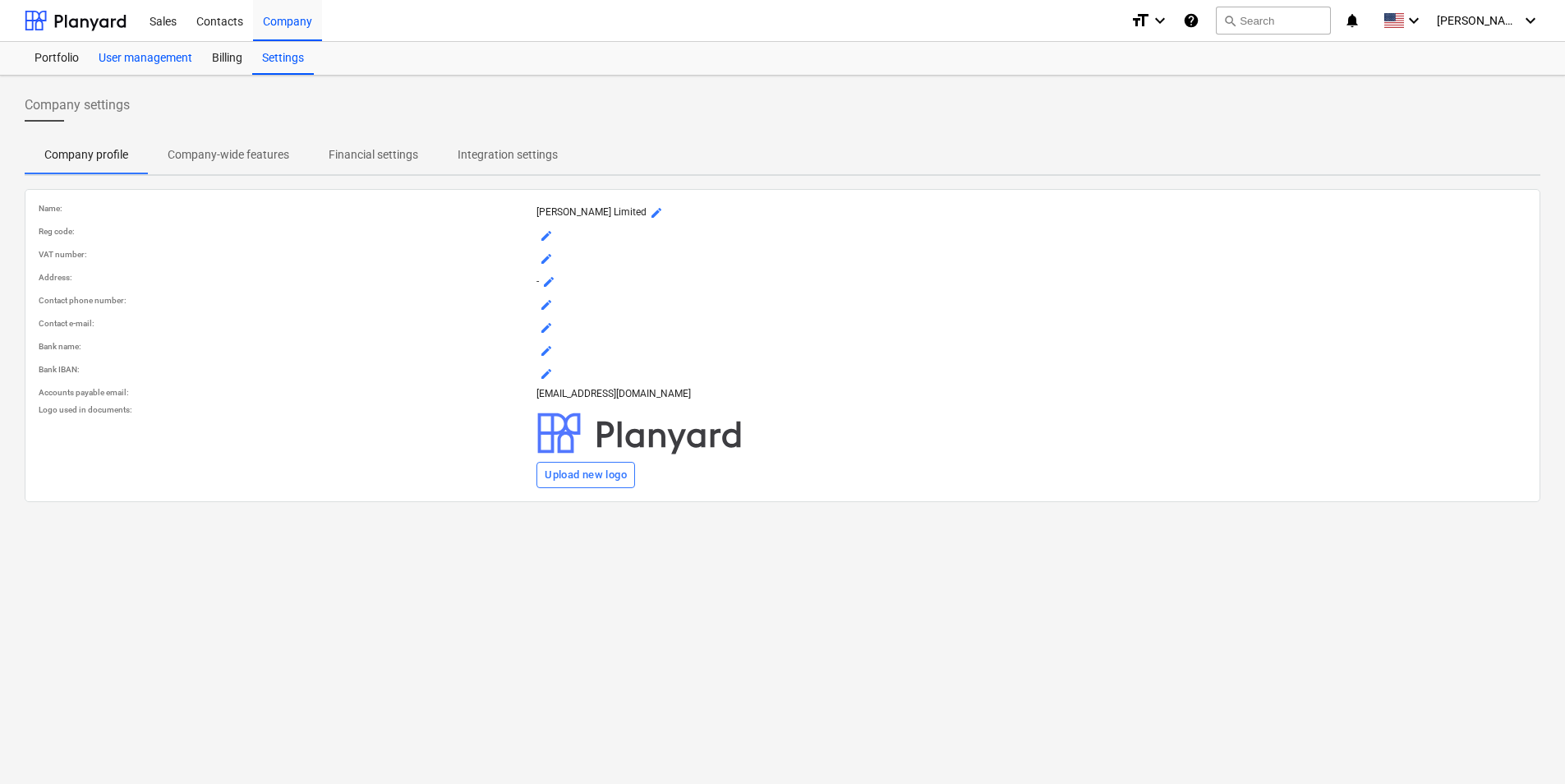
click at [134, 60] on div "User management" at bounding box center [146, 58] width 113 height 33
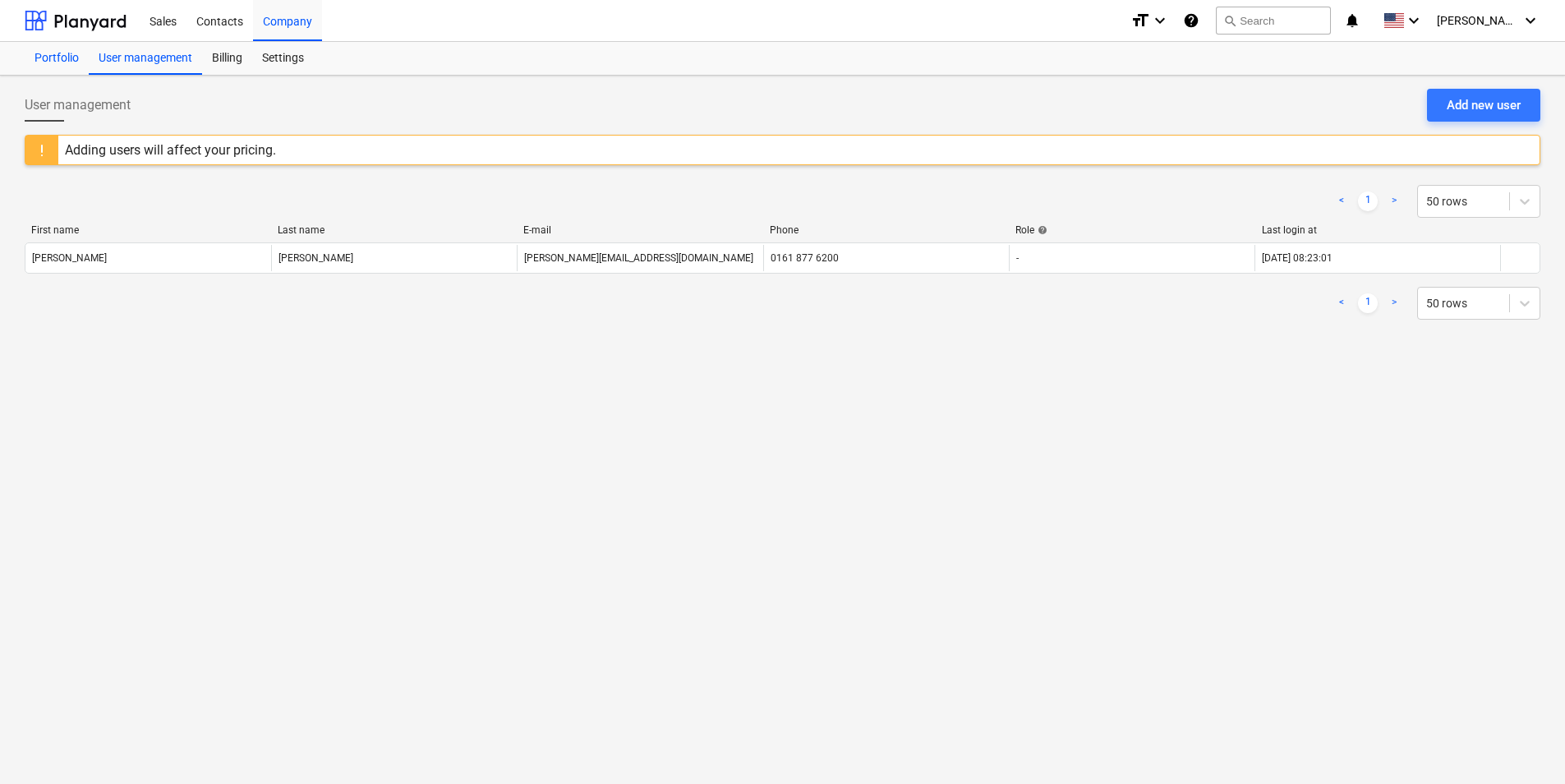
click at [62, 61] on div "Portfolio" at bounding box center [56, 58] width 64 height 33
click at [177, 26] on div "Sales" at bounding box center [163, 20] width 47 height 42
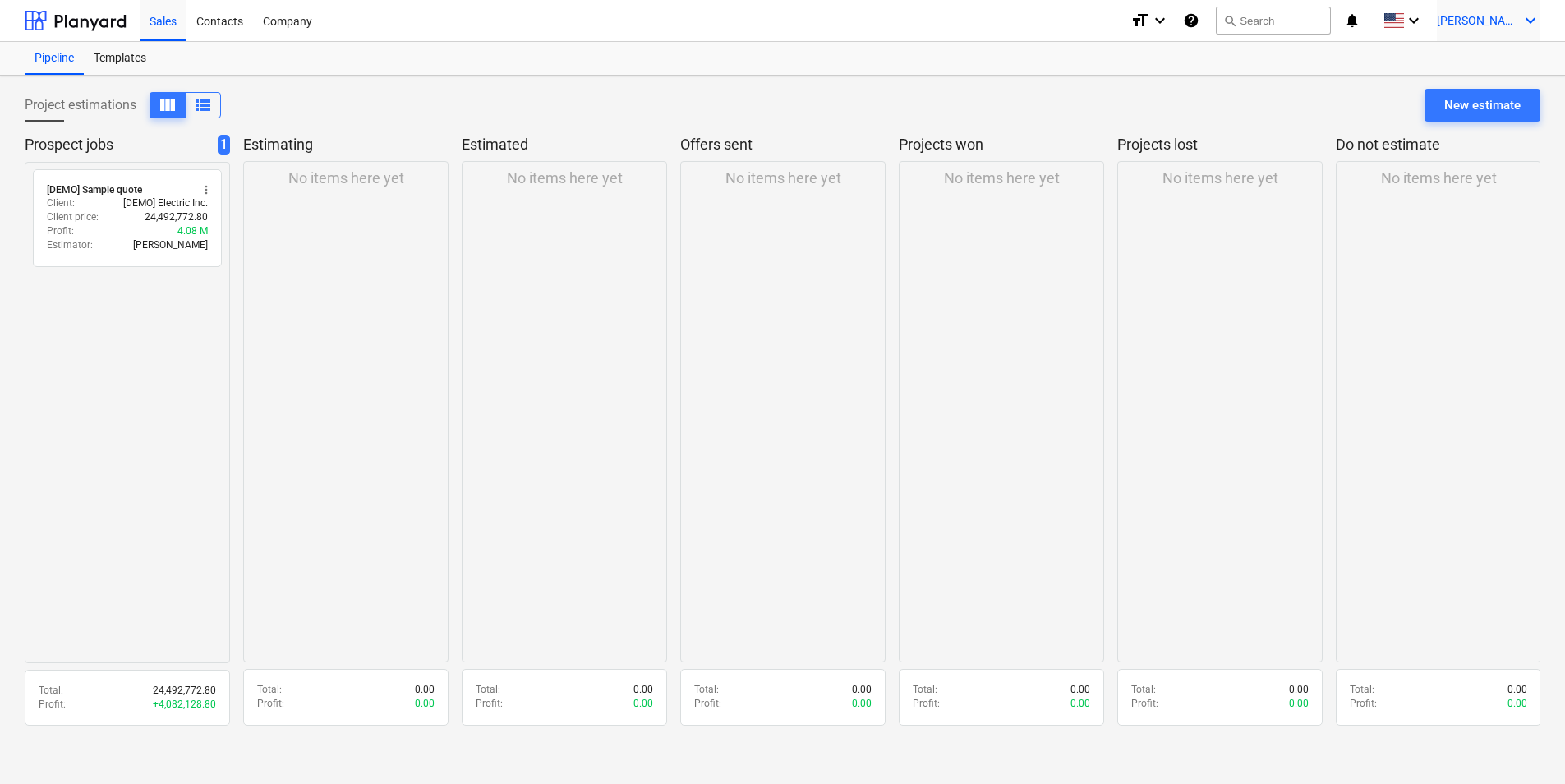
click at [1530, 22] on icon "keyboard_arrow_down" at bounding box center [1531, 21] width 20 height 20
click at [1530, 22] on div at bounding box center [782, 392] width 1565 height 784
click at [1424, 22] on icon "keyboard_arrow_down" at bounding box center [1414, 21] width 20 height 20
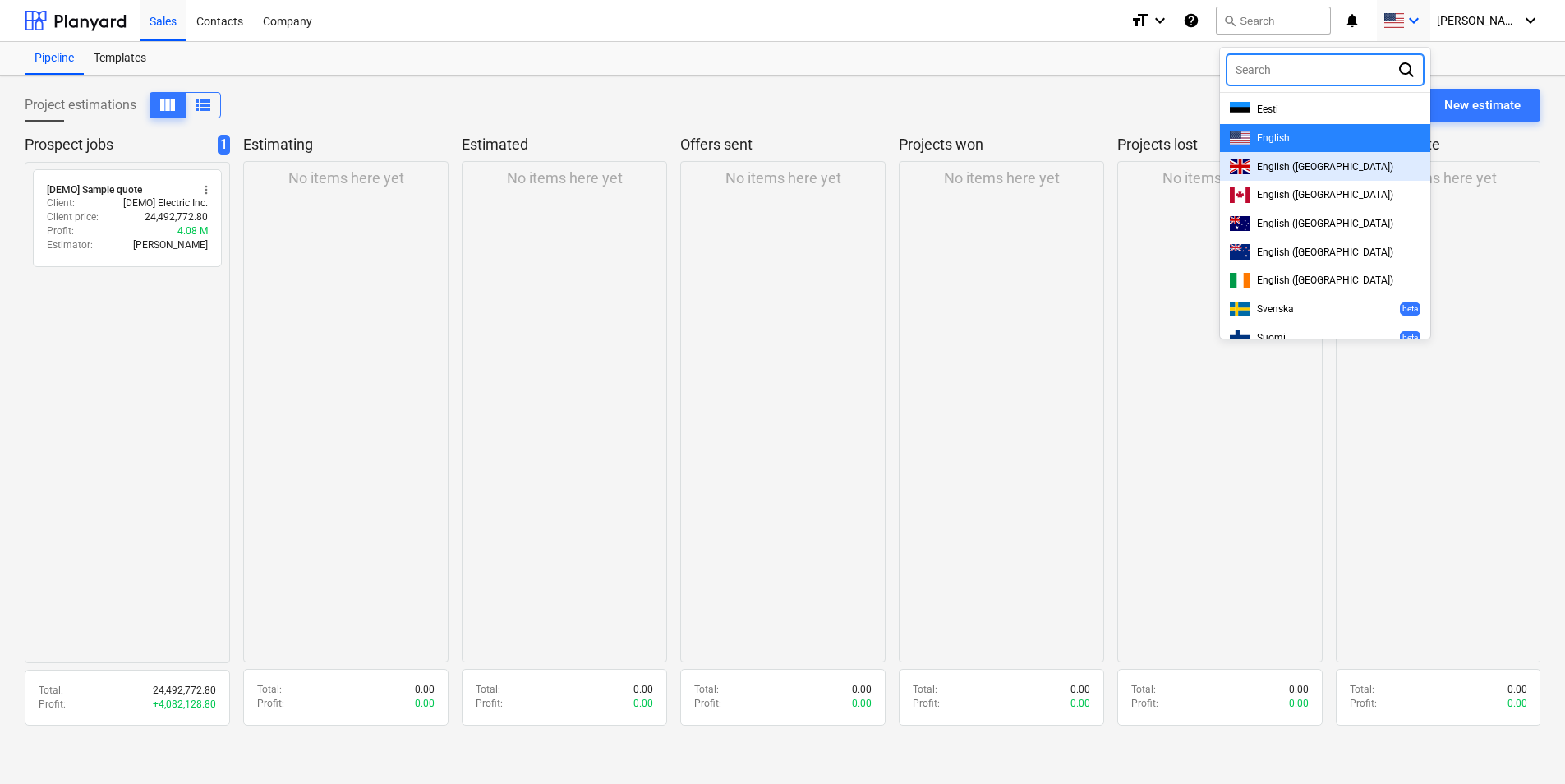
click at [1331, 169] on span "English ([GEOGRAPHIC_DATA])" at bounding box center [1326, 166] width 137 height 12
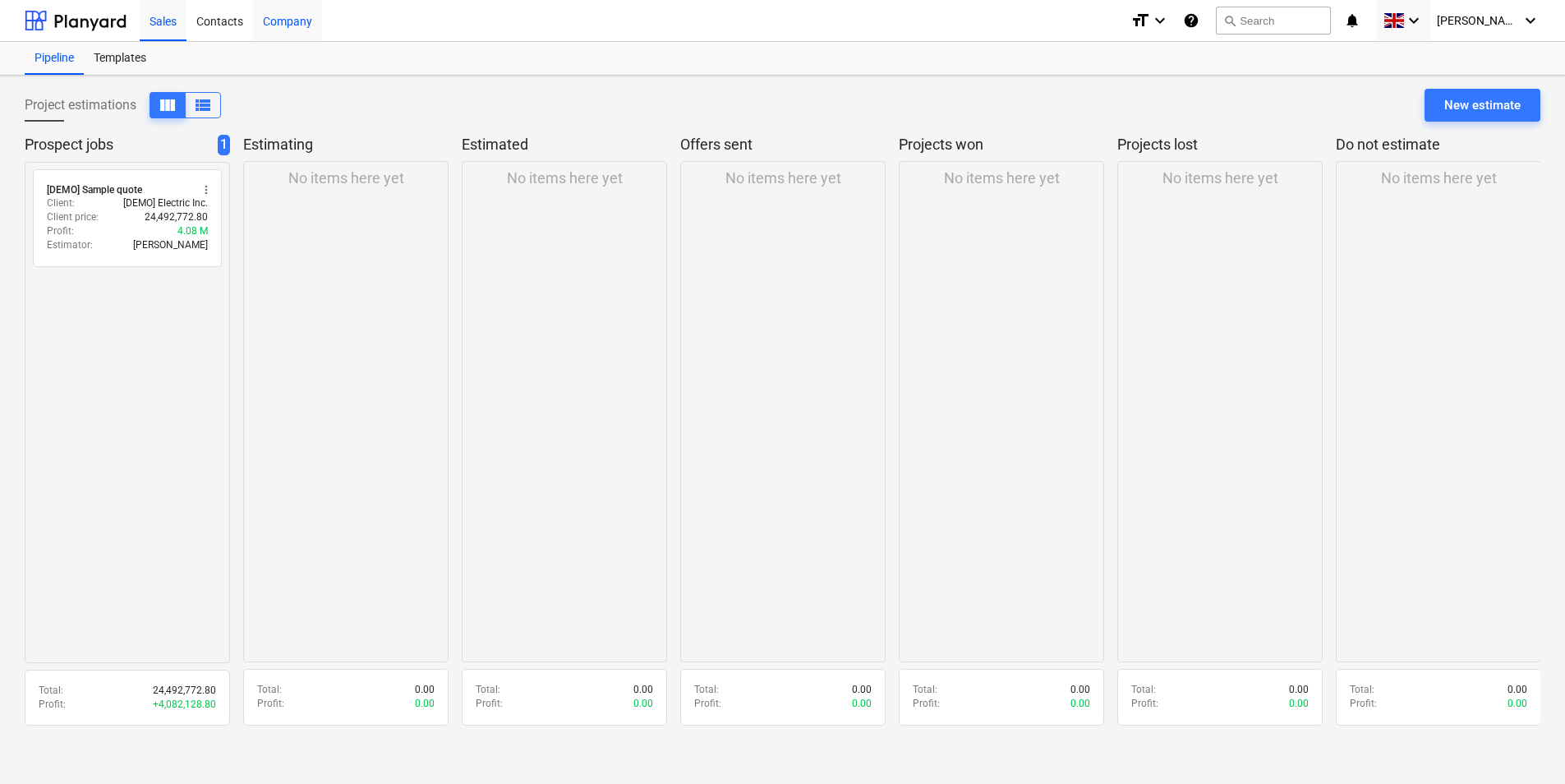
click at [275, 23] on div "Company" at bounding box center [287, 20] width 69 height 42
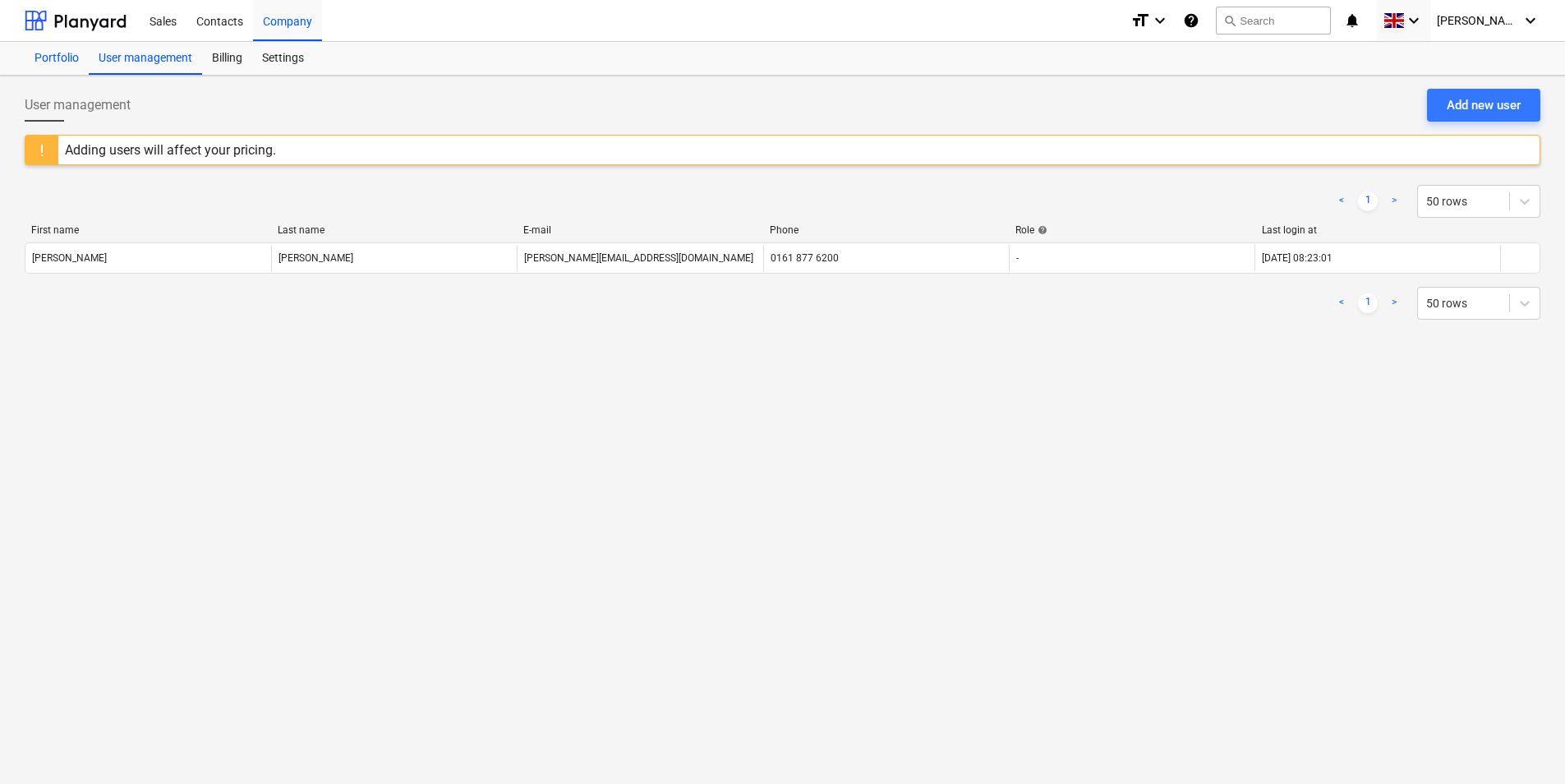
click at [62, 58] on div "Portfolio" at bounding box center [56, 58] width 64 height 33
click at [271, 58] on div "Settings" at bounding box center [282, 58] width 62 height 33
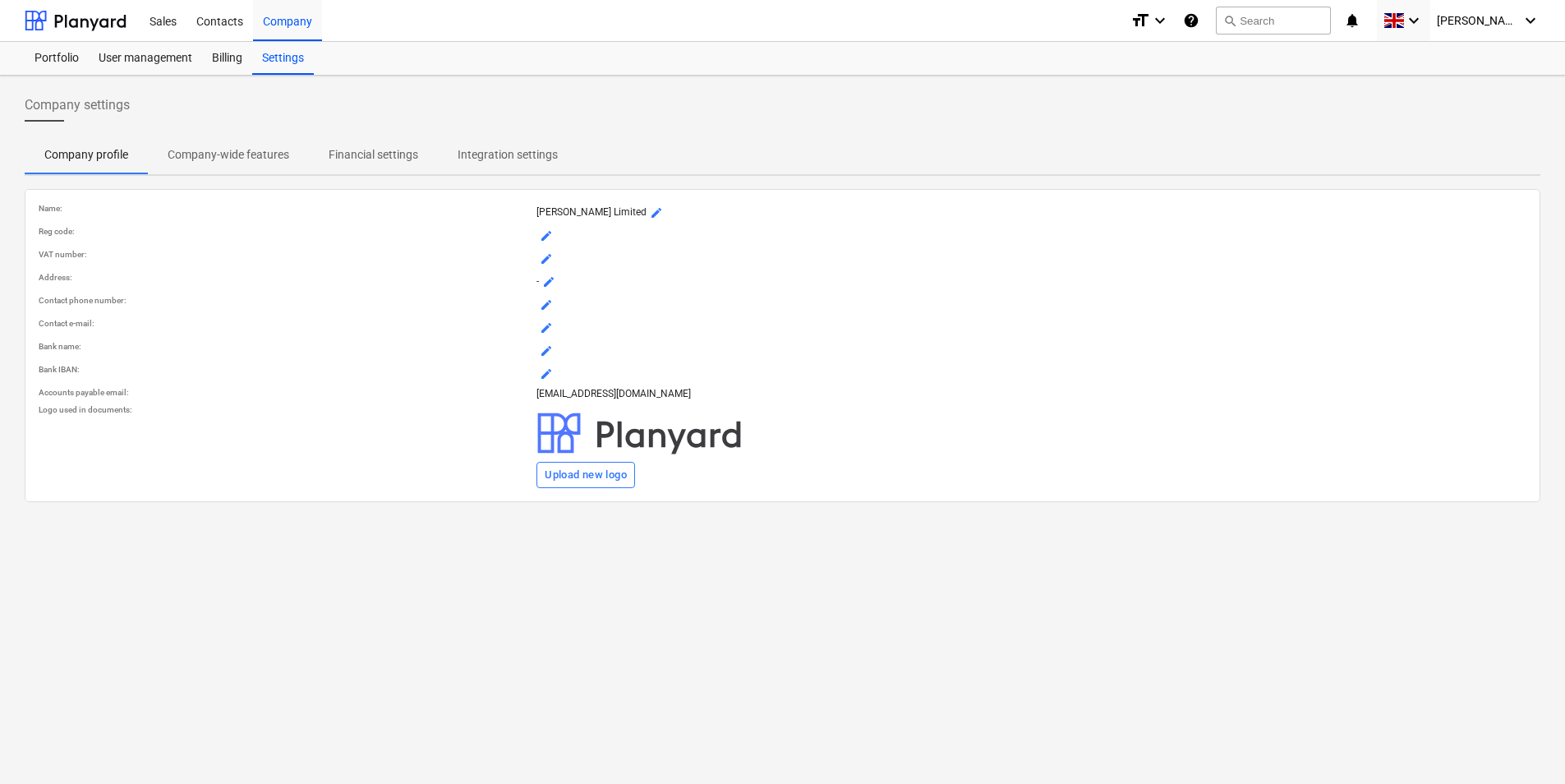
click at [499, 147] on p "Integration settings" at bounding box center [507, 155] width 100 height 17
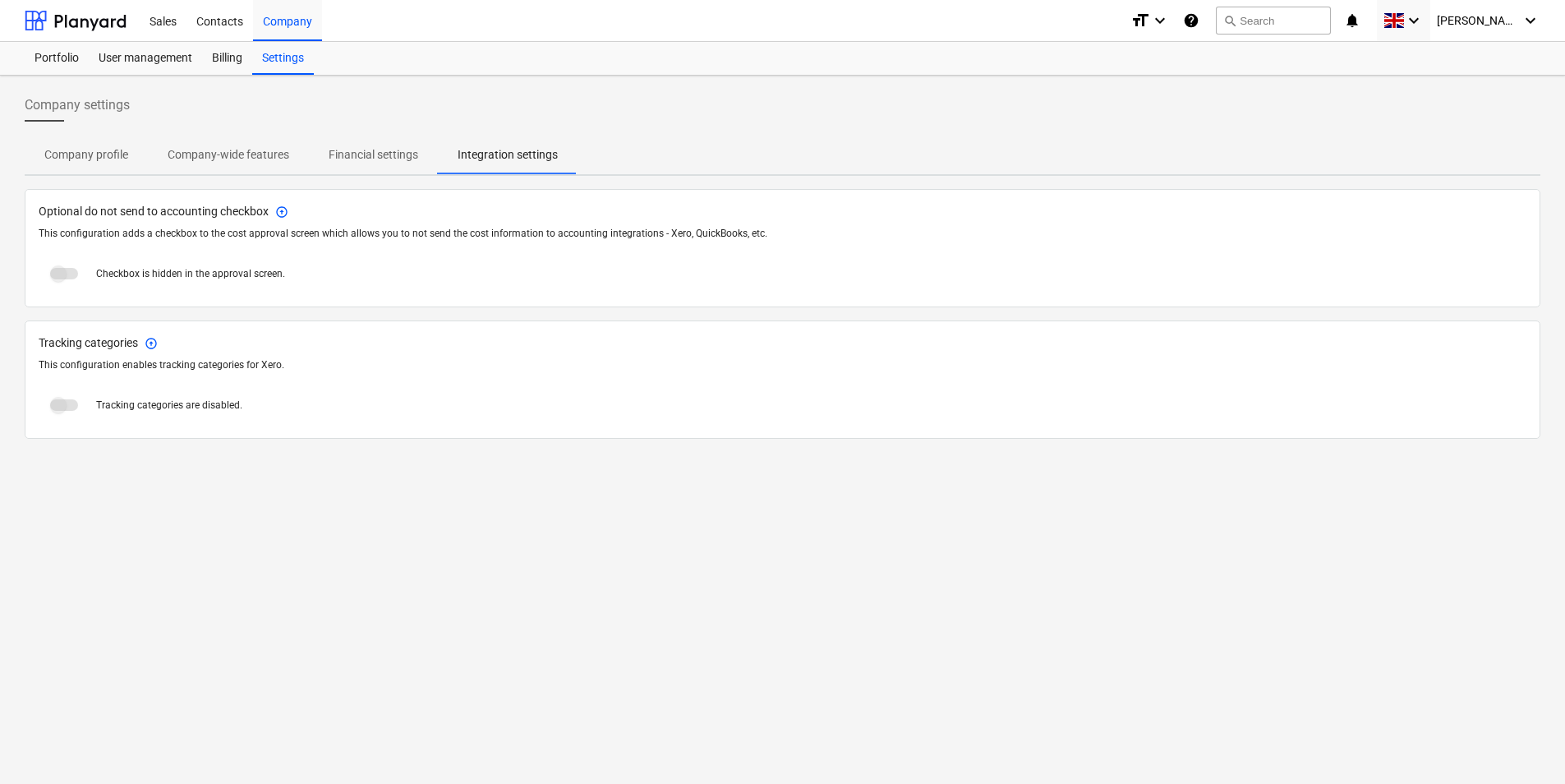
click at [60, 272] on span at bounding box center [64, 273] width 28 height 12
click at [59, 275] on span at bounding box center [64, 273] width 28 height 12
click at [376, 257] on div "Checkbox is hidden in the approval screen." at bounding box center [782, 273] width 1489 height 40
click at [376, 152] on p "Financial settings" at bounding box center [373, 155] width 90 height 17
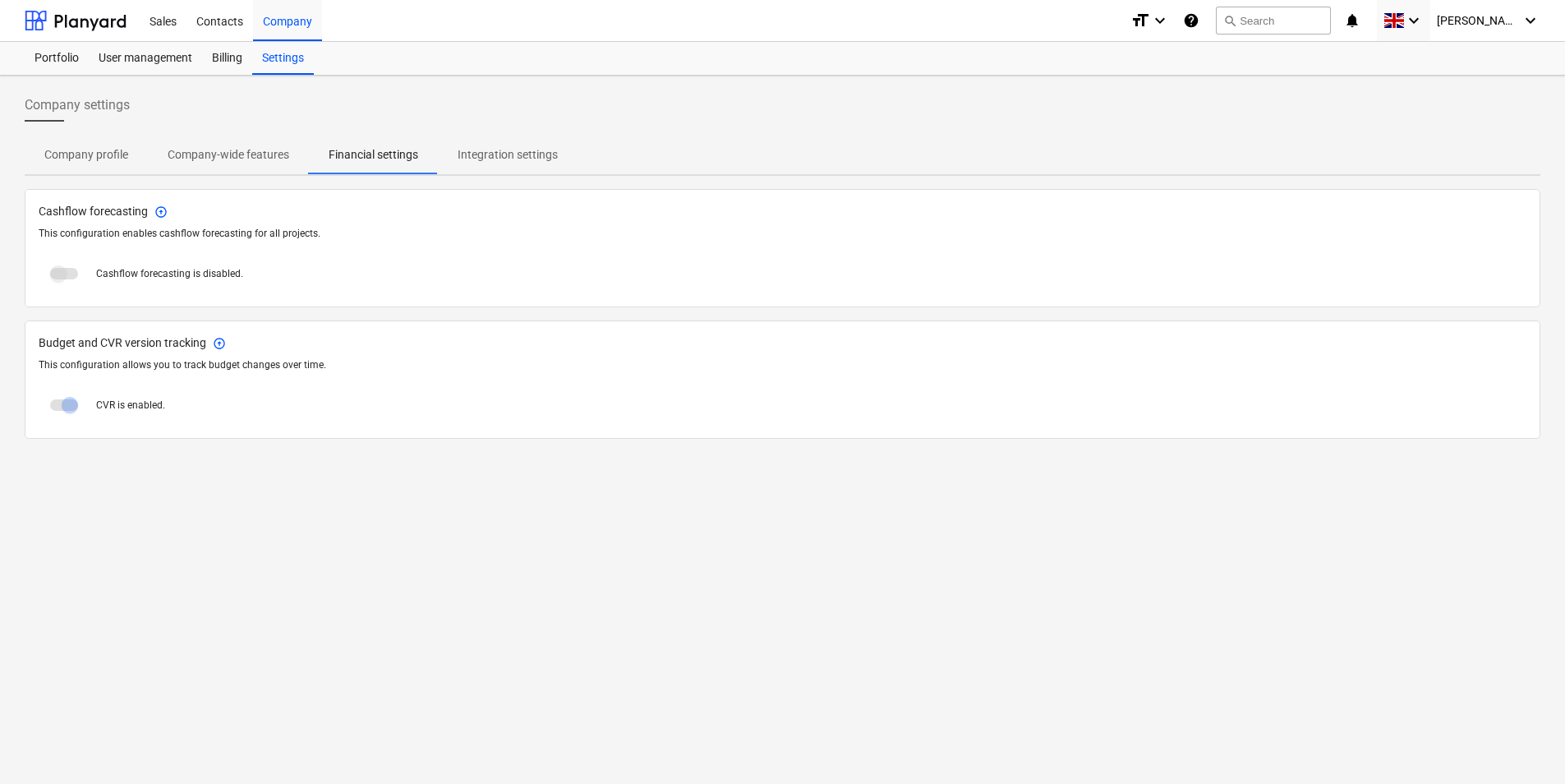
click at [64, 272] on span at bounding box center [64, 273] width 28 height 12
click at [236, 155] on p "Company-wide features" at bounding box center [228, 155] width 121 height 17
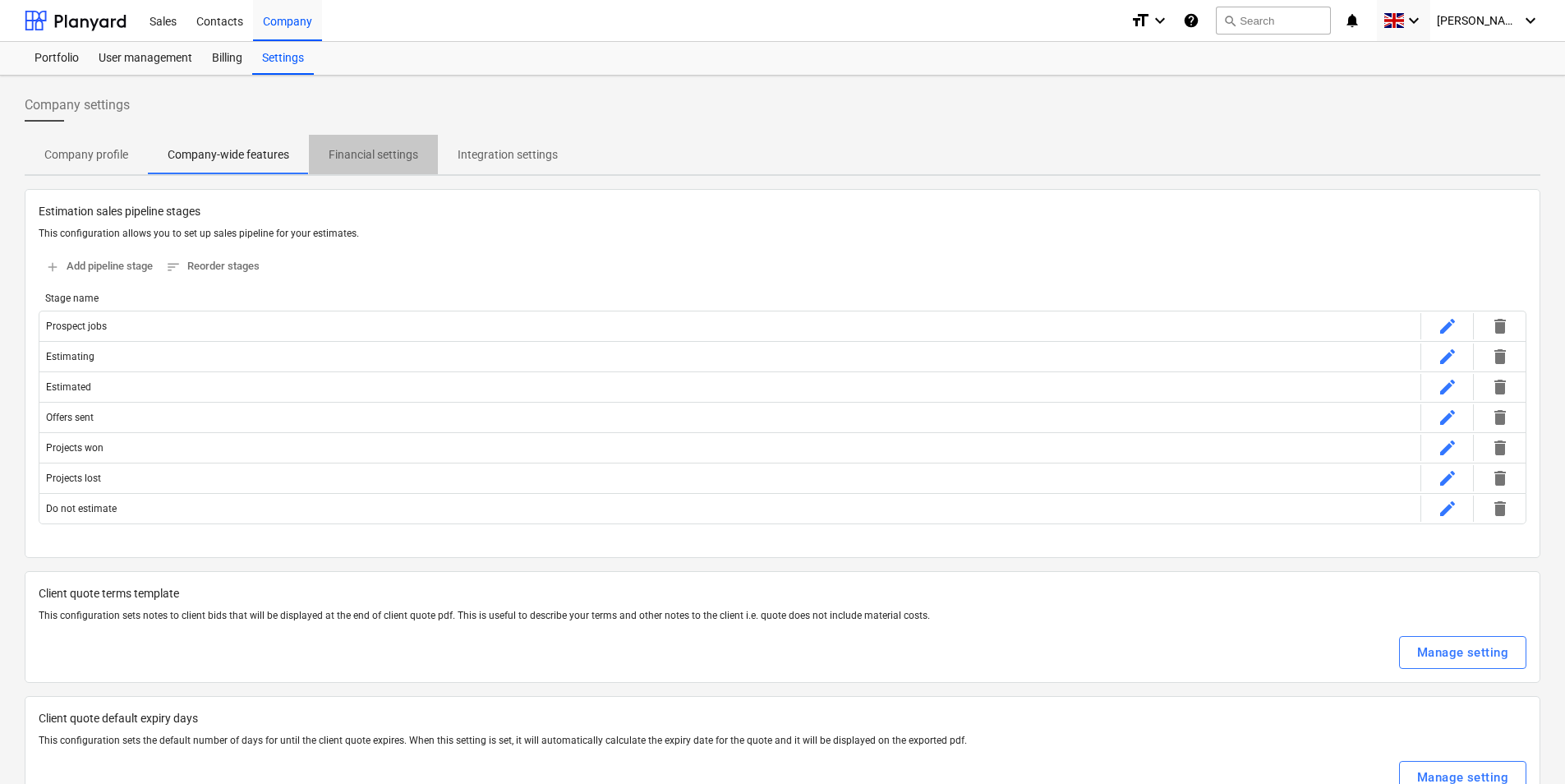
click at [338, 156] on p "Financial settings" at bounding box center [373, 155] width 90 height 17
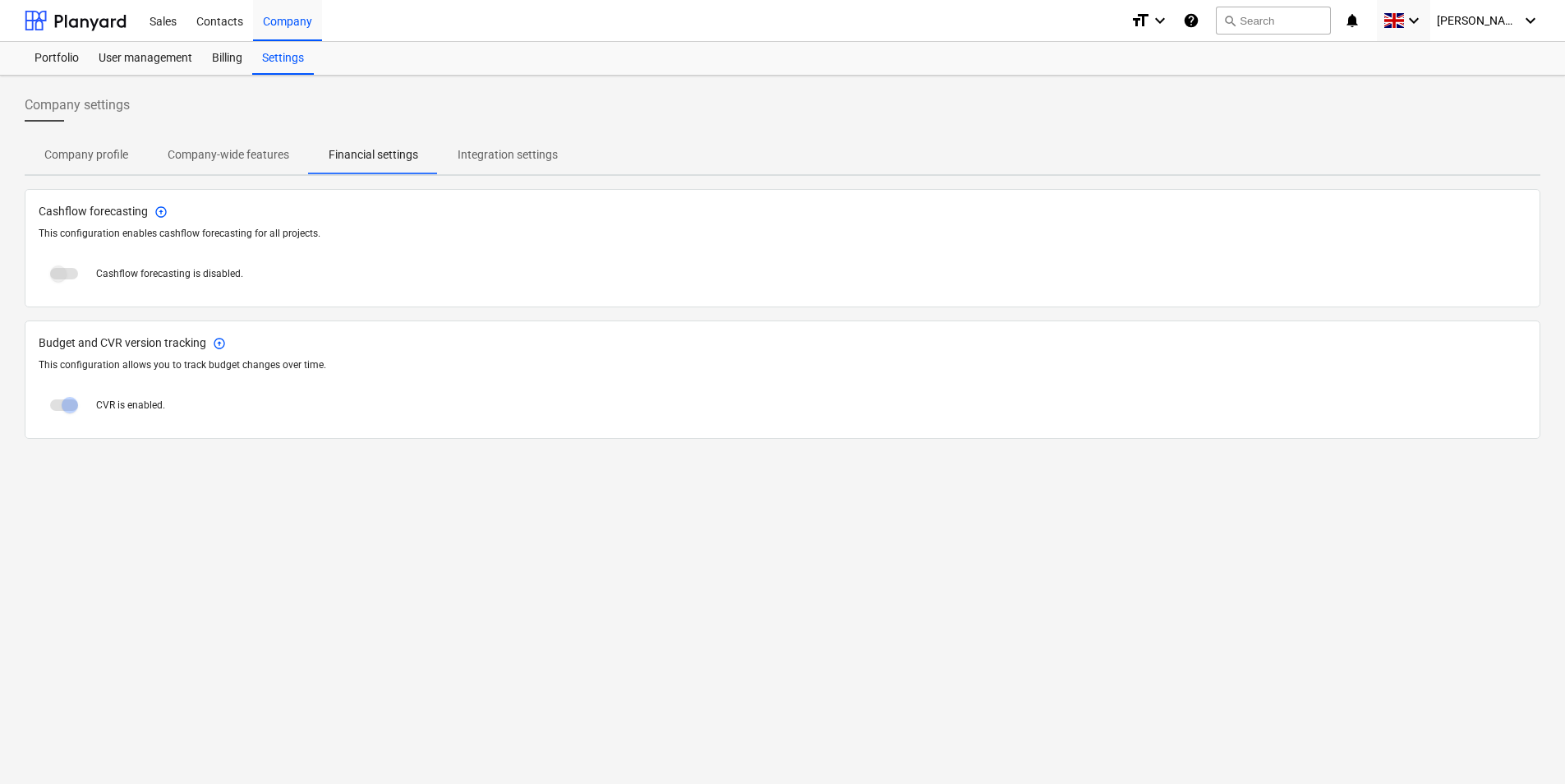
click at [277, 158] on p "Company-wide features" at bounding box center [228, 155] width 121 height 17
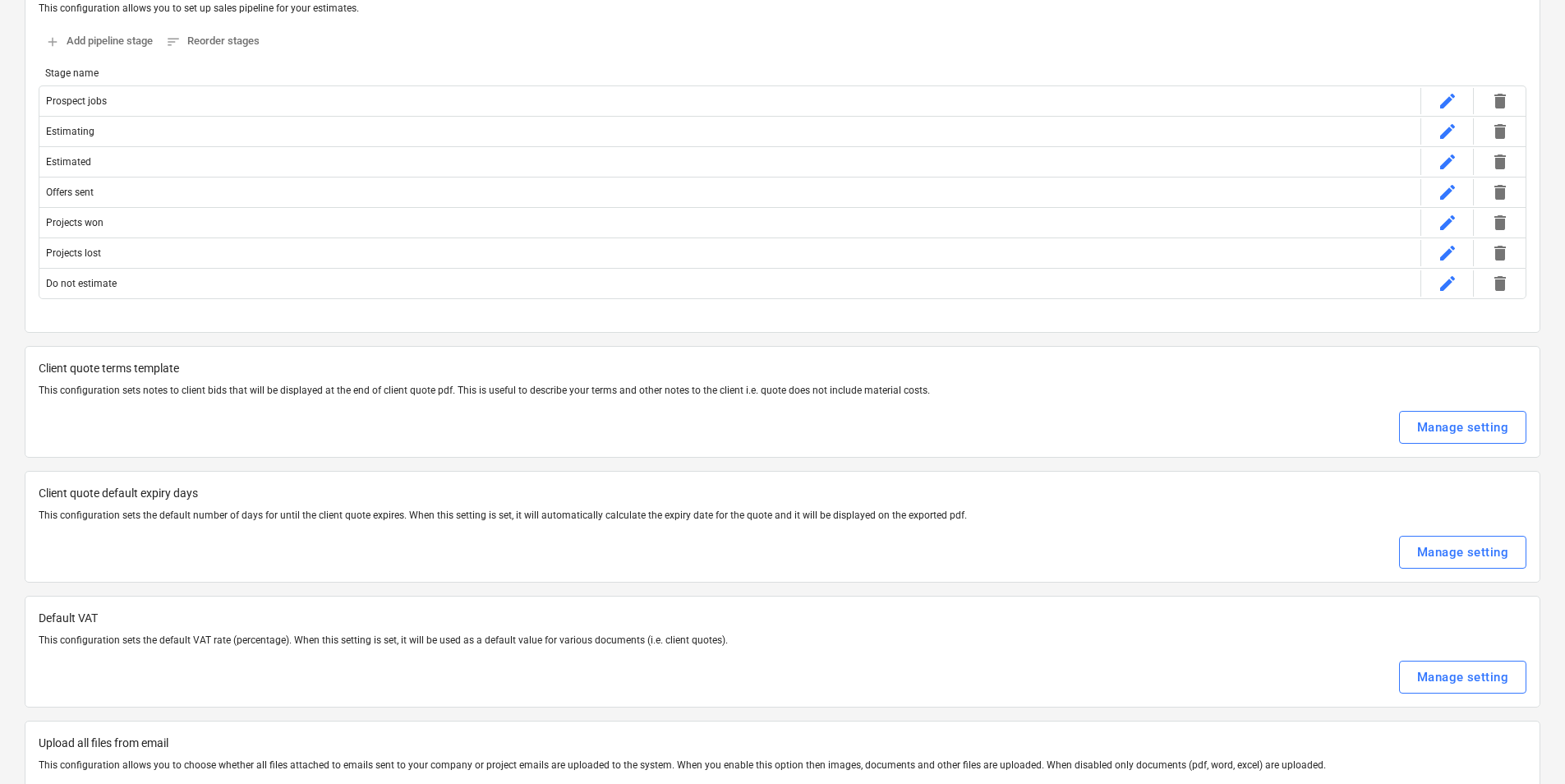
scroll to position [328, 0]
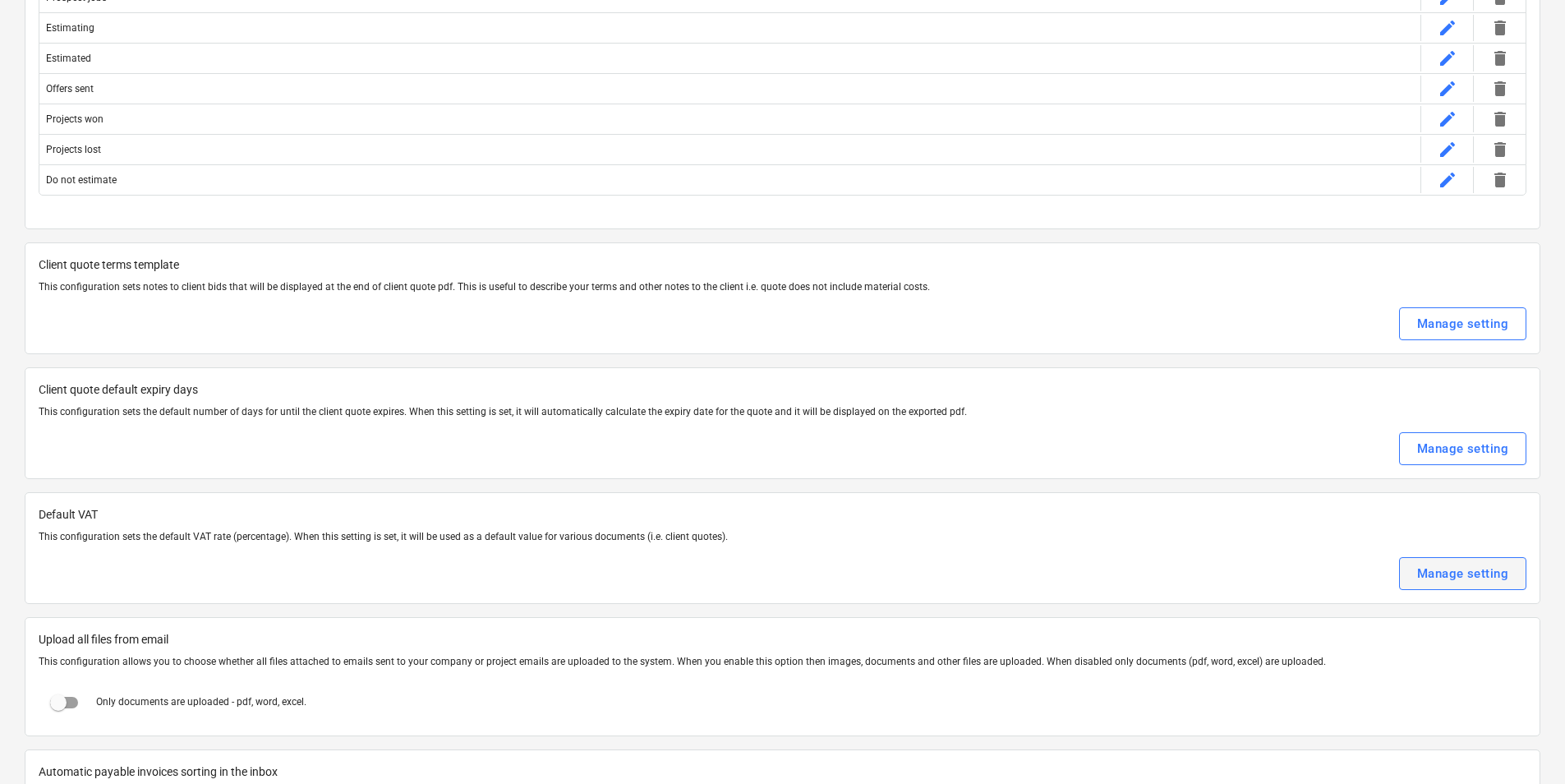
click at [1422, 584] on div "Manage setting" at bounding box center [1462, 574] width 91 height 22
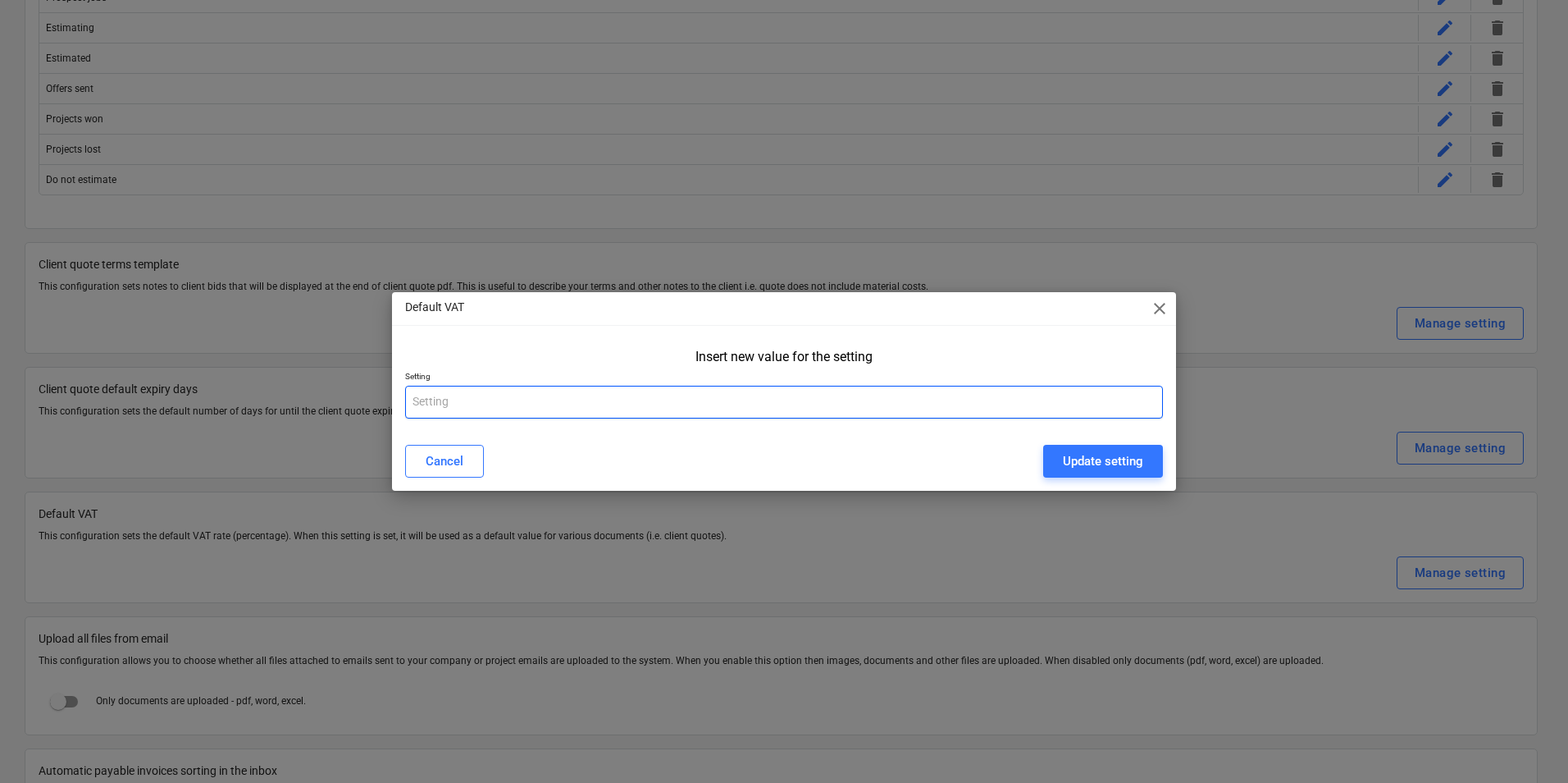
click at [492, 410] on input "text" at bounding box center [784, 401] width 758 height 33
type input "20"
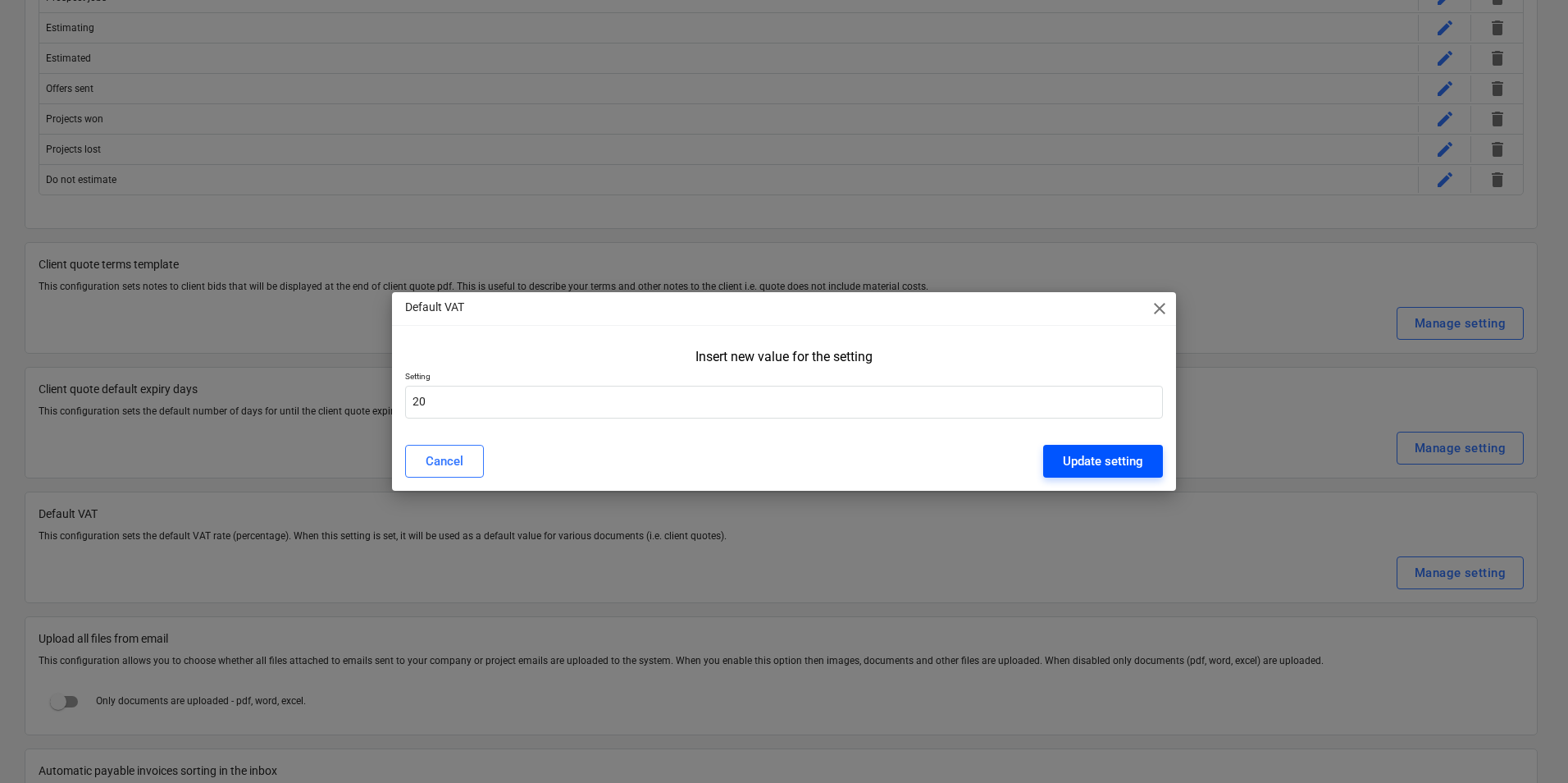
click at [1143, 461] on div "Update setting" at bounding box center [1103, 462] width 81 height 22
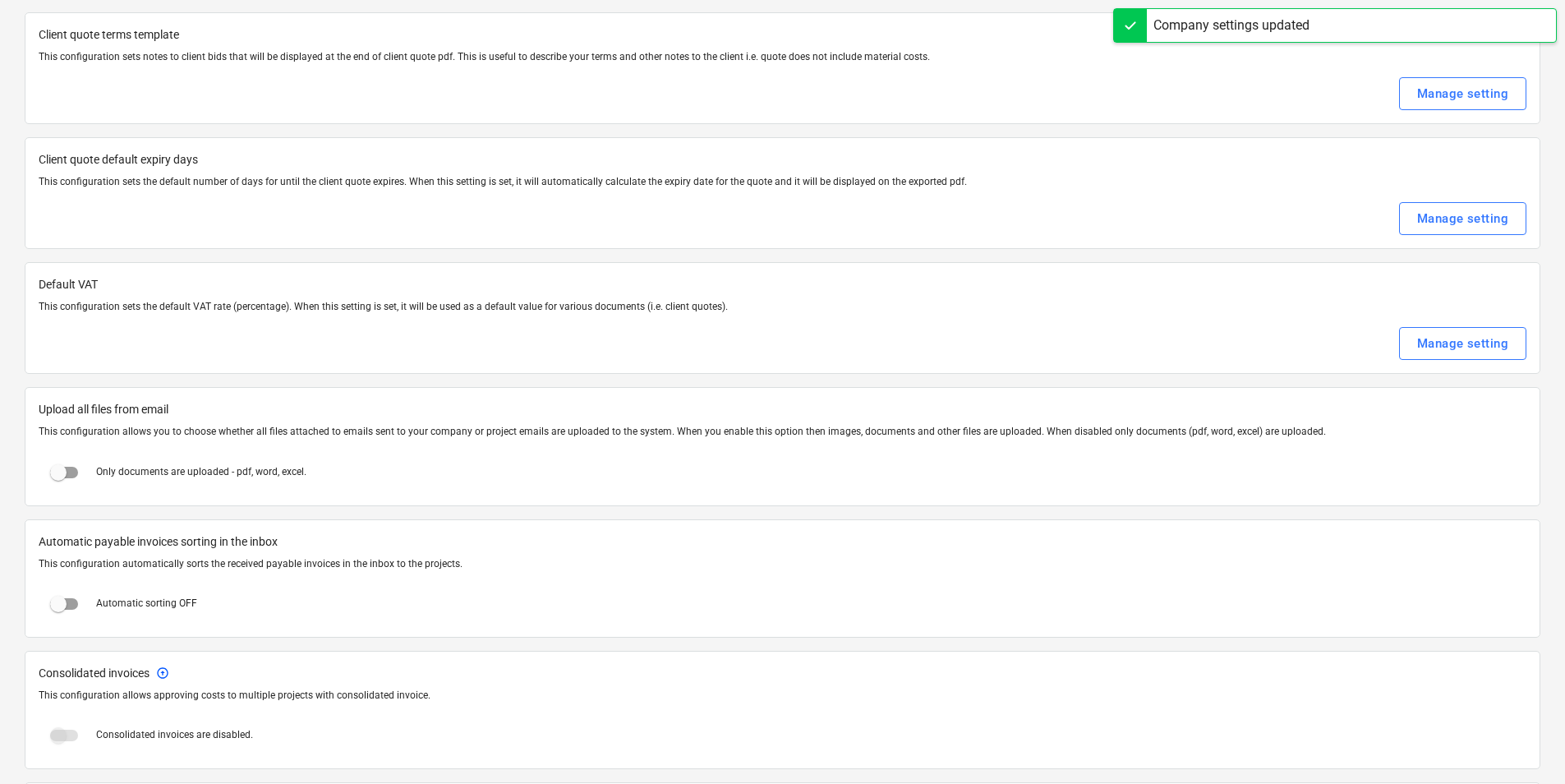
scroll to position [575, 0]
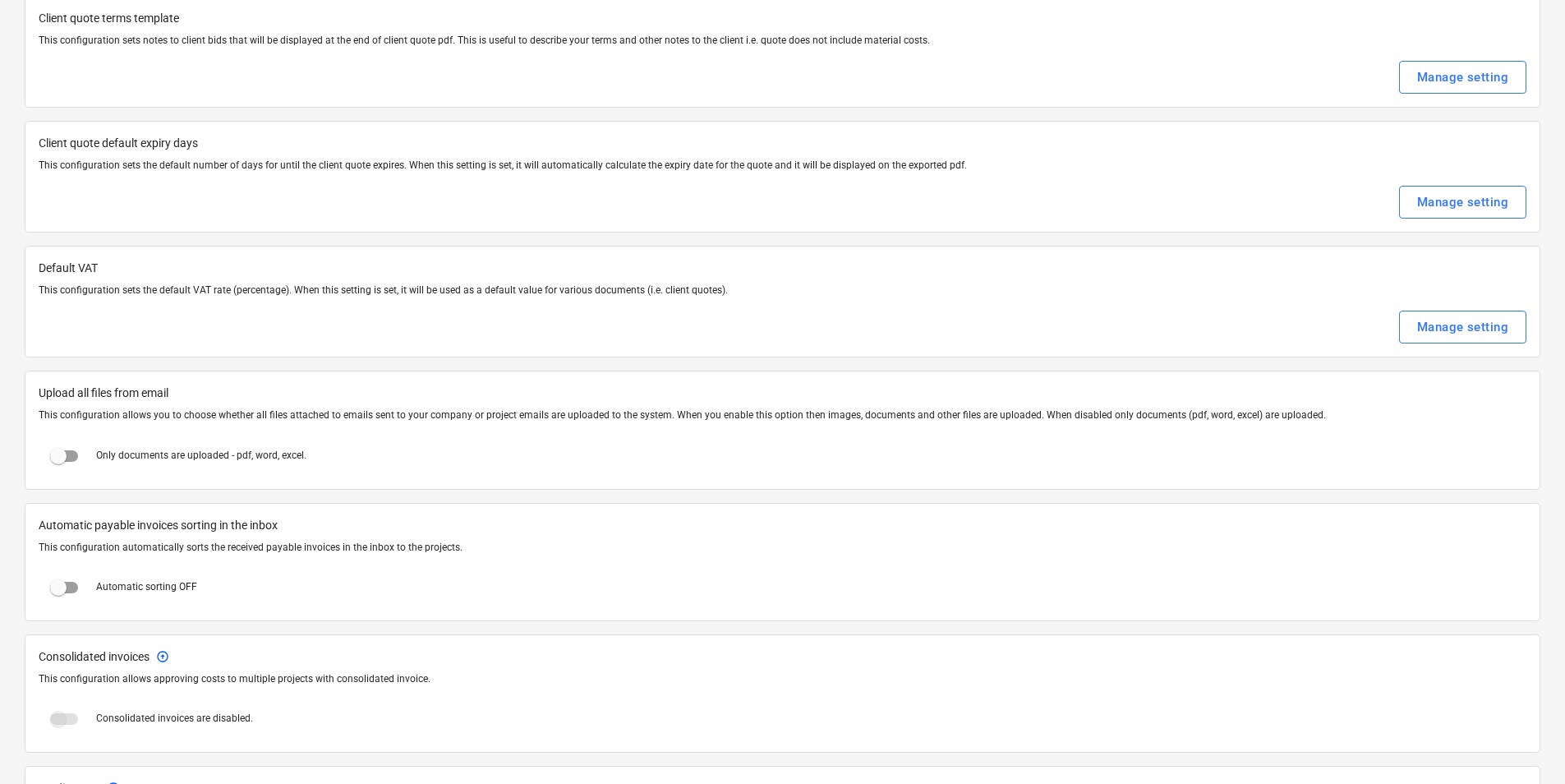
click at [67, 455] on input "checkbox" at bounding box center [58, 456] width 40 height 40
checkbox input "true"
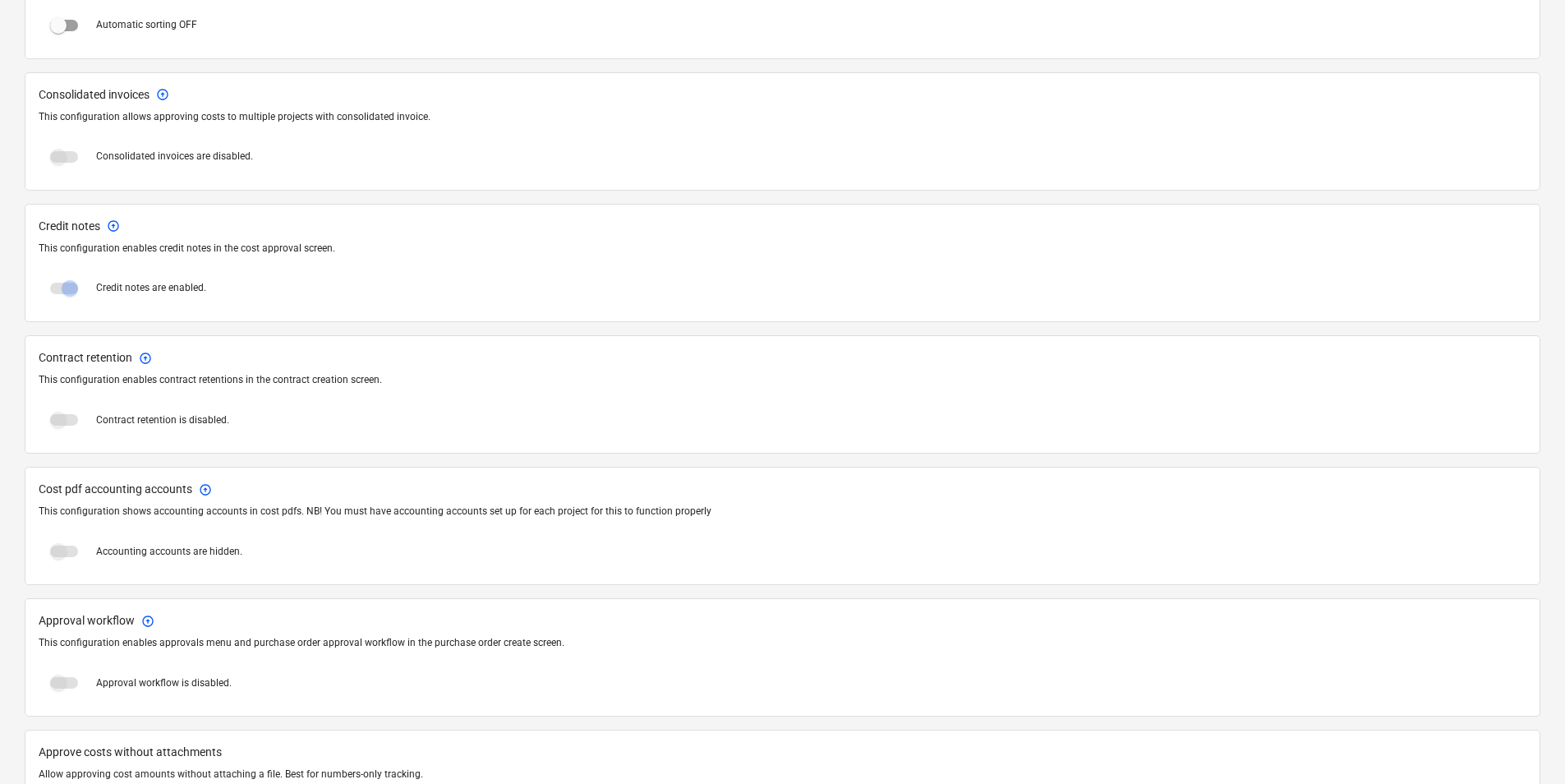
scroll to position [1150, 0]
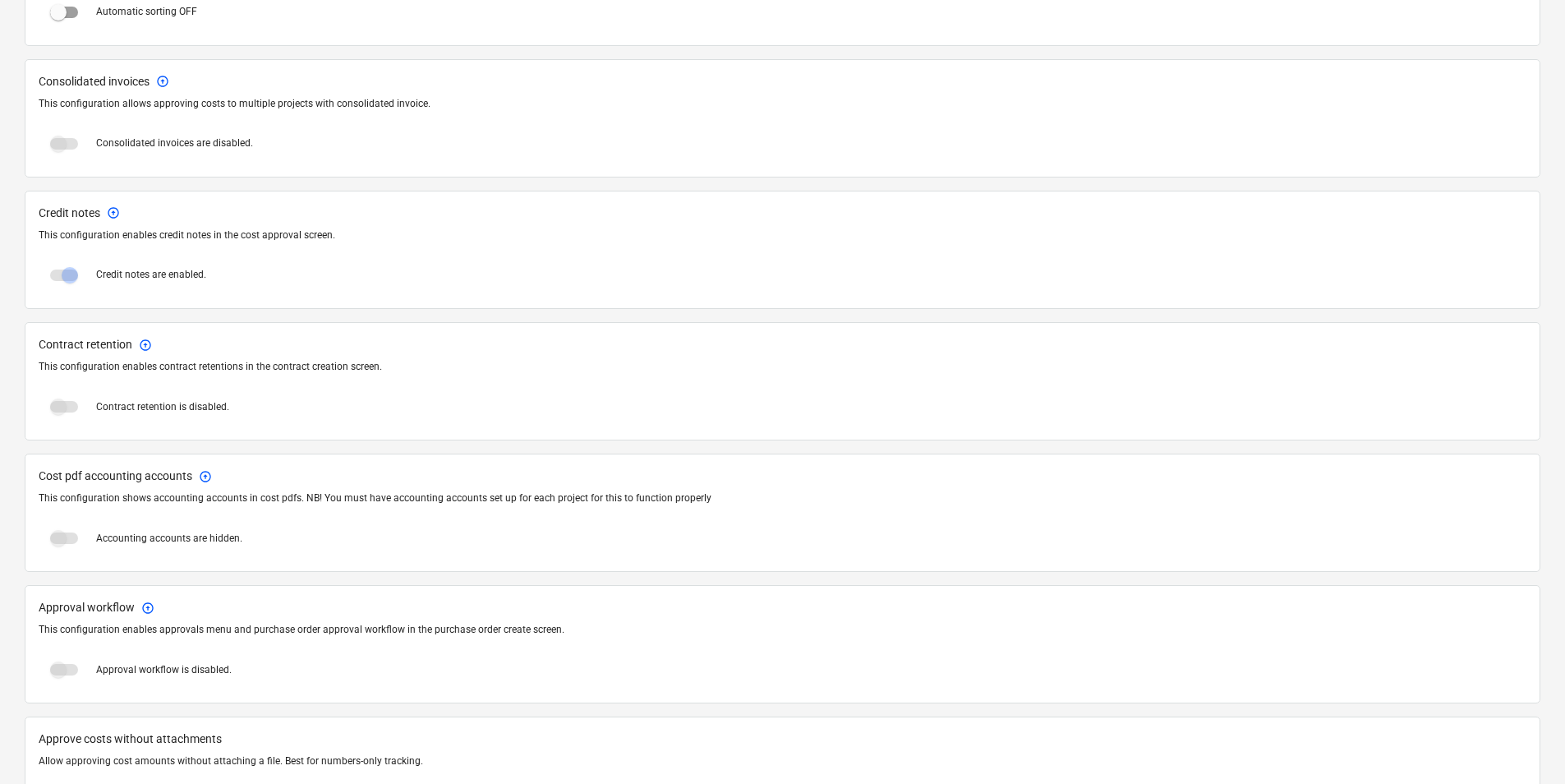
click at [60, 408] on span at bounding box center [64, 406] width 28 height 12
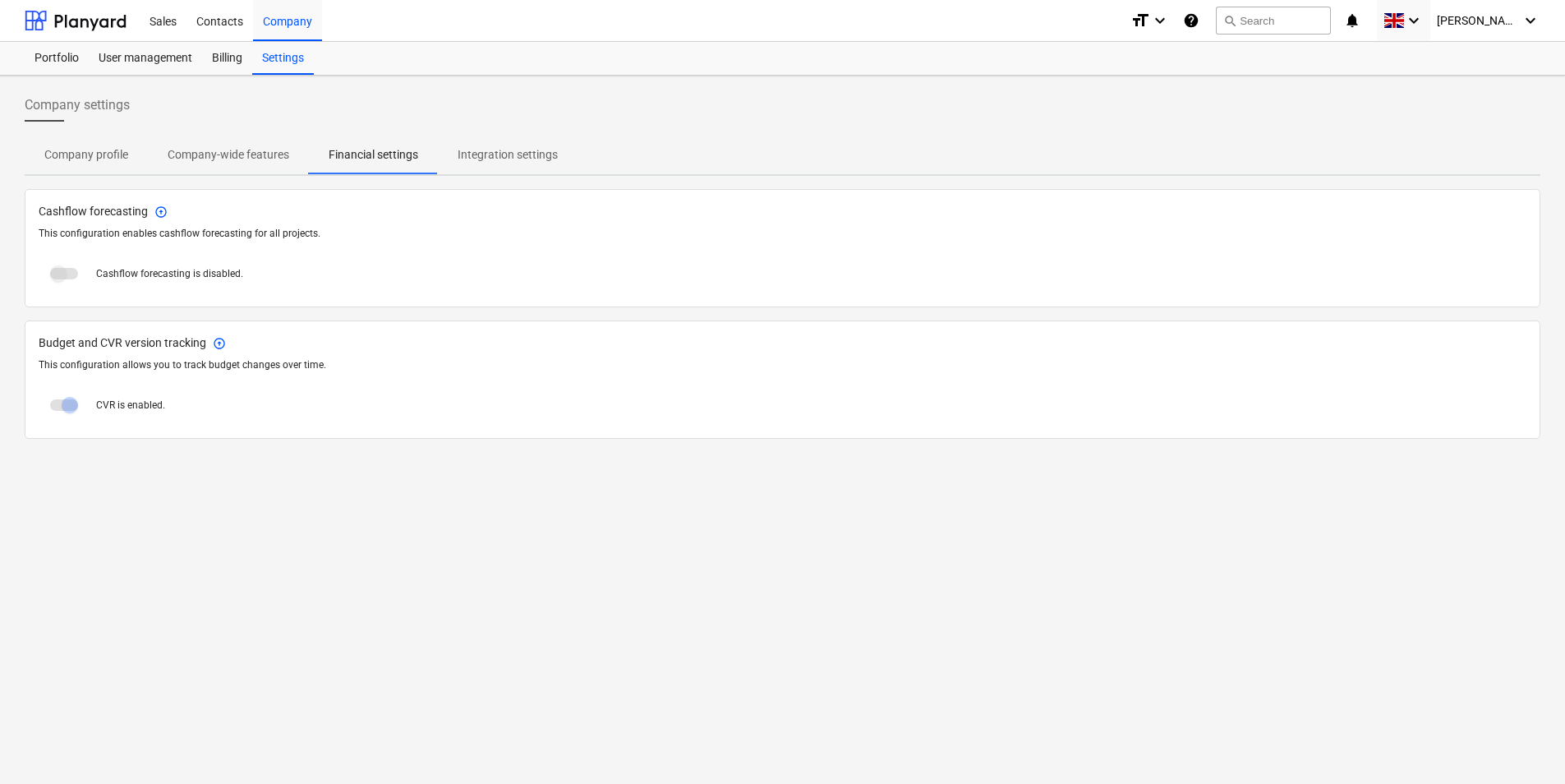
click at [100, 152] on p "Company profile" at bounding box center [85, 155] width 84 height 17
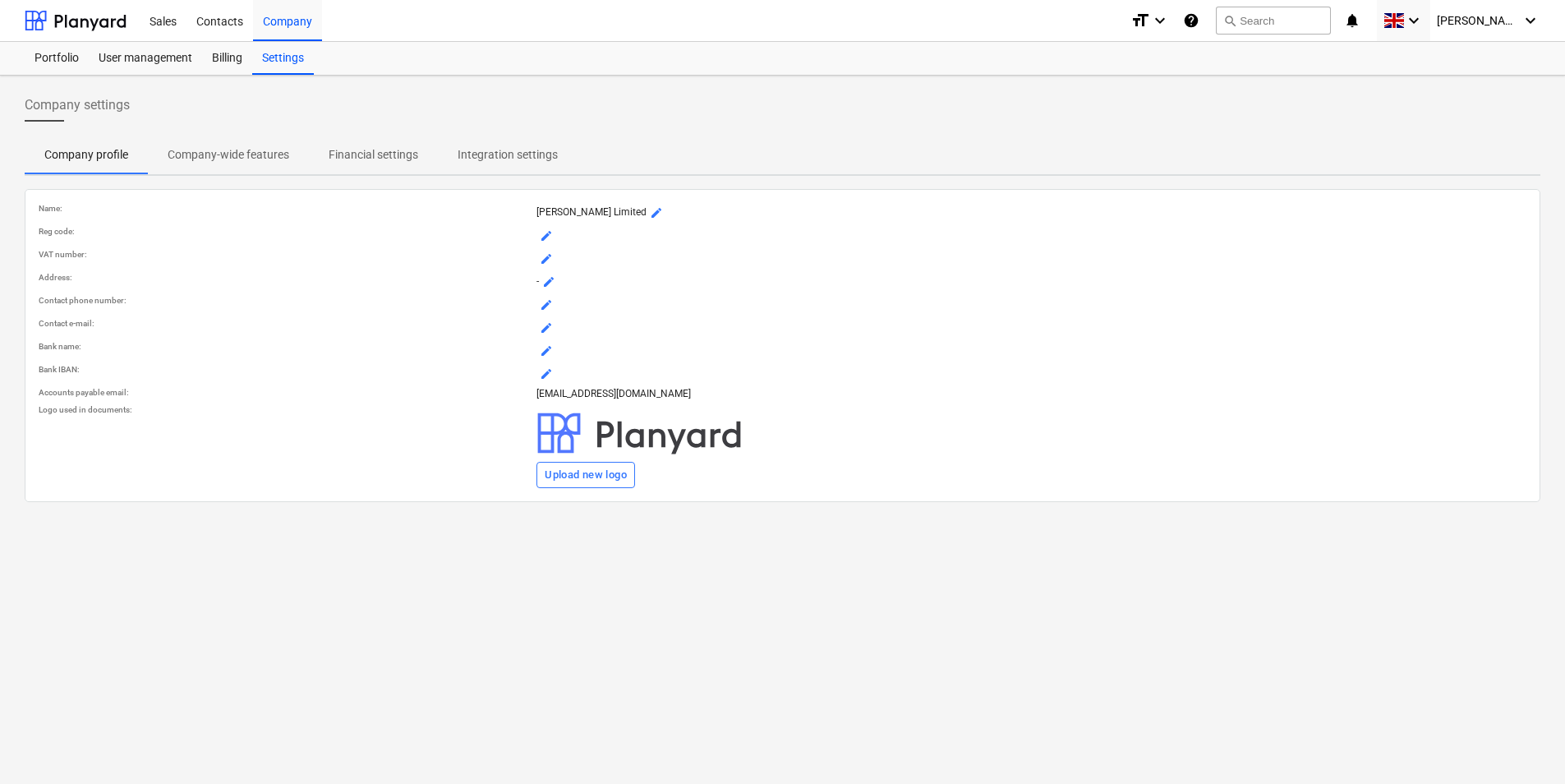
click at [367, 152] on p "Financial settings" at bounding box center [373, 155] width 90 height 17
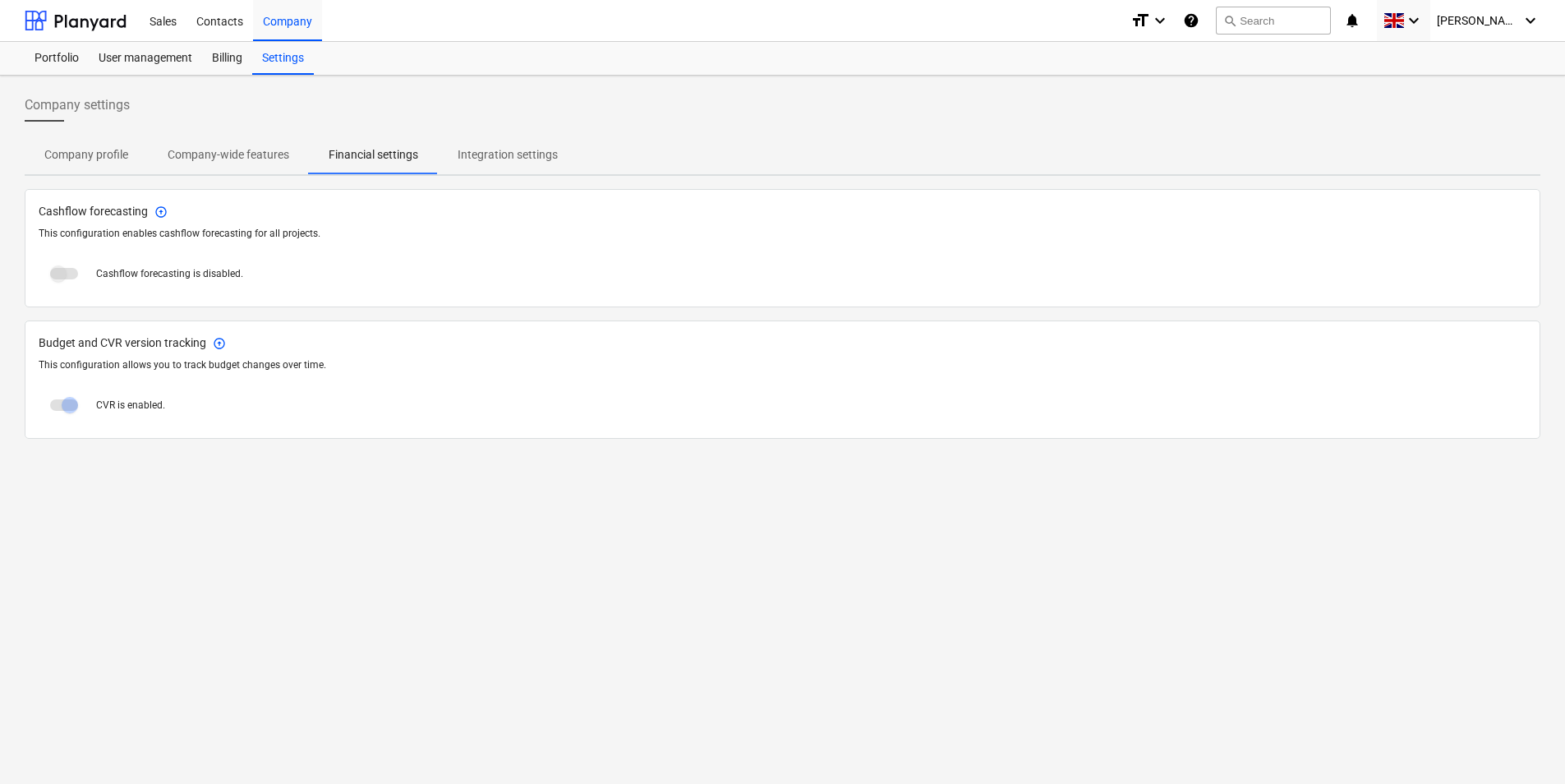
click at [64, 274] on span at bounding box center [64, 273] width 28 height 12
click at [525, 153] on p "Integration settings" at bounding box center [507, 155] width 100 height 17
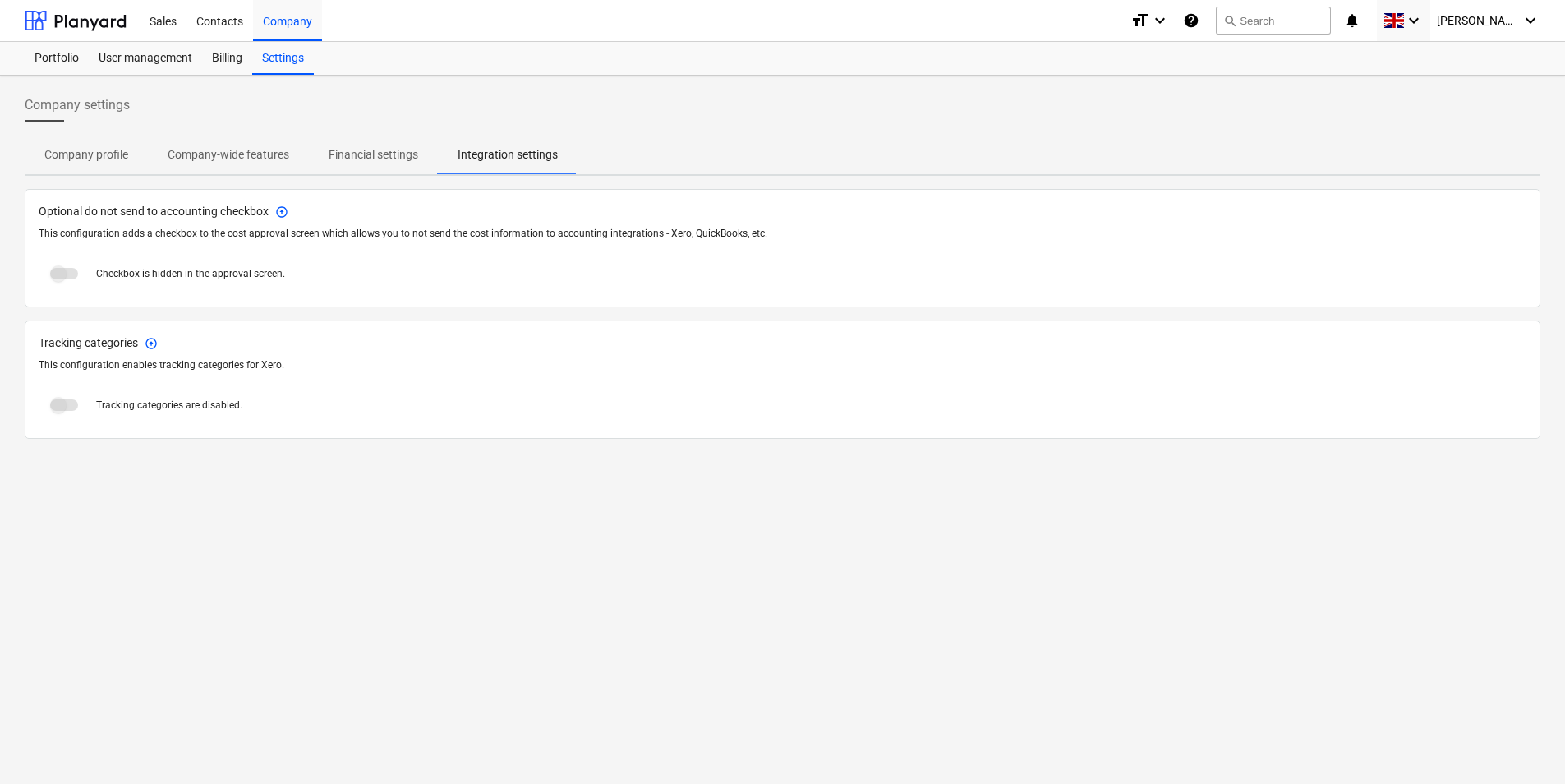
click at [62, 279] on span at bounding box center [64, 273] width 28 height 12
click at [60, 271] on span at bounding box center [64, 273] width 28 height 12
click at [58, 405] on span at bounding box center [64, 405] width 28 height 12
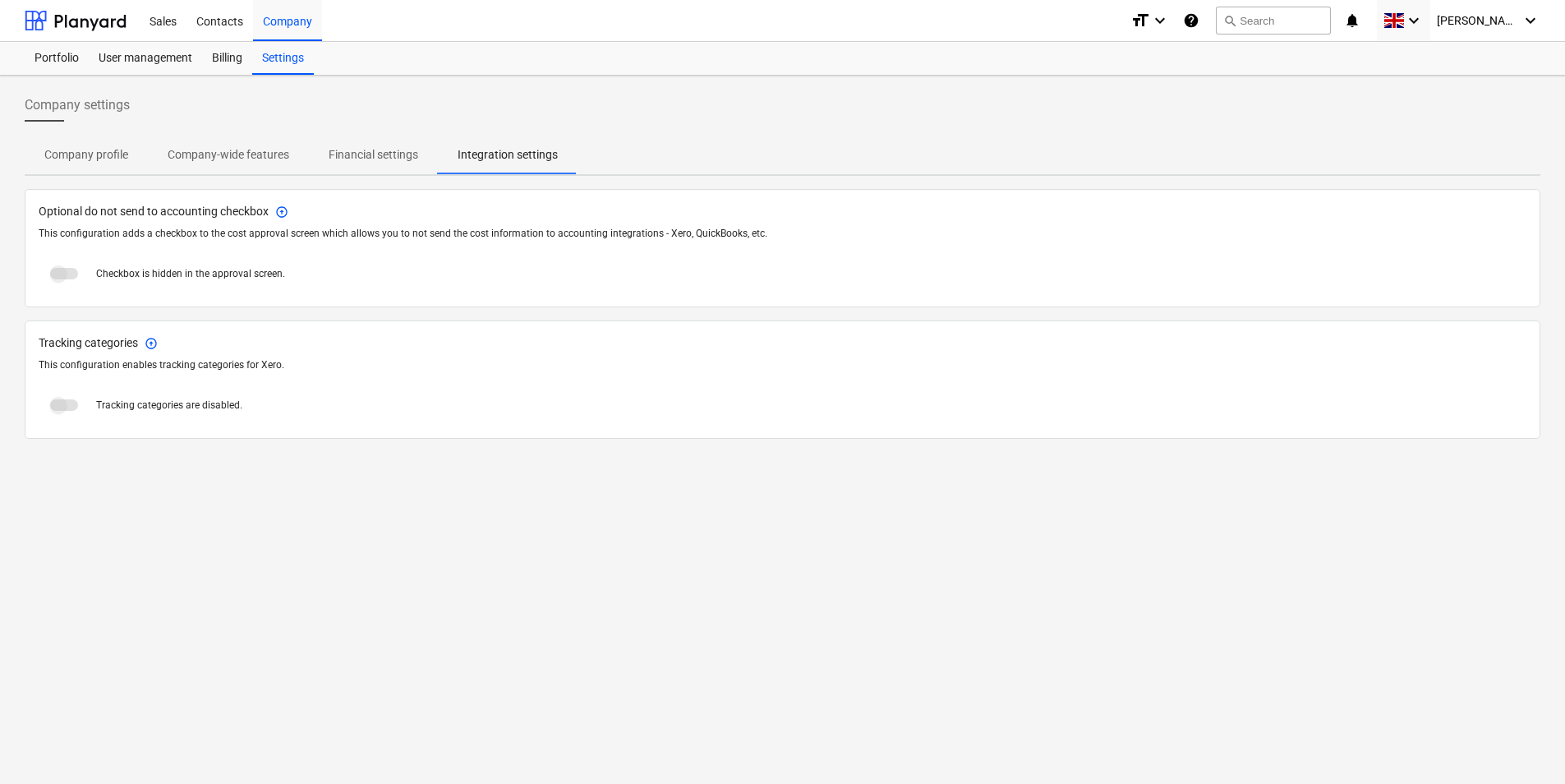
click at [58, 405] on span at bounding box center [64, 405] width 28 height 12
click at [347, 334] on span "Tracking categories arrow_circle_up" at bounding box center [782, 343] width 1489 height 17
click at [49, 23] on div at bounding box center [75, 21] width 102 height 41
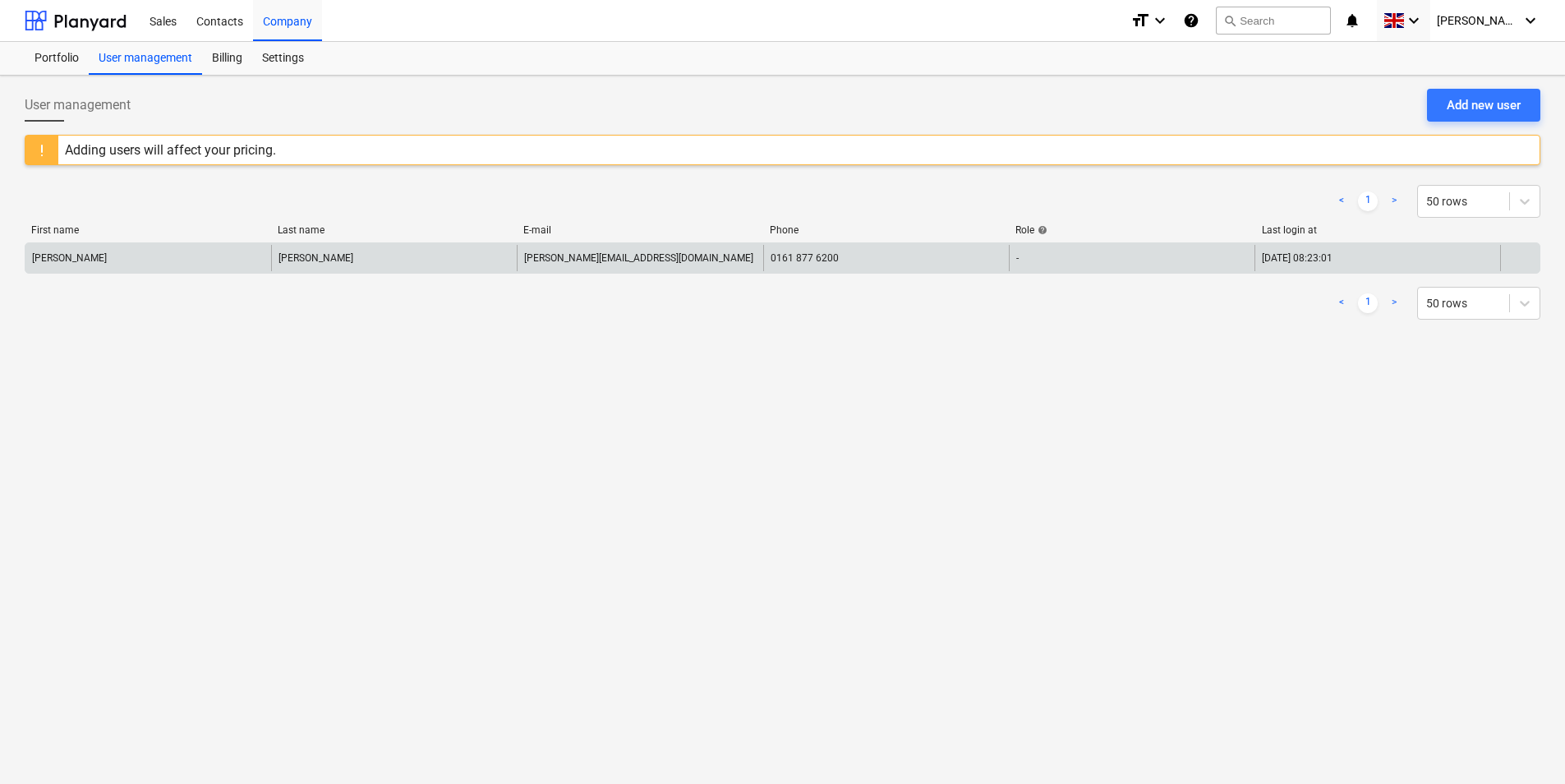
click at [58, 261] on div "[PERSON_NAME]" at bounding box center [69, 257] width 75 height 12
click at [286, 256] on div "[PERSON_NAME]" at bounding box center [316, 257] width 75 height 12
click at [596, 259] on div "[PERSON_NAME][EMAIL_ADDRESS][DOMAIN_NAME]" at bounding box center [639, 257] width 229 height 12
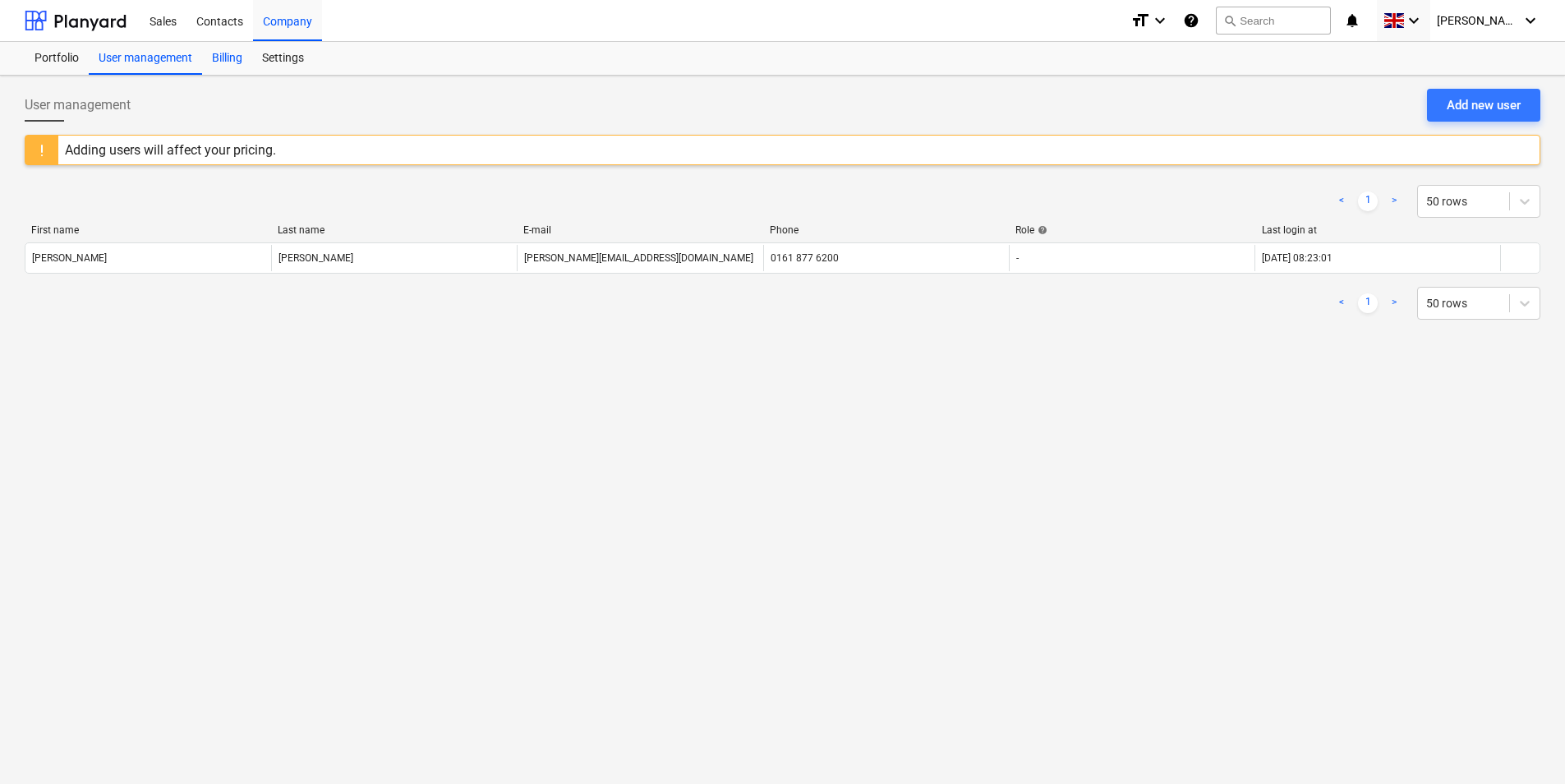
click at [233, 62] on div "Billing" at bounding box center [228, 58] width 50 height 33
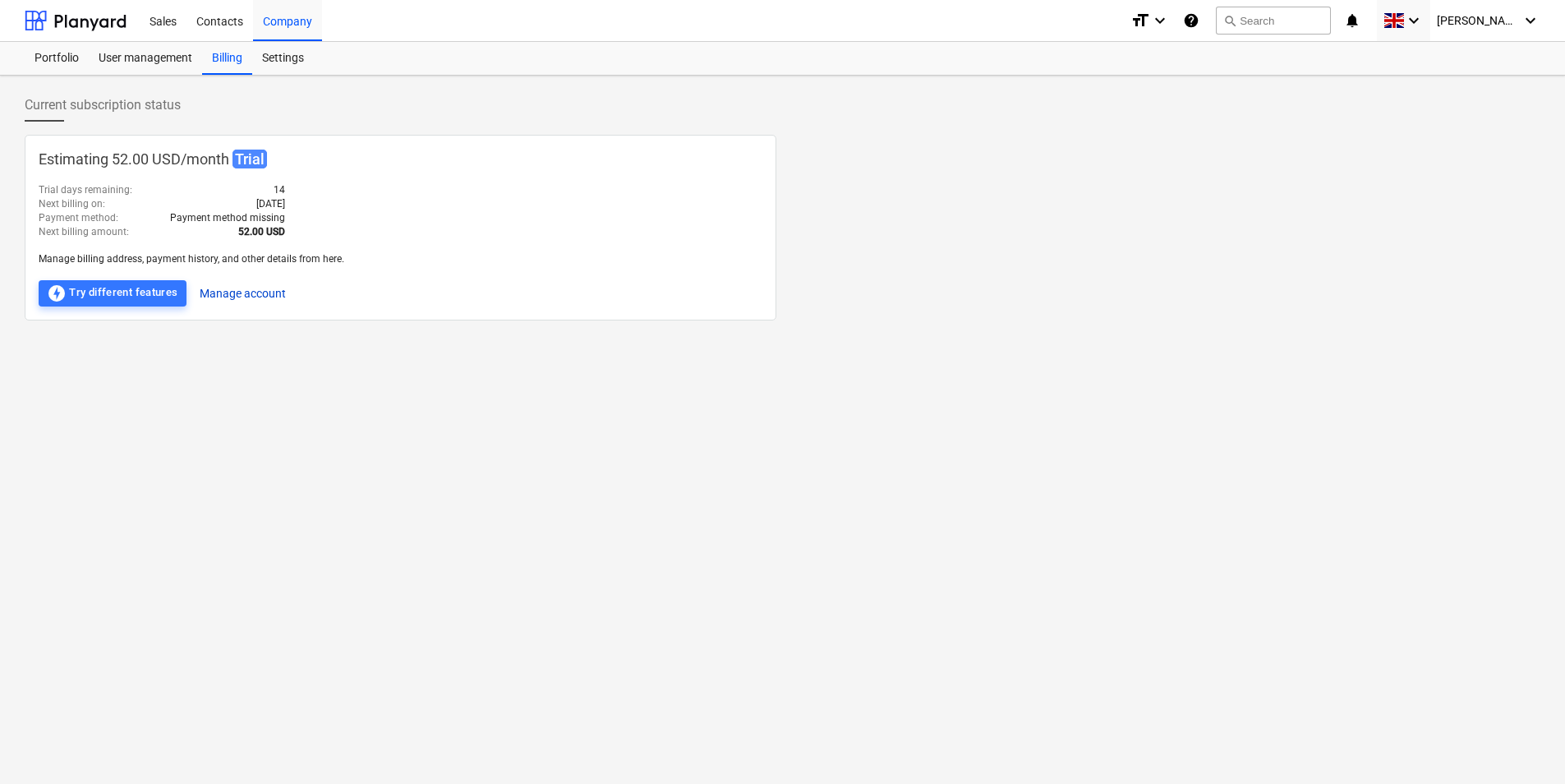
click at [260, 296] on button "Manage account" at bounding box center [243, 293] width 86 height 26
click at [143, 293] on div "offline_bolt Try different features" at bounding box center [112, 293] width 131 height 20
